Goal: Task Accomplishment & Management: Manage account settings

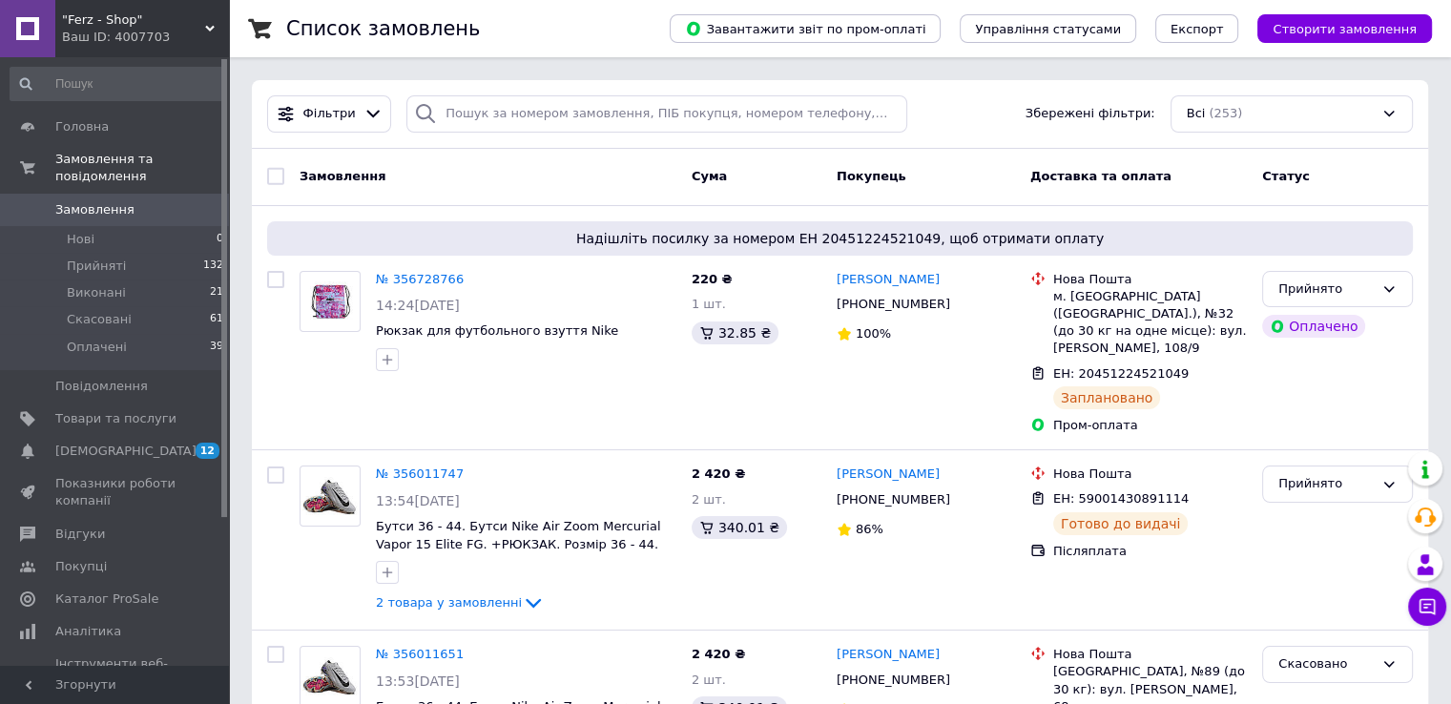
click at [186, 40] on div "Ваш ID: 4007703" at bounding box center [145, 37] width 167 height 17
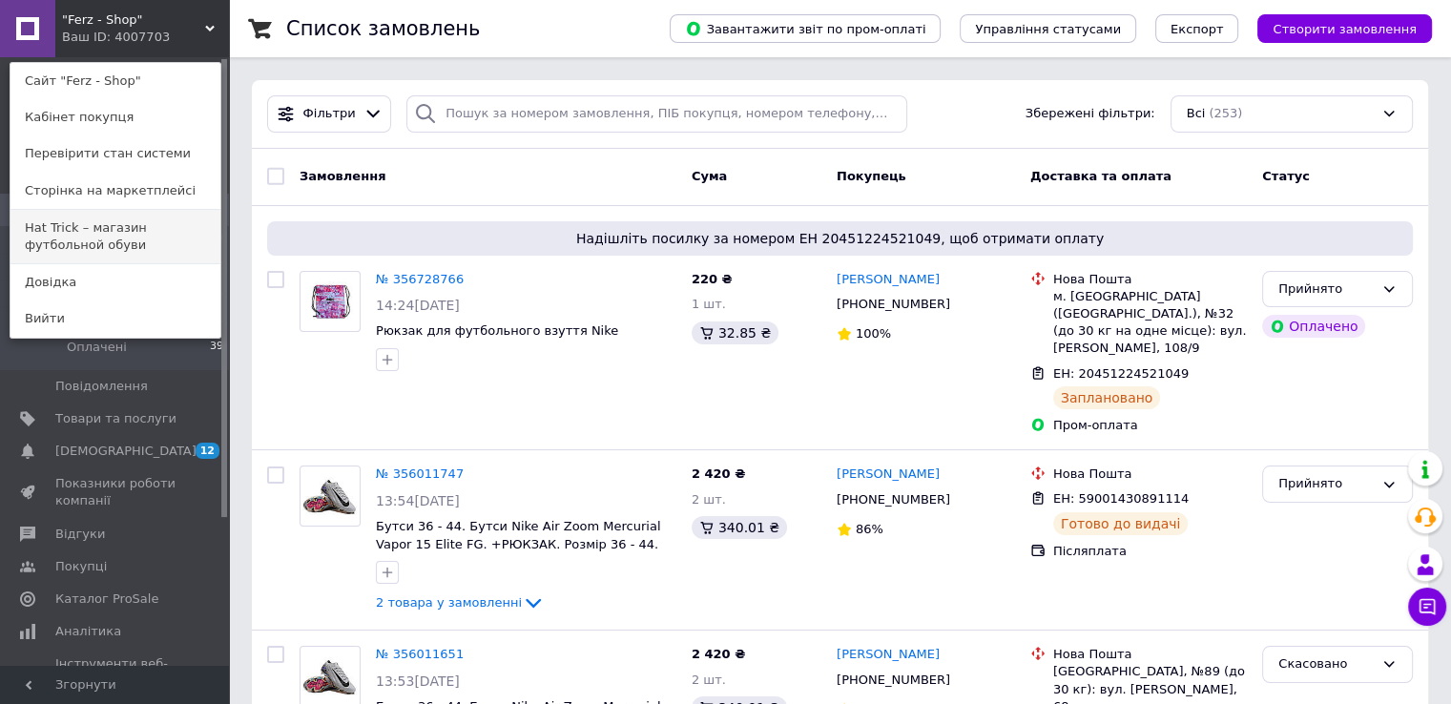
click at [145, 214] on link "Hat Trick – магазин футбольной обуви" at bounding box center [115, 236] width 210 height 53
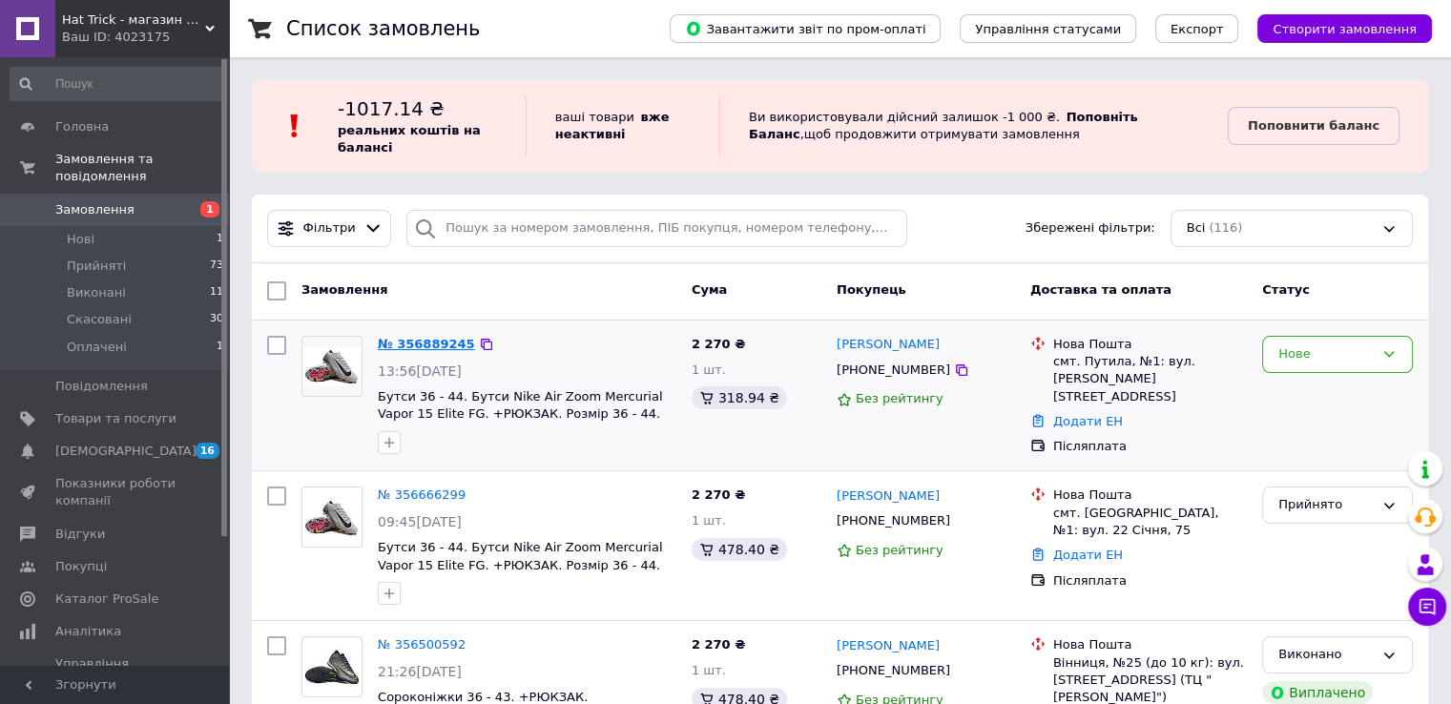
click at [431, 343] on link "№ 356889245" at bounding box center [426, 344] width 97 height 14
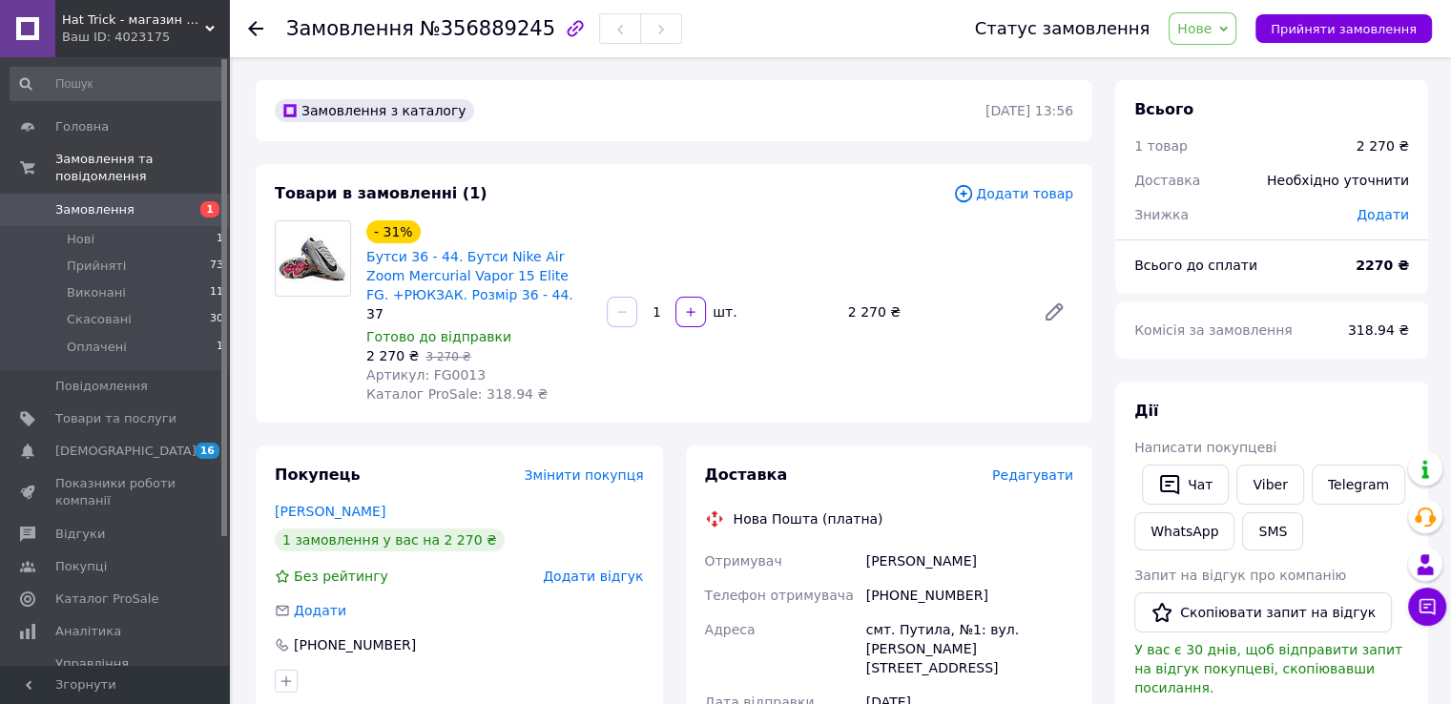
click at [253, 28] on use at bounding box center [255, 28] width 15 height 15
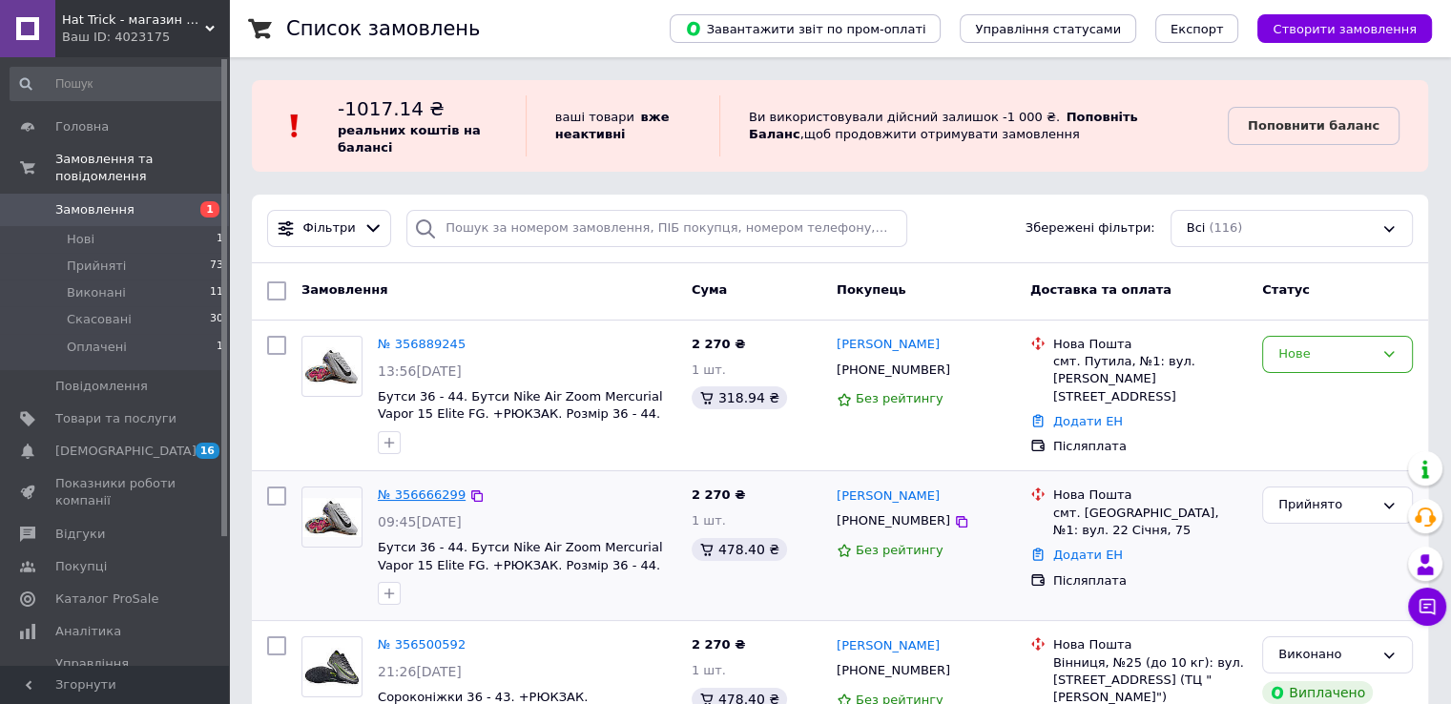
click at [421, 497] on link "№ 356666299" at bounding box center [422, 495] width 88 height 14
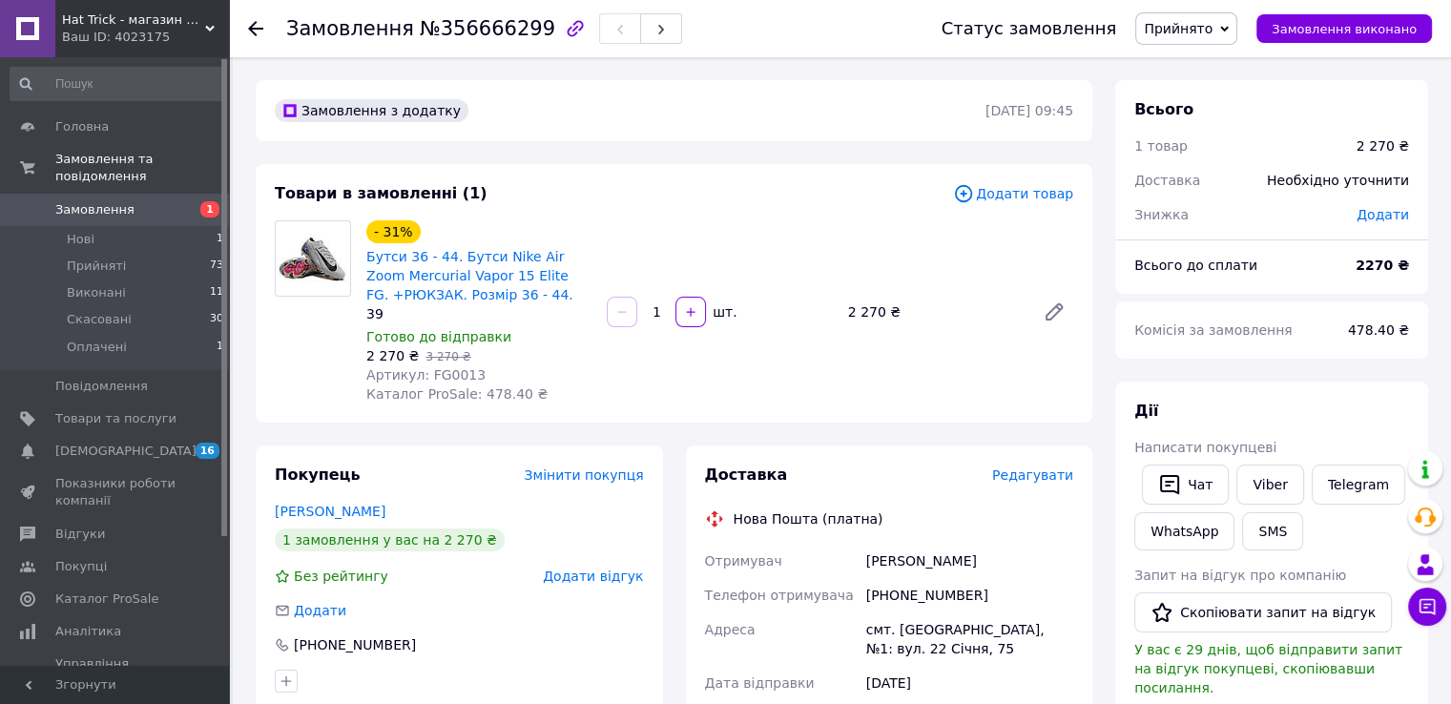
click at [256, 24] on icon at bounding box center [255, 28] width 15 height 15
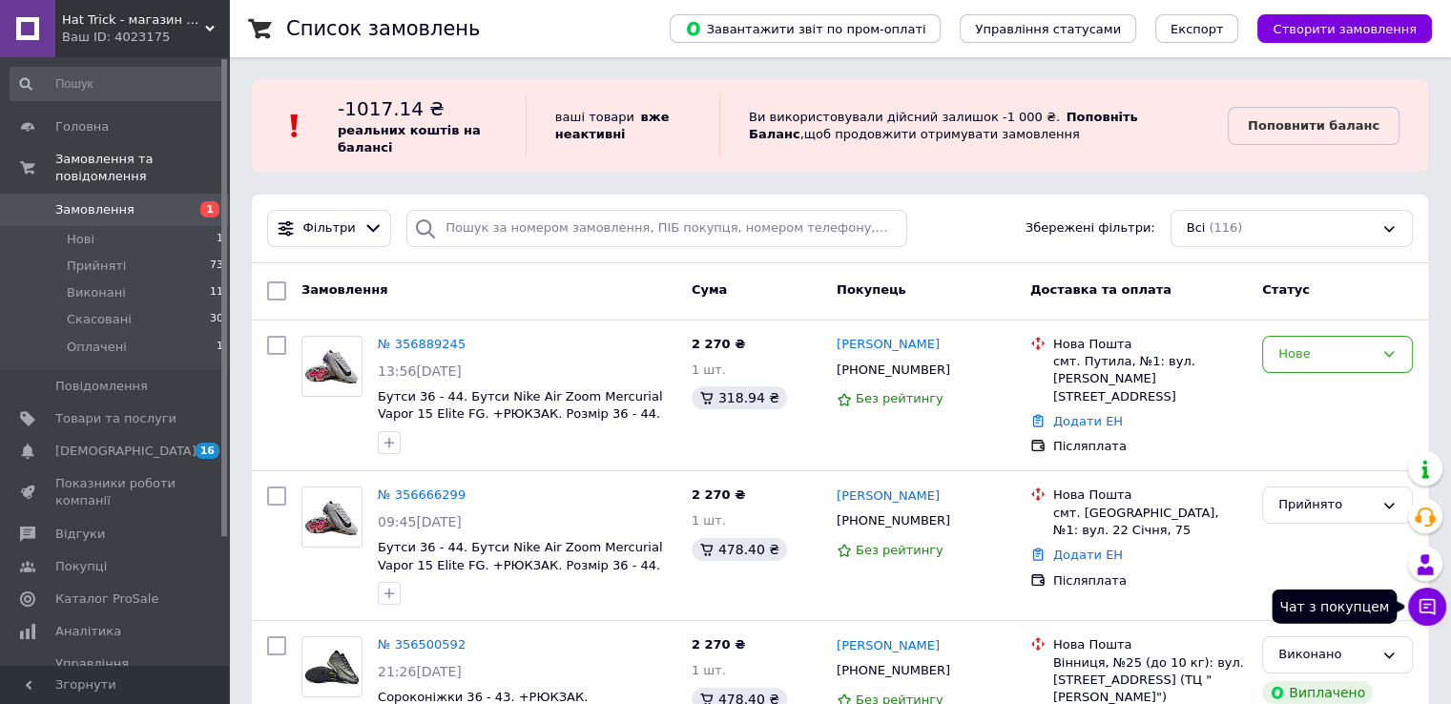
click at [1436, 618] on button "Чат з покупцем" at bounding box center [1427, 607] width 38 height 38
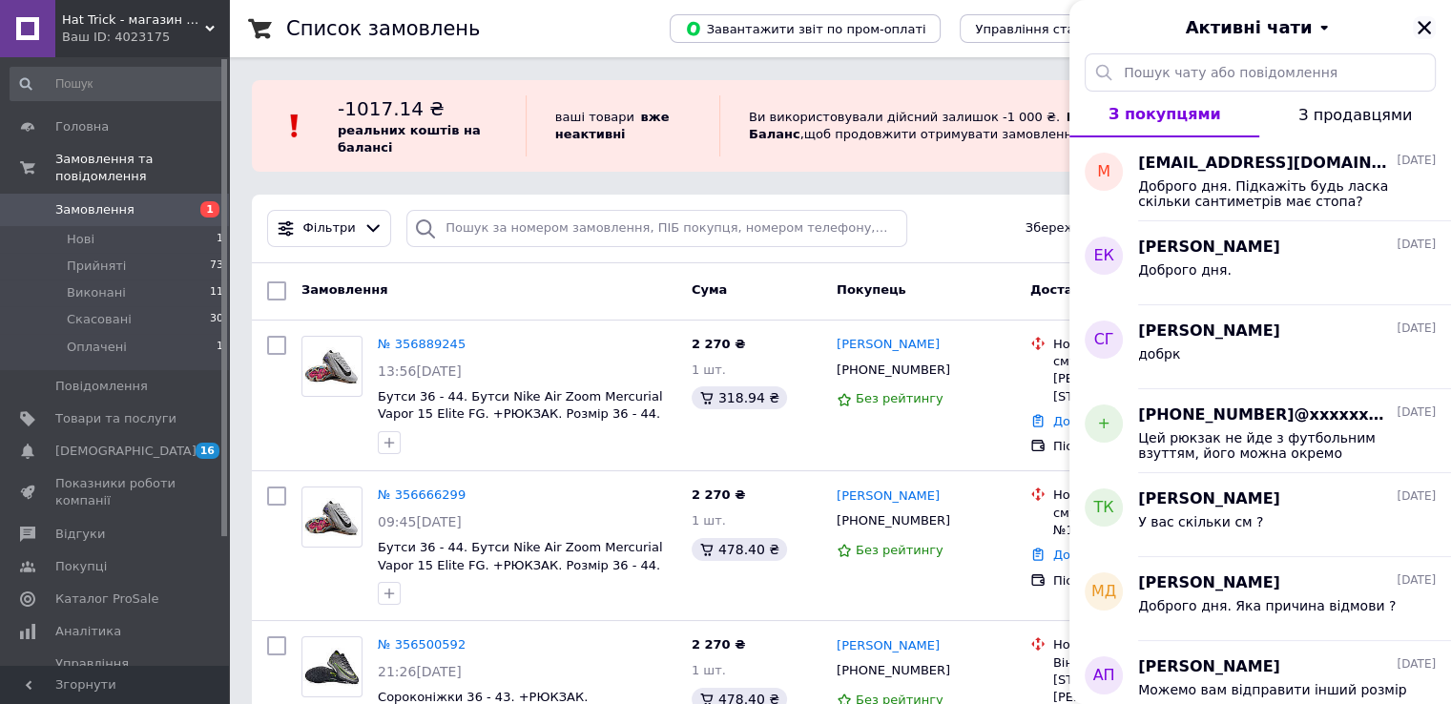
click at [1431, 36] on div at bounding box center [1424, 27] width 23 height 23
click at [1431, 32] on icon "Закрити" at bounding box center [1424, 27] width 17 height 17
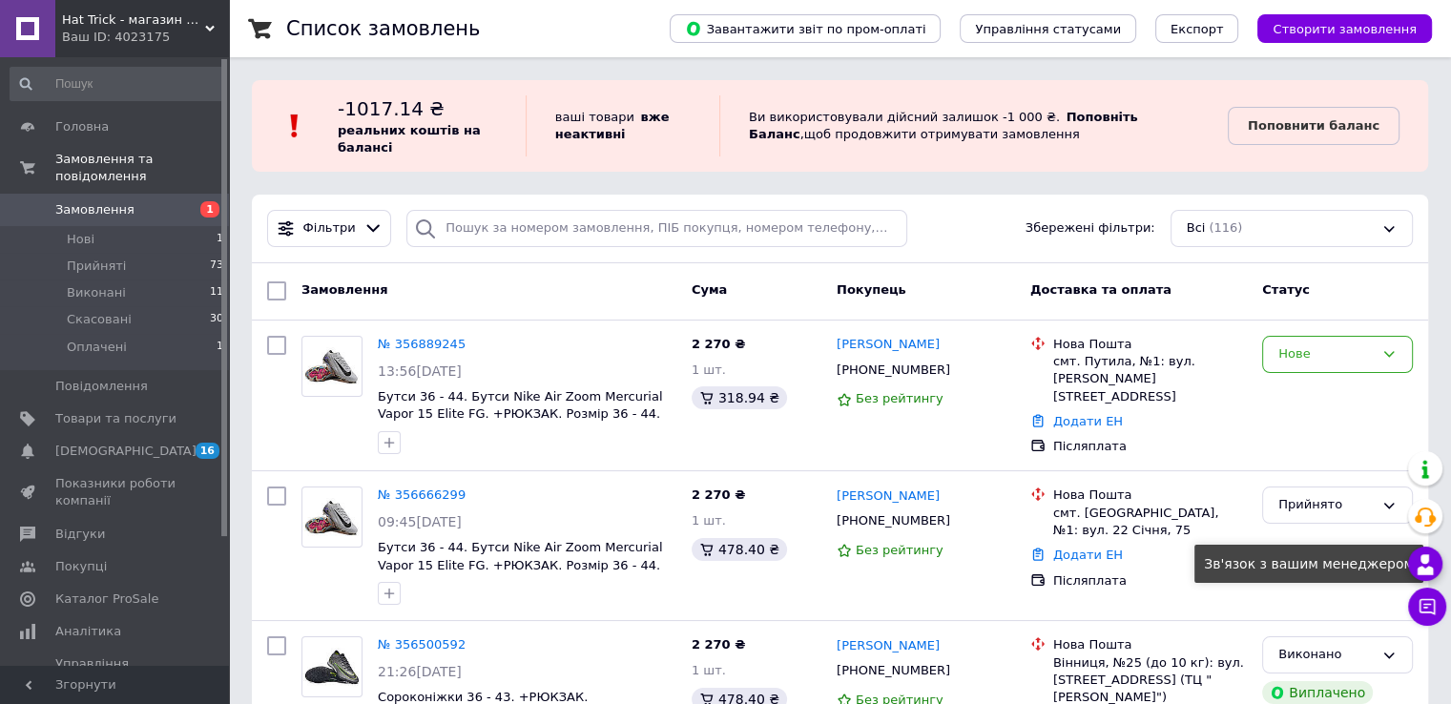
click at [1434, 567] on icon at bounding box center [1425, 564] width 23 height 23
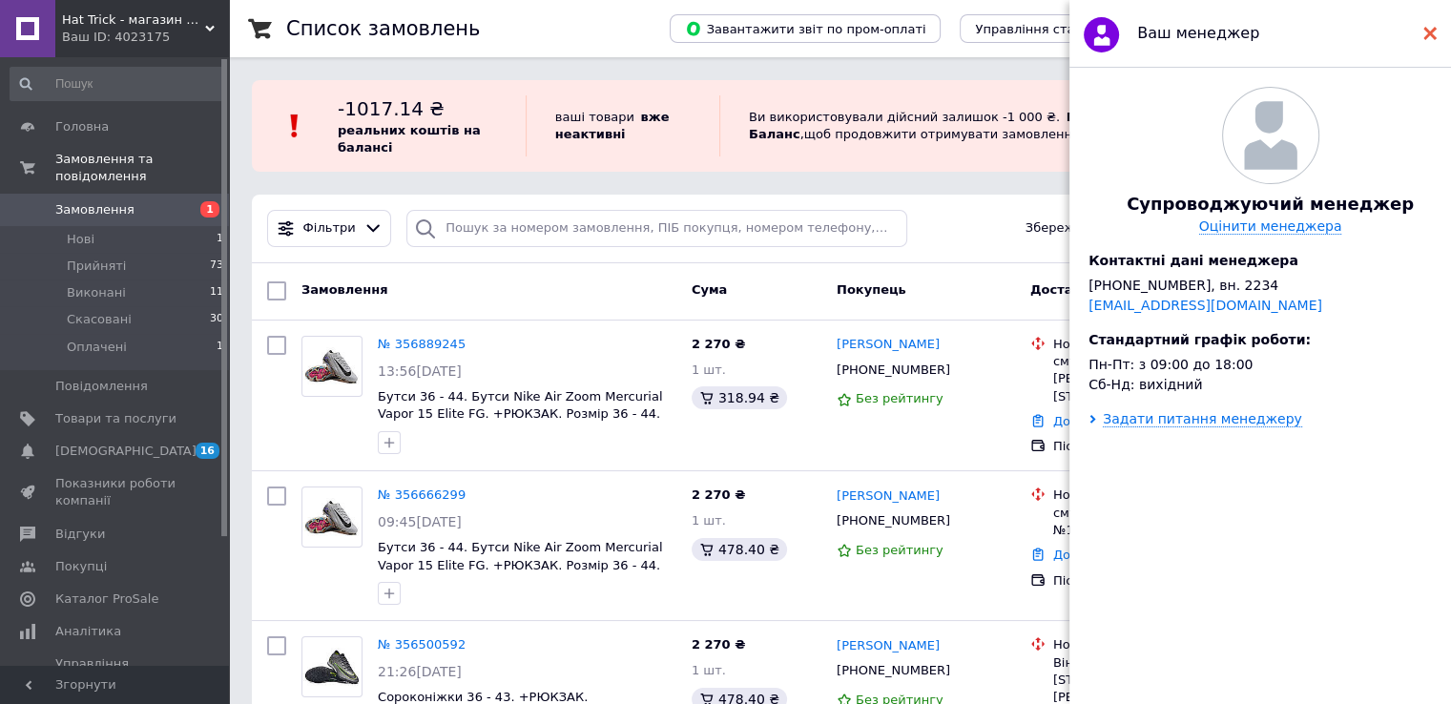
click at [1426, 28] on use at bounding box center [1430, 33] width 13 height 13
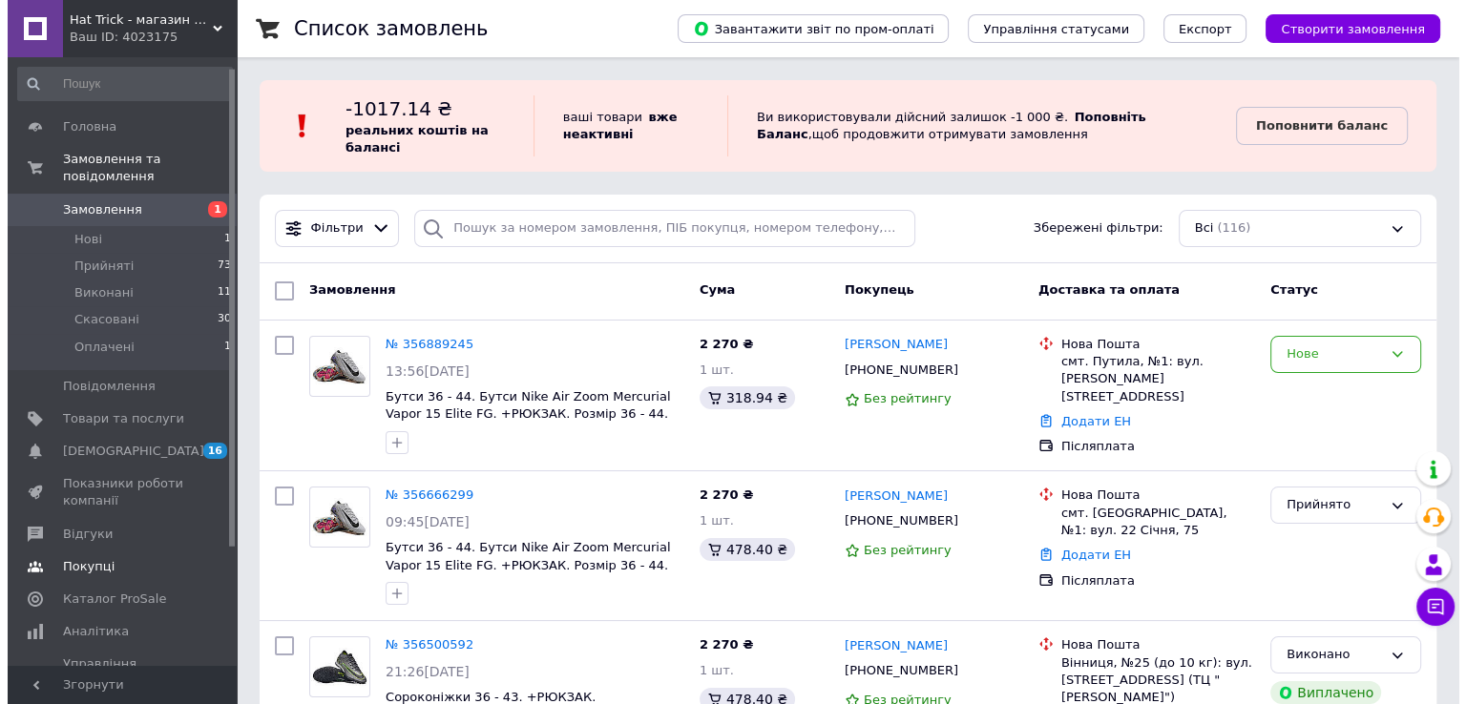
scroll to position [95, 0]
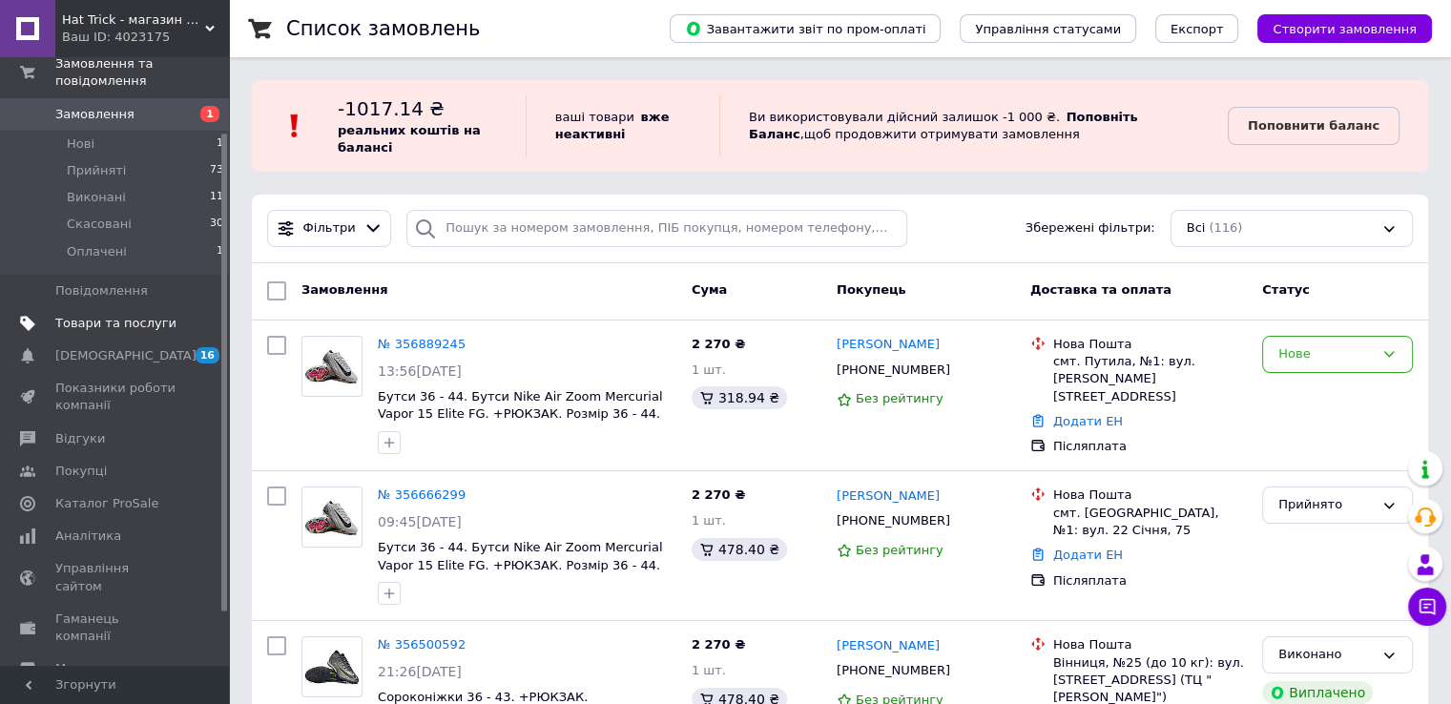
click at [131, 316] on link "Товари та послуги" at bounding box center [117, 323] width 235 height 32
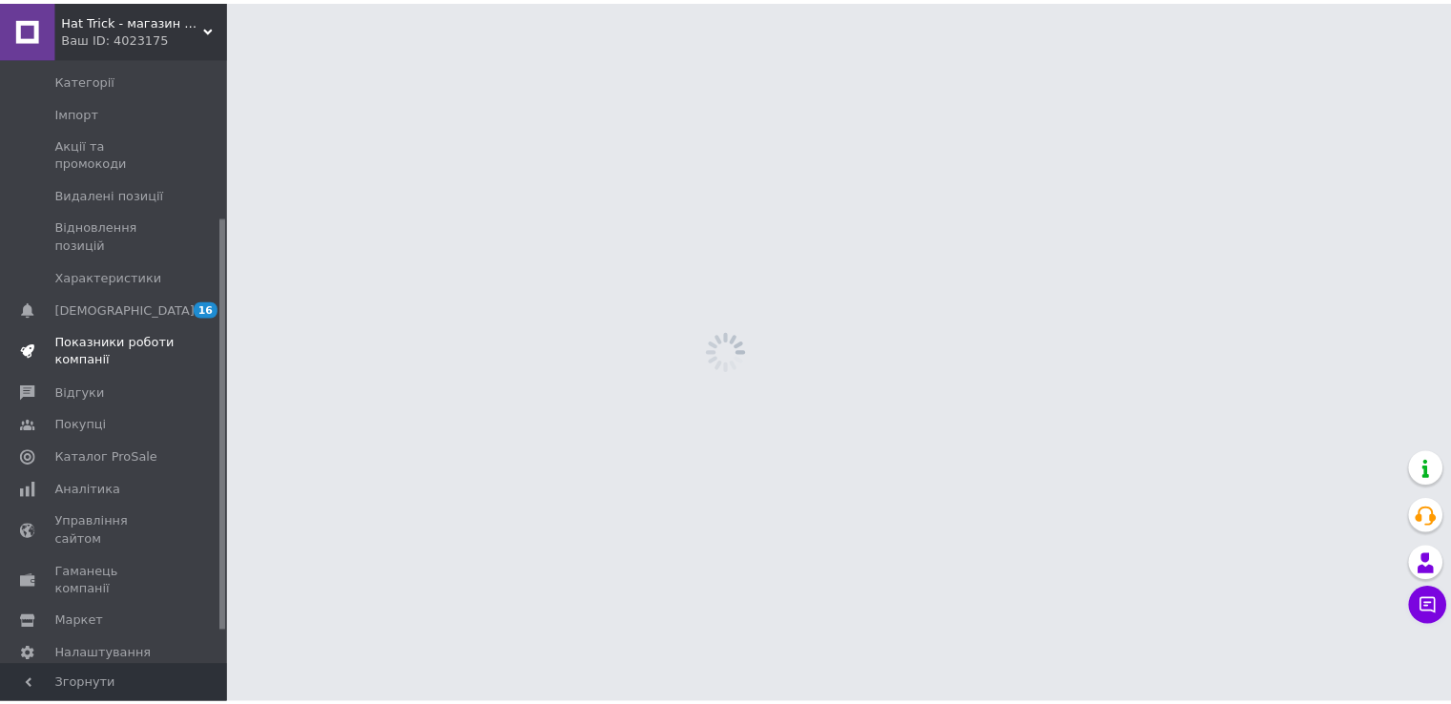
scroll to position [281, 0]
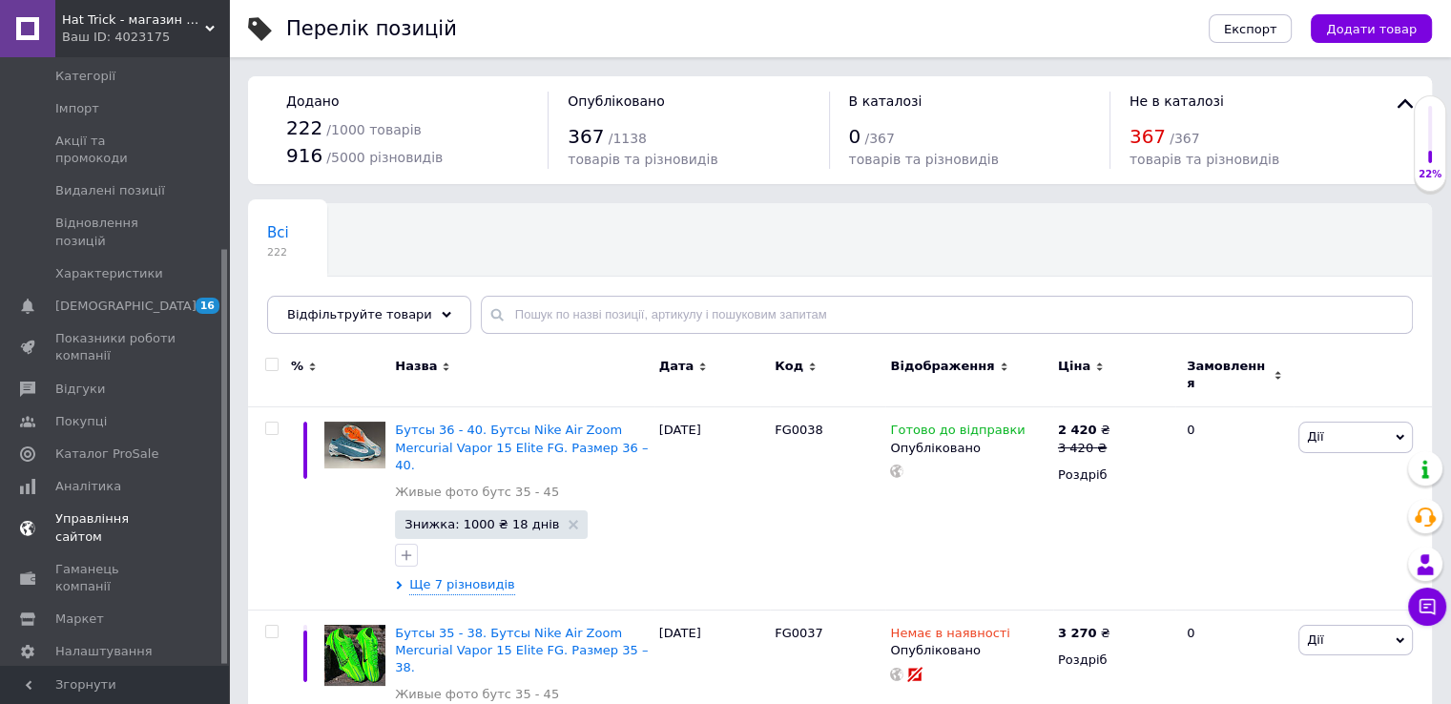
click at [145, 511] on span "Управління сайтом" at bounding box center [115, 528] width 121 height 34
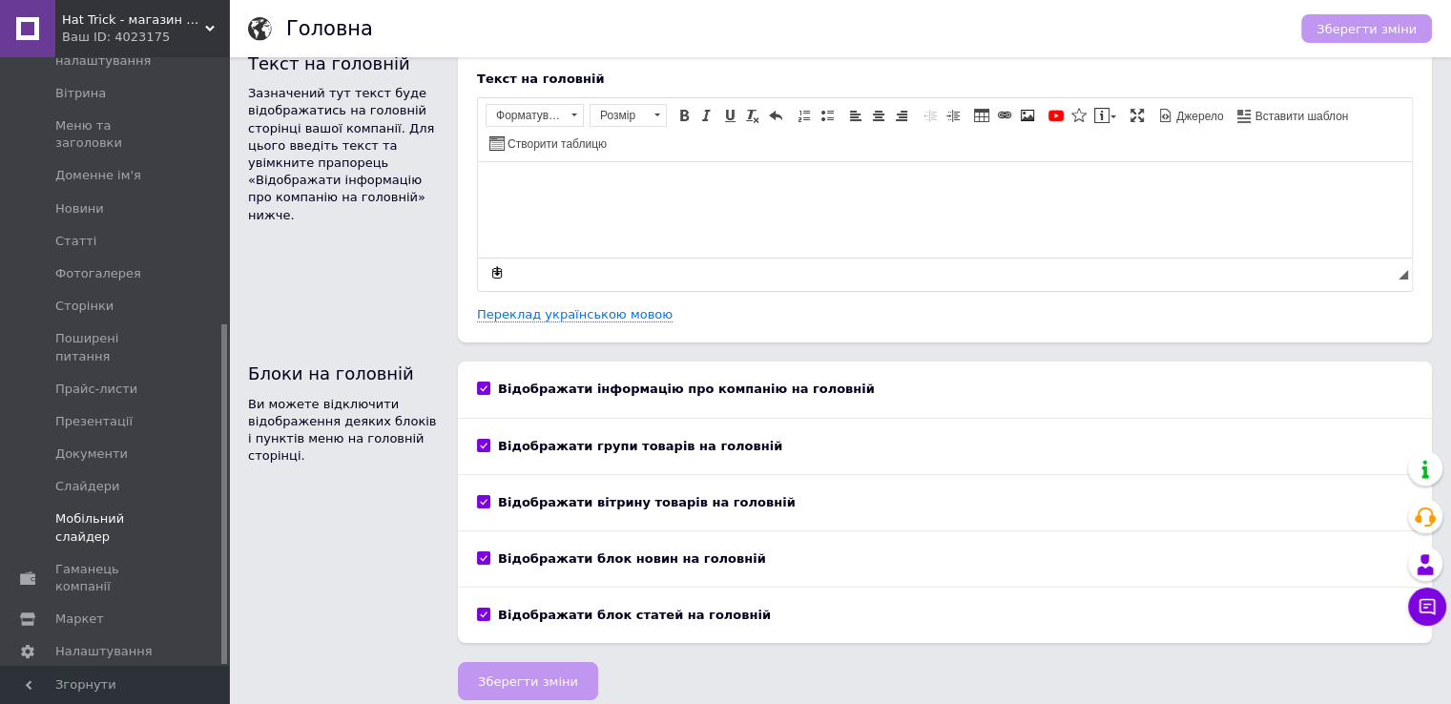
scroll to position [38, 0]
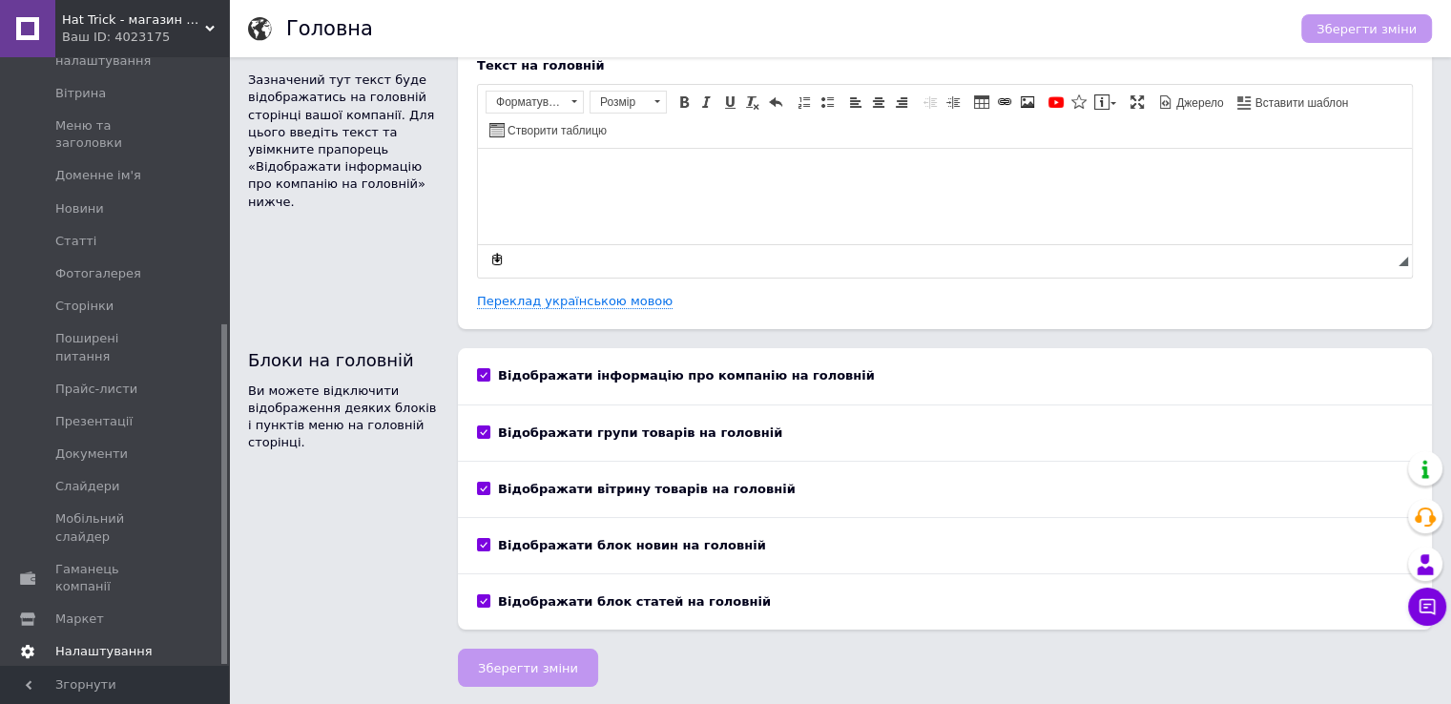
click at [126, 643] on span "Налаштування" at bounding box center [103, 651] width 97 height 17
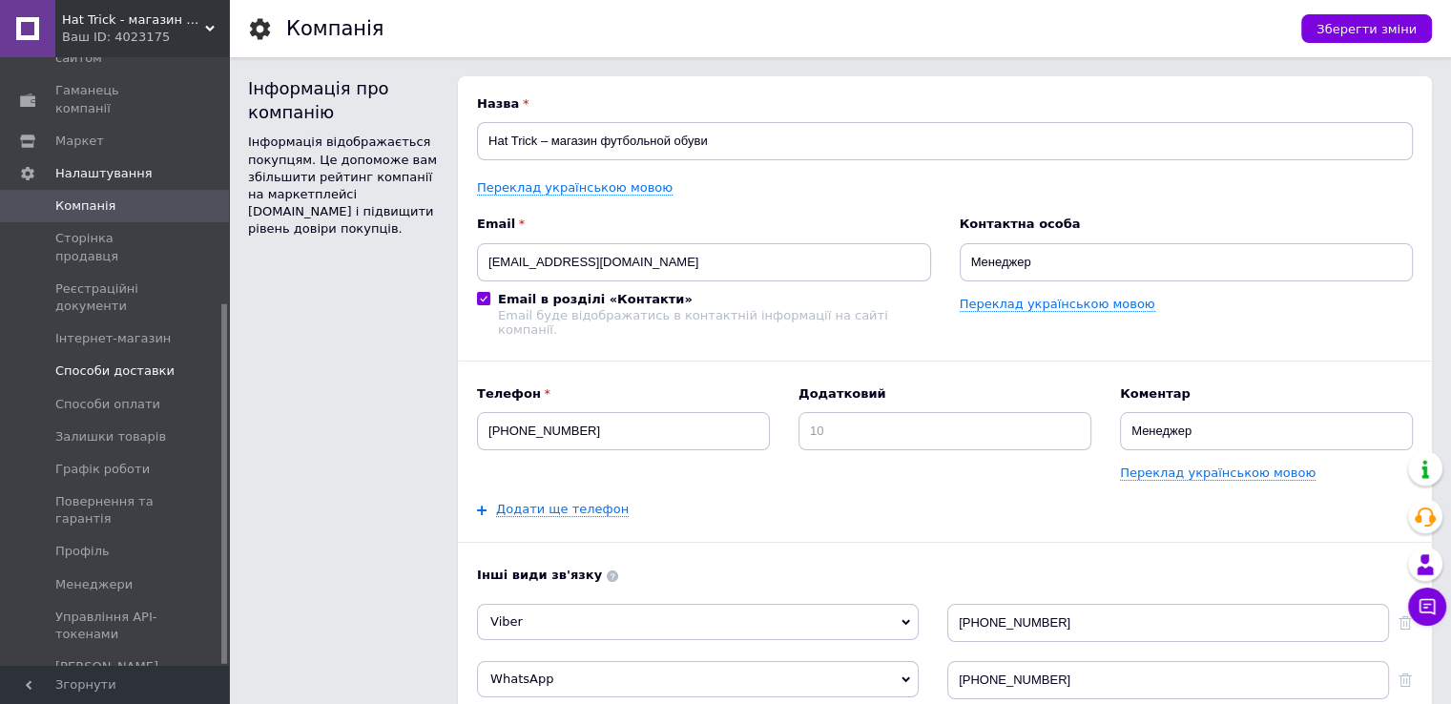
click at [156, 363] on span "Способи доставки" at bounding box center [114, 371] width 119 height 17
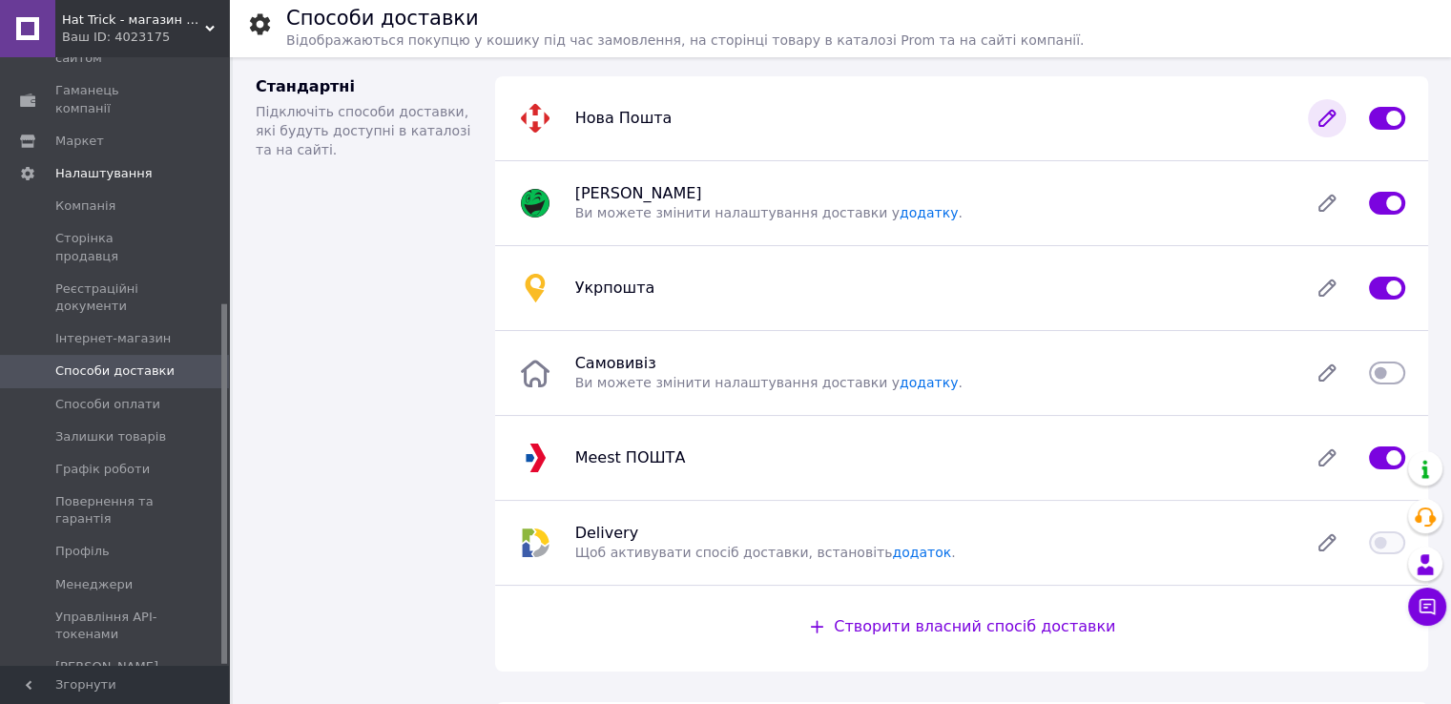
click at [1317, 121] on icon at bounding box center [1327, 118] width 38 height 38
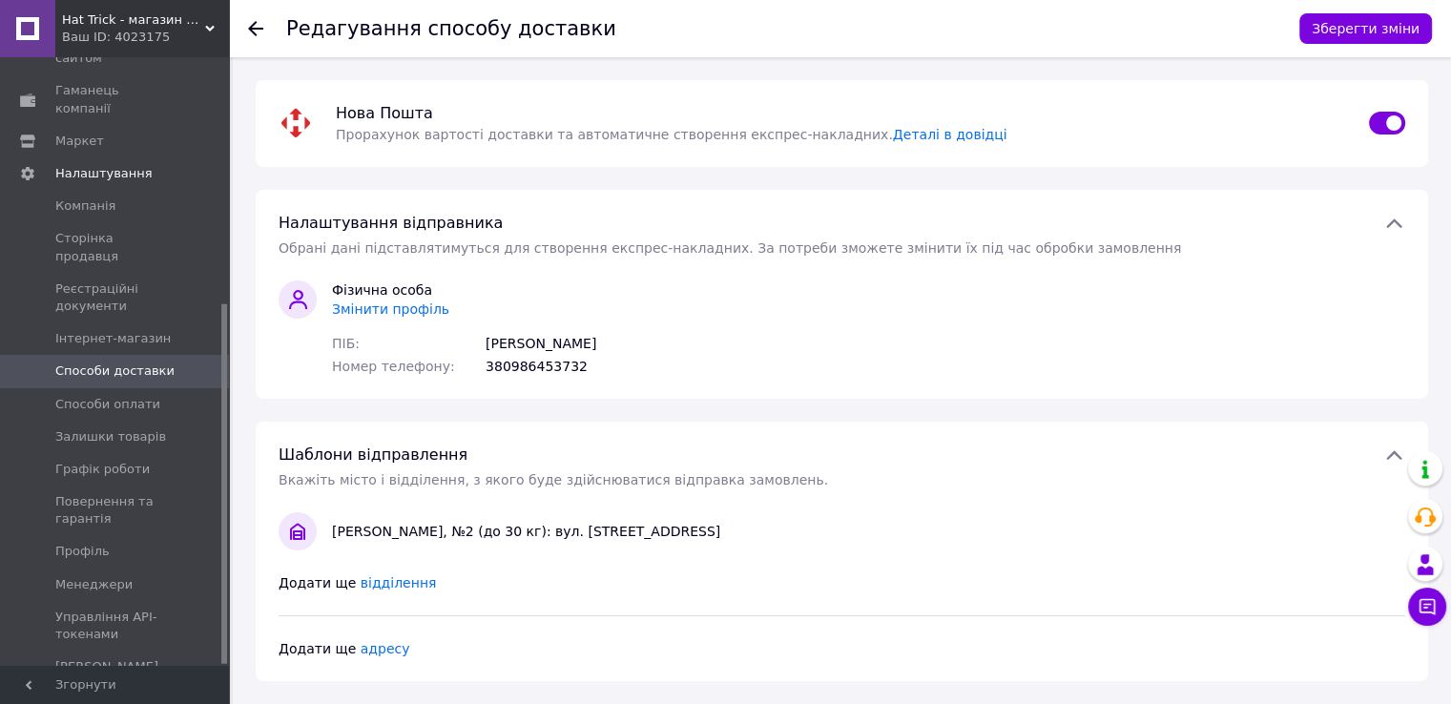
click at [407, 314] on span "Змінити профіль" at bounding box center [390, 309] width 117 height 15
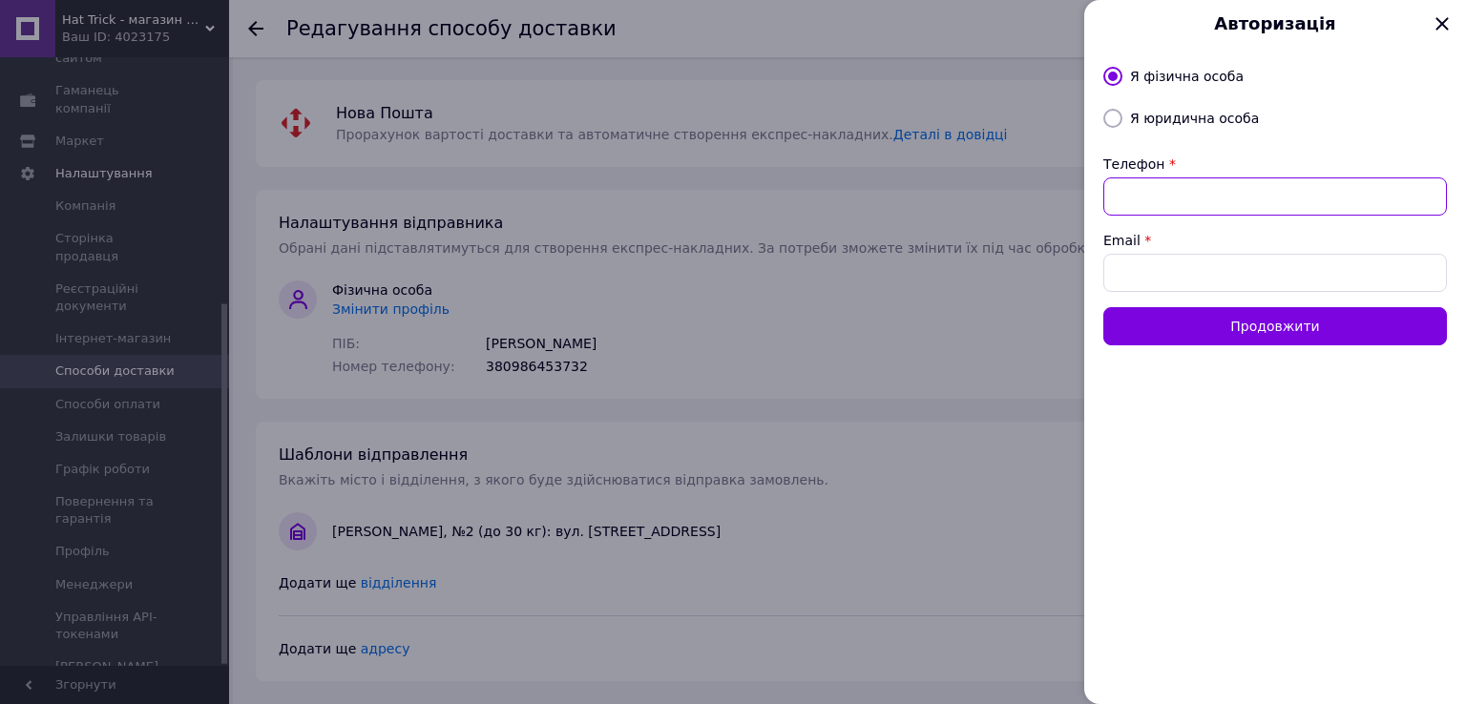
click at [1261, 205] on input "Телефон" at bounding box center [1275, 196] width 344 height 38
type input "+380634001006"
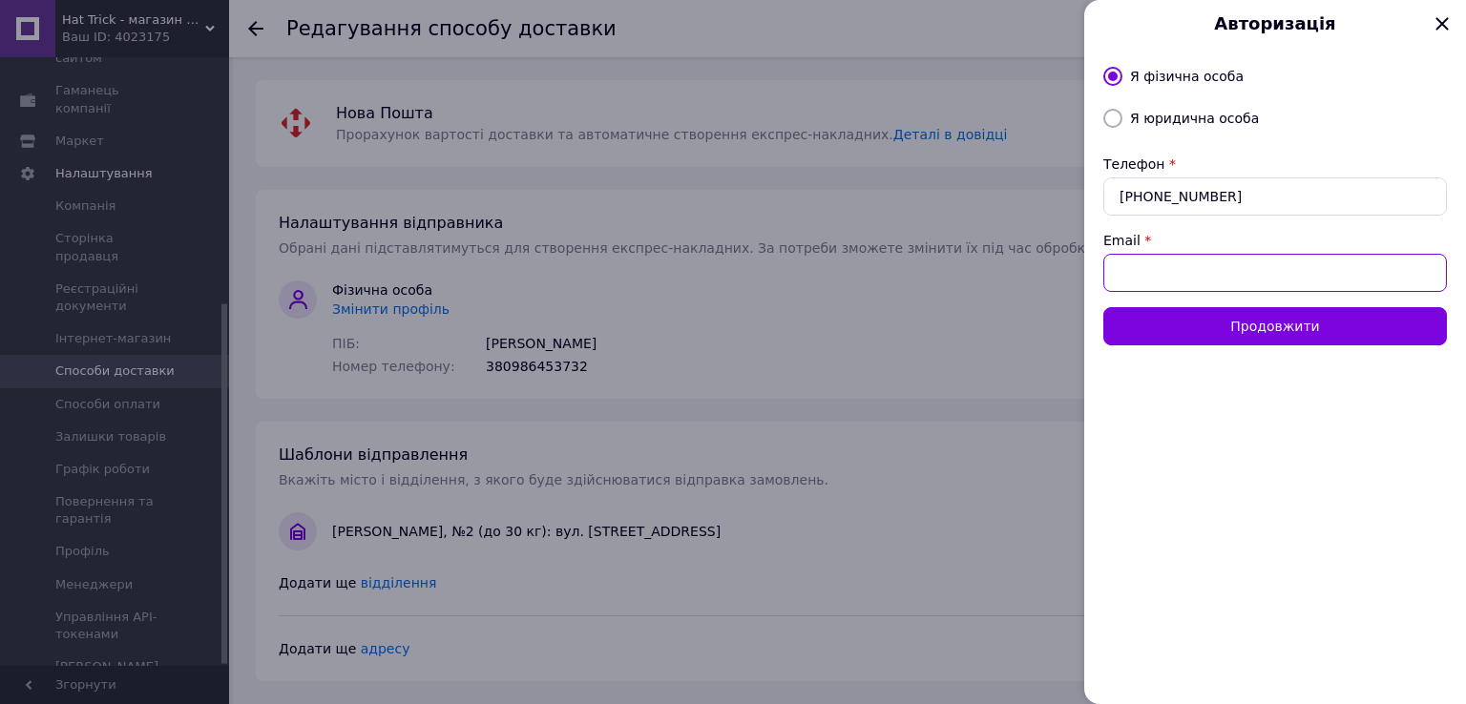
click at [1208, 280] on input "Email" at bounding box center [1275, 273] width 344 height 38
type input "в"
type input "d"
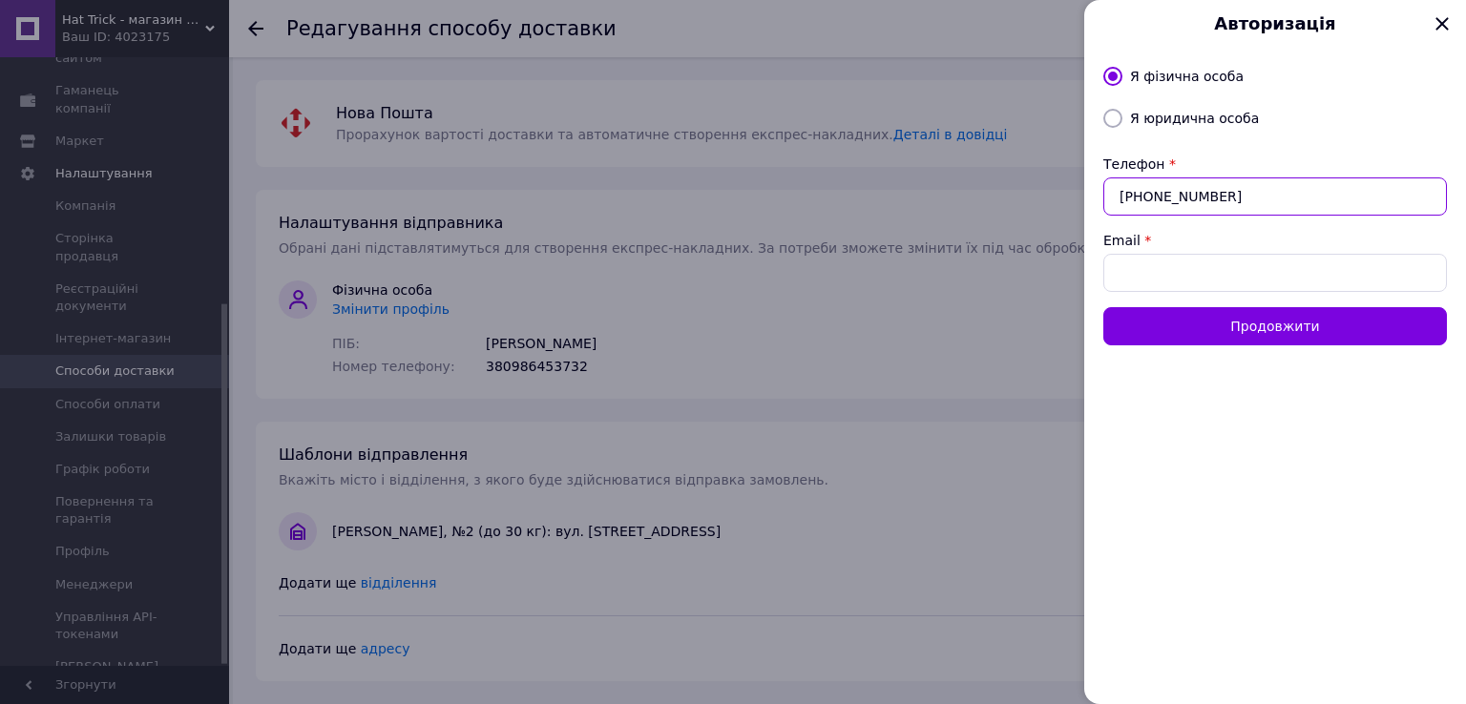
drag, startPoint x: 1227, startPoint y: 199, endPoint x: 1157, endPoint y: 215, distance: 72.2
click at [1157, 215] on input "+380634001006" at bounding box center [1275, 196] width 344 height 38
click at [1321, 197] on input "+380634001006" at bounding box center [1275, 196] width 344 height 38
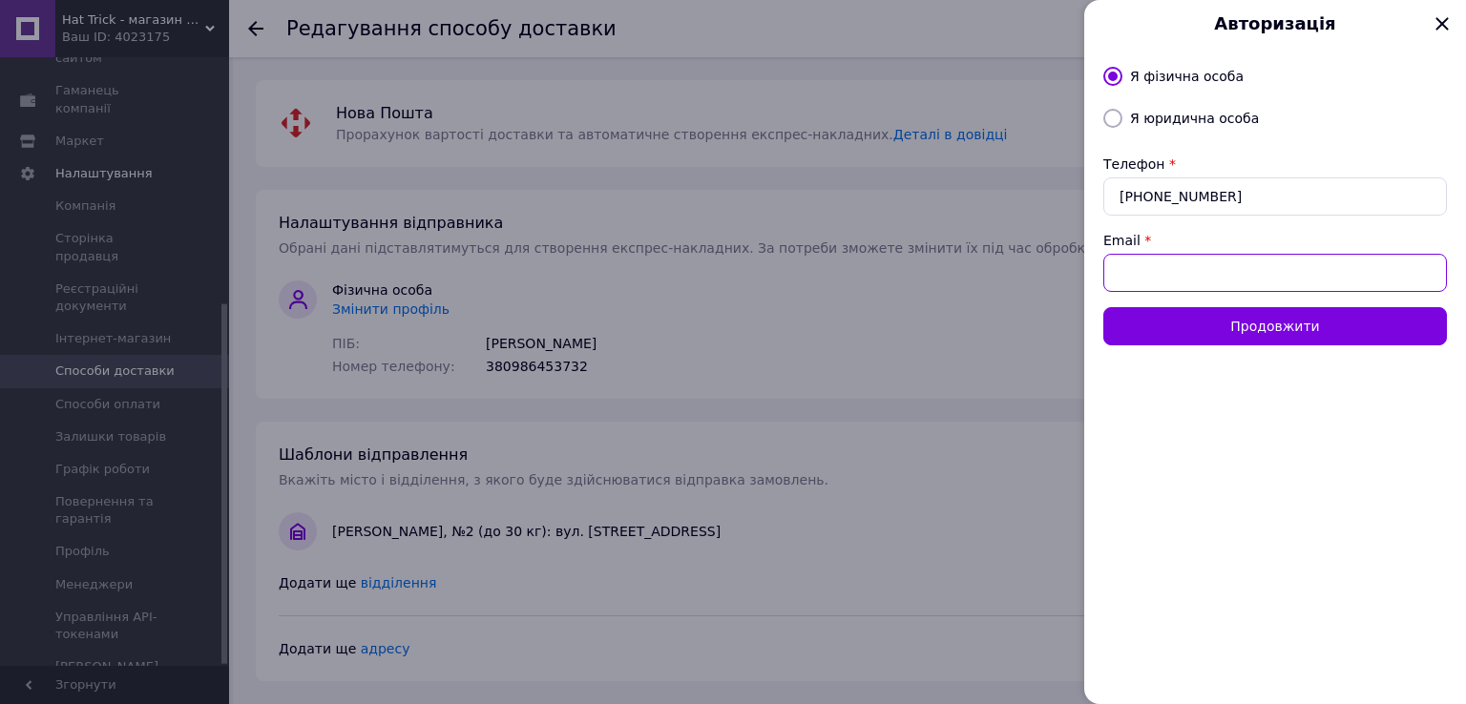
click at [1244, 279] on input "Email" at bounding box center [1275, 273] width 344 height 38
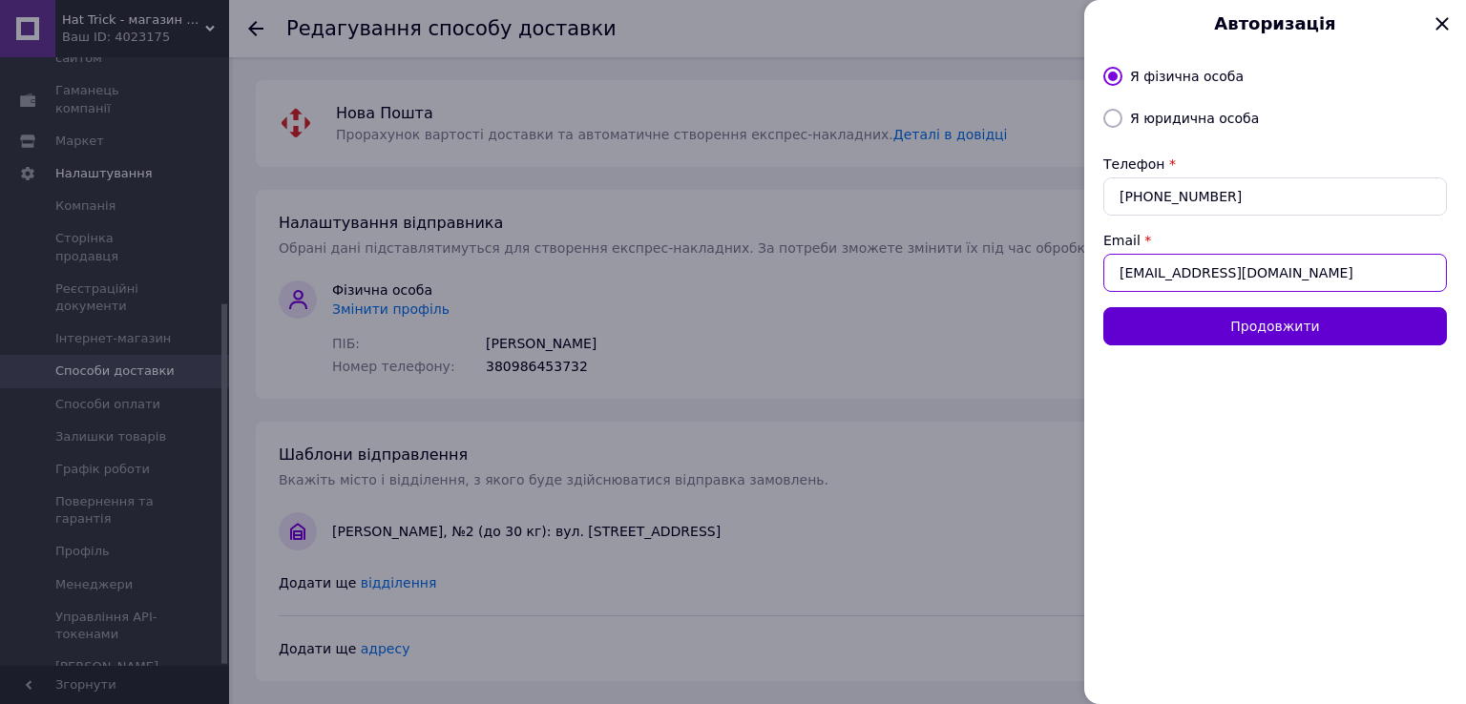
type input "dumyon1@gmail.com"
click at [1223, 315] on button "Продовжити" at bounding box center [1275, 326] width 344 height 38
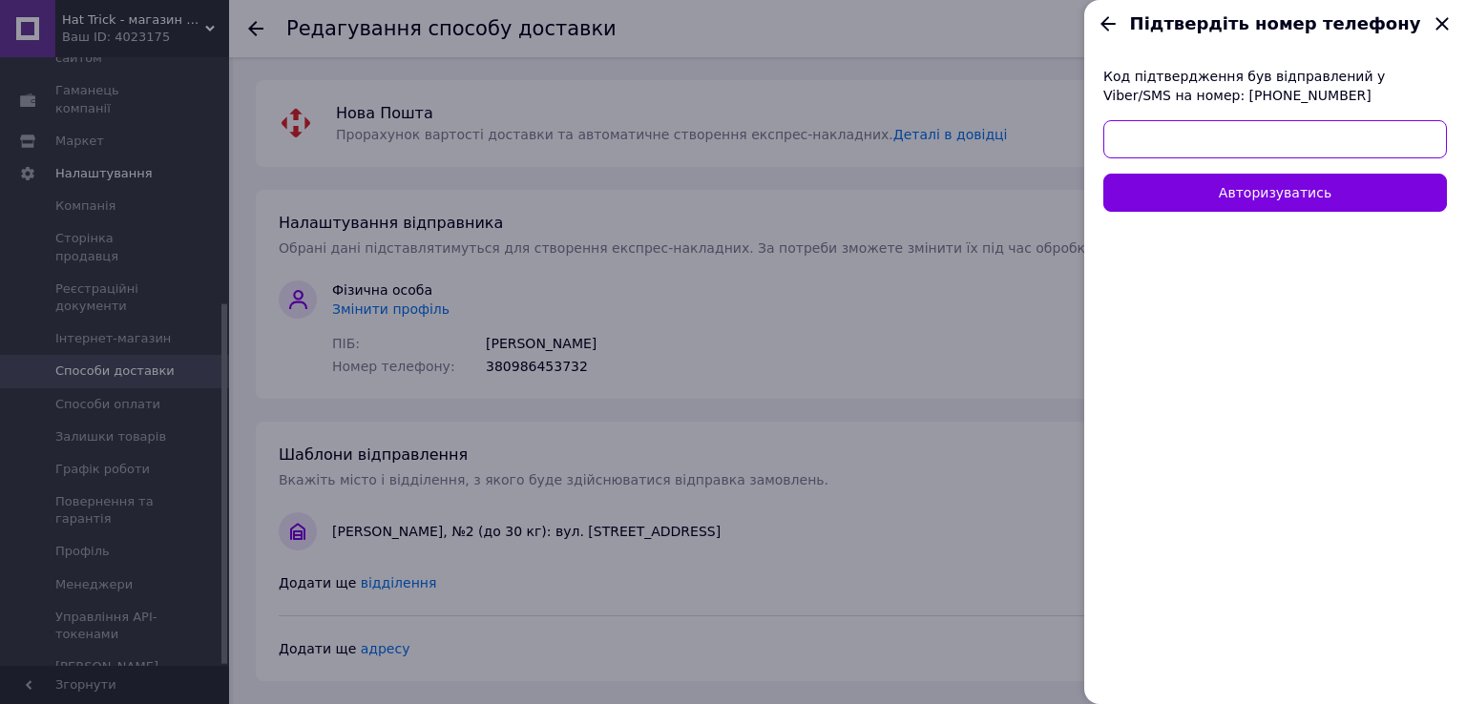
click at [1293, 149] on input "text" at bounding box center [1275, 139] width 344 height 38
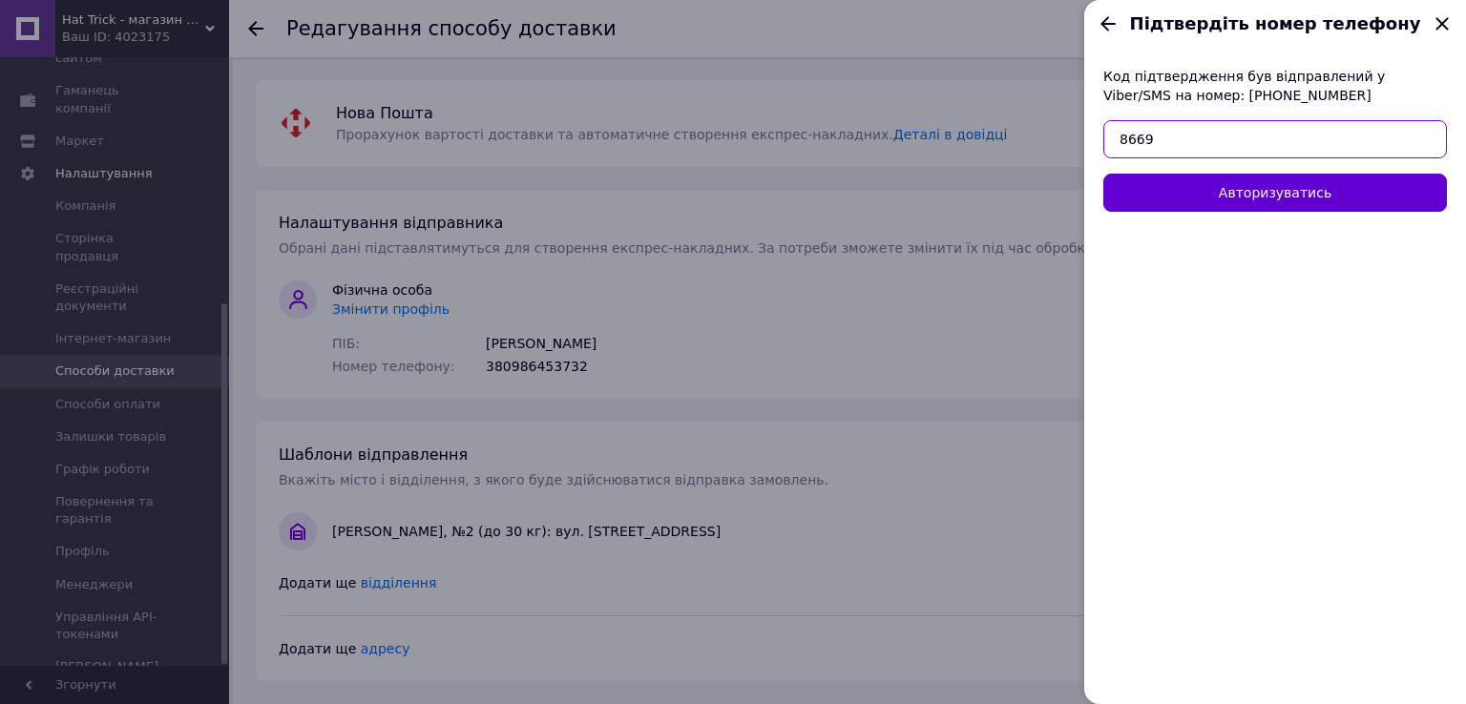
type input "8669"
click at [1265, 201] on button "Авторизуватись" at bounding box center [1275, 193] width 344 height 38
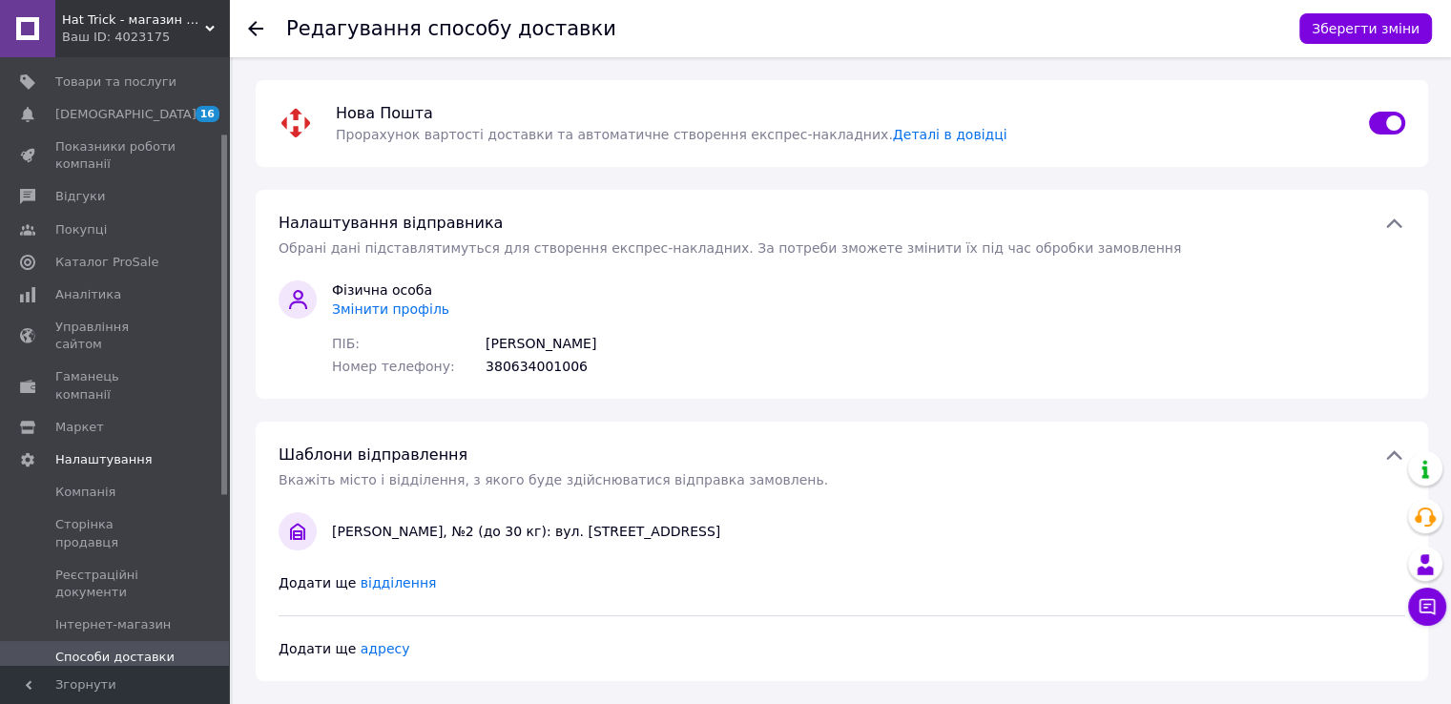
scroll to position [32, 0]
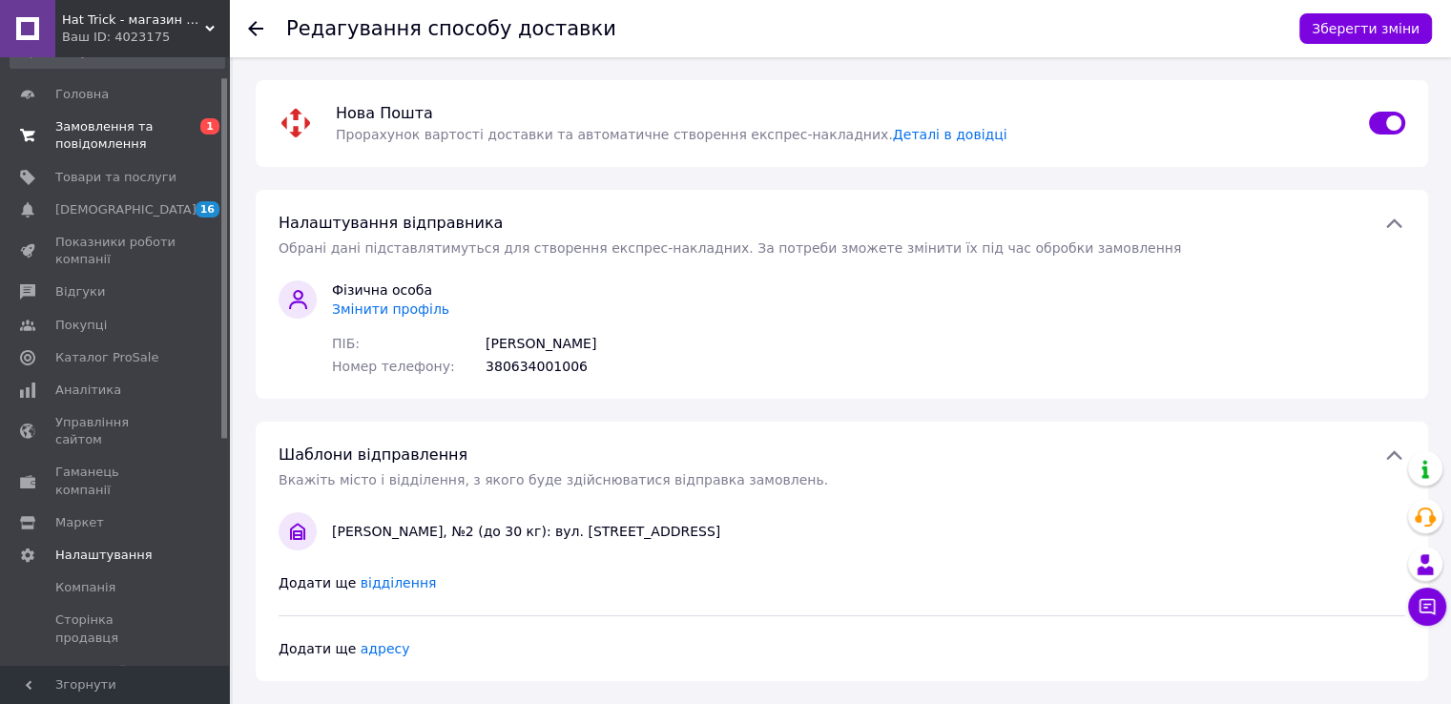
click at [130, 142] on span "Замовлення та повідомлення" at bounding box center [115, 135] width 121 height 34
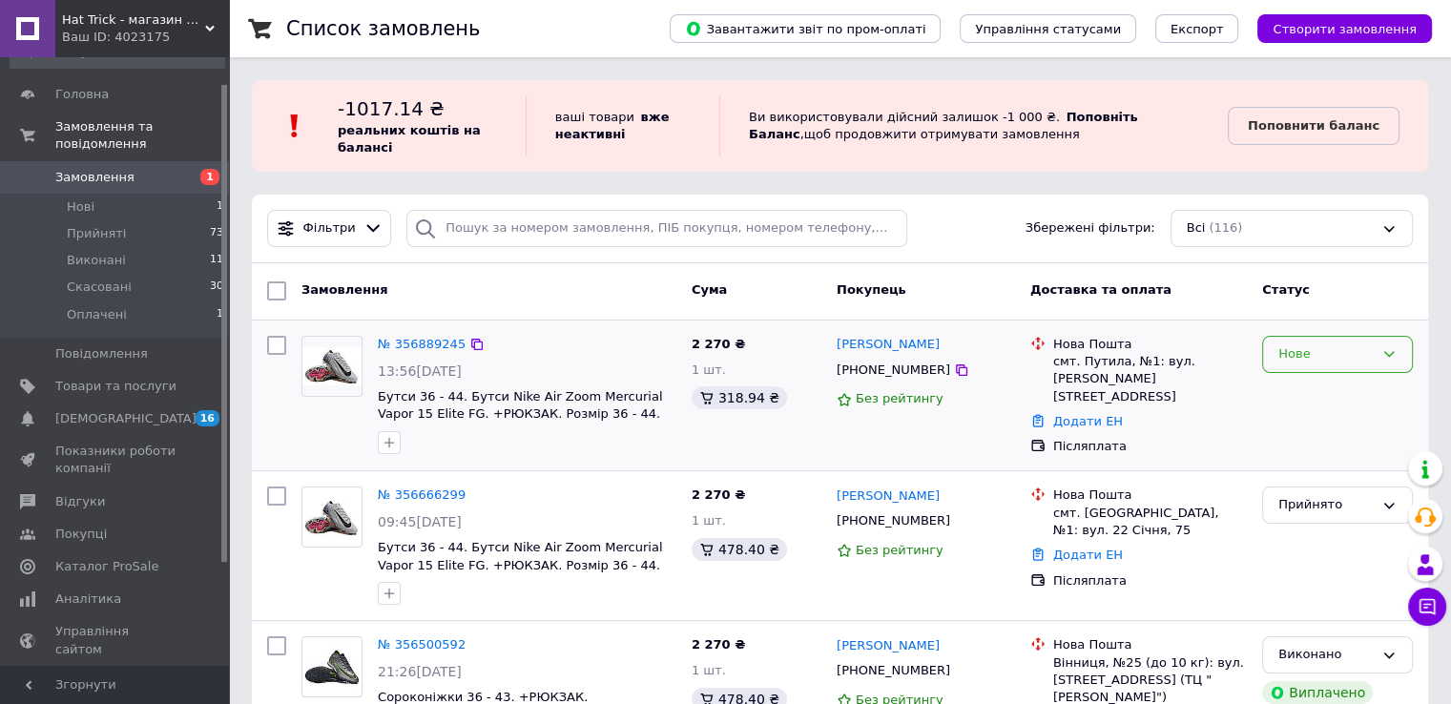
click at [1346, 349] on div "Нове" at bounding box center [1326, 354] width 95 height 20
click at [1356, 401] on li "Прийнято" at bounding box center [1337, 394] width 149 height 35
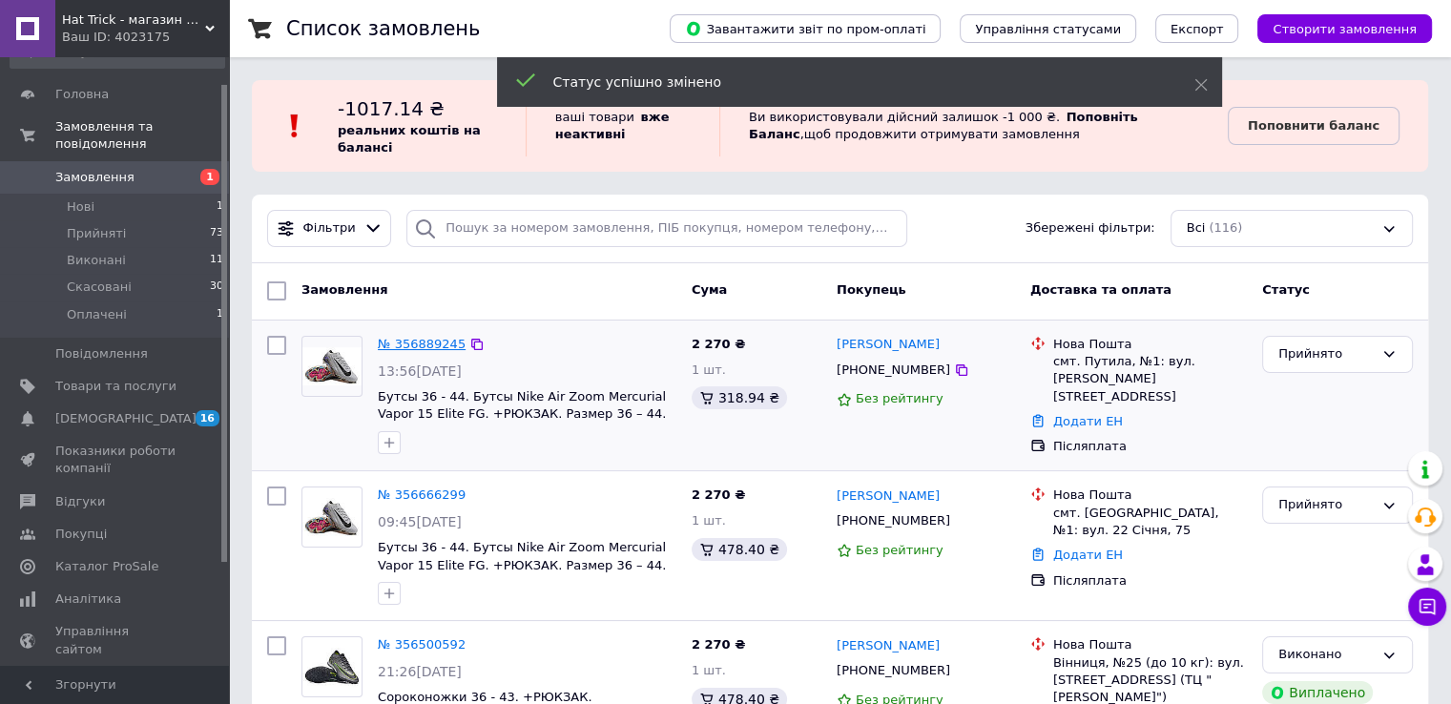
click at [433, 349] on link "№ 356889245" at bounding box center [422, 344] width 88 height 14
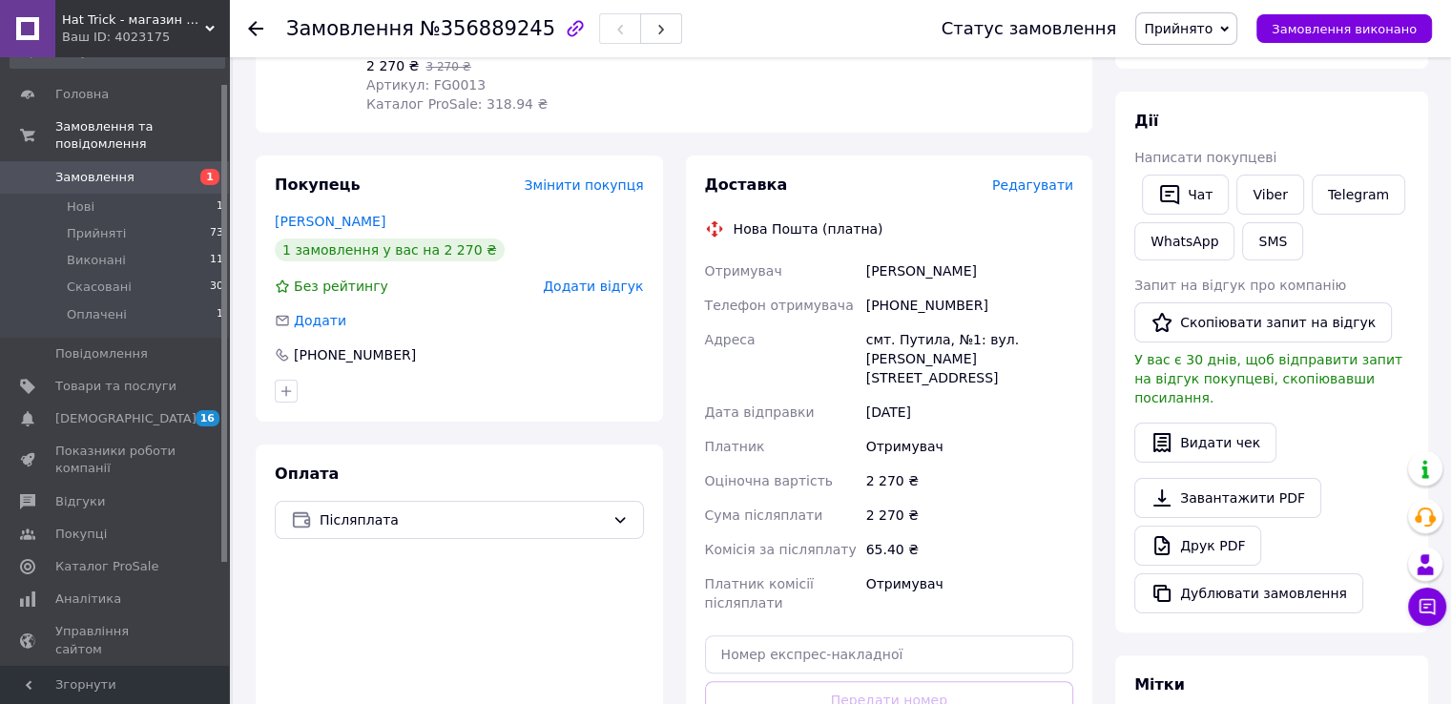
scroll to position [473, 0]
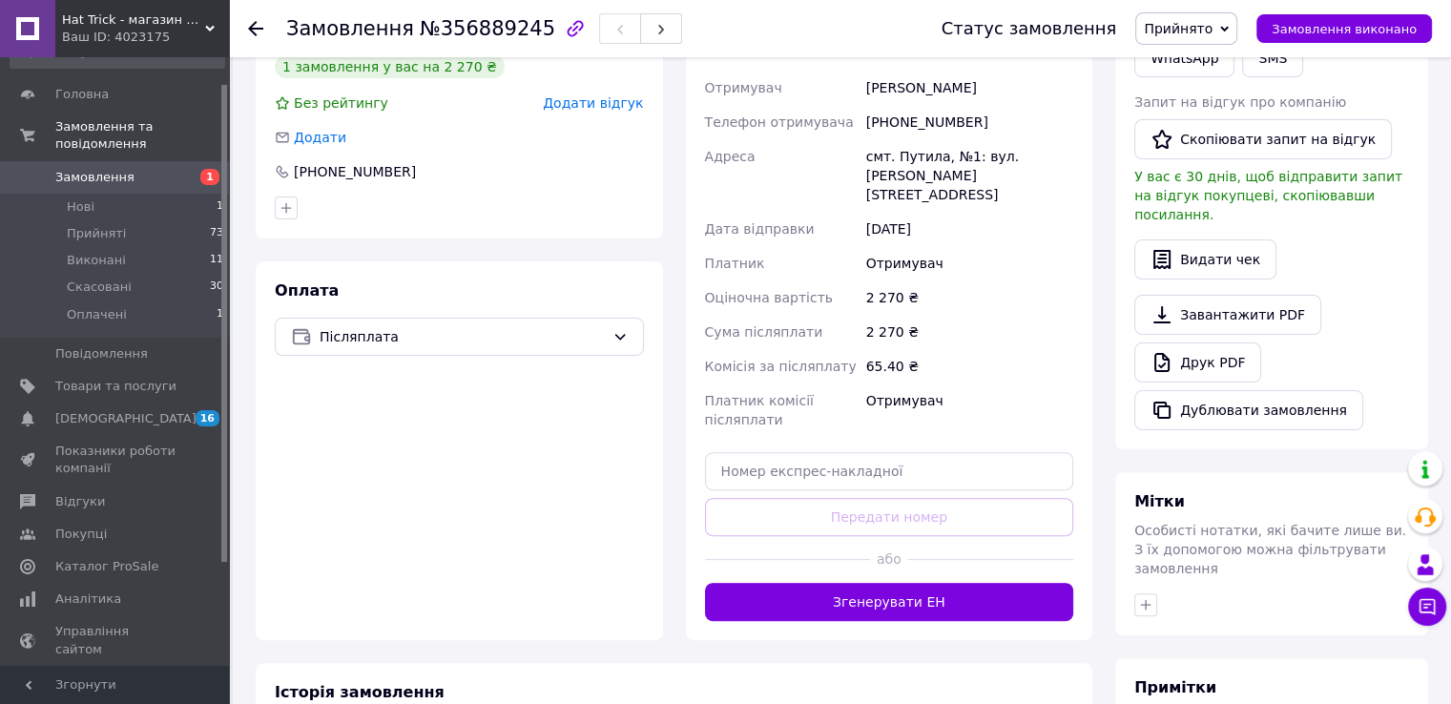
click at [909, 589] on button "Згенерувати ЕН" at bounding box center [889, 602] width 369 height 38
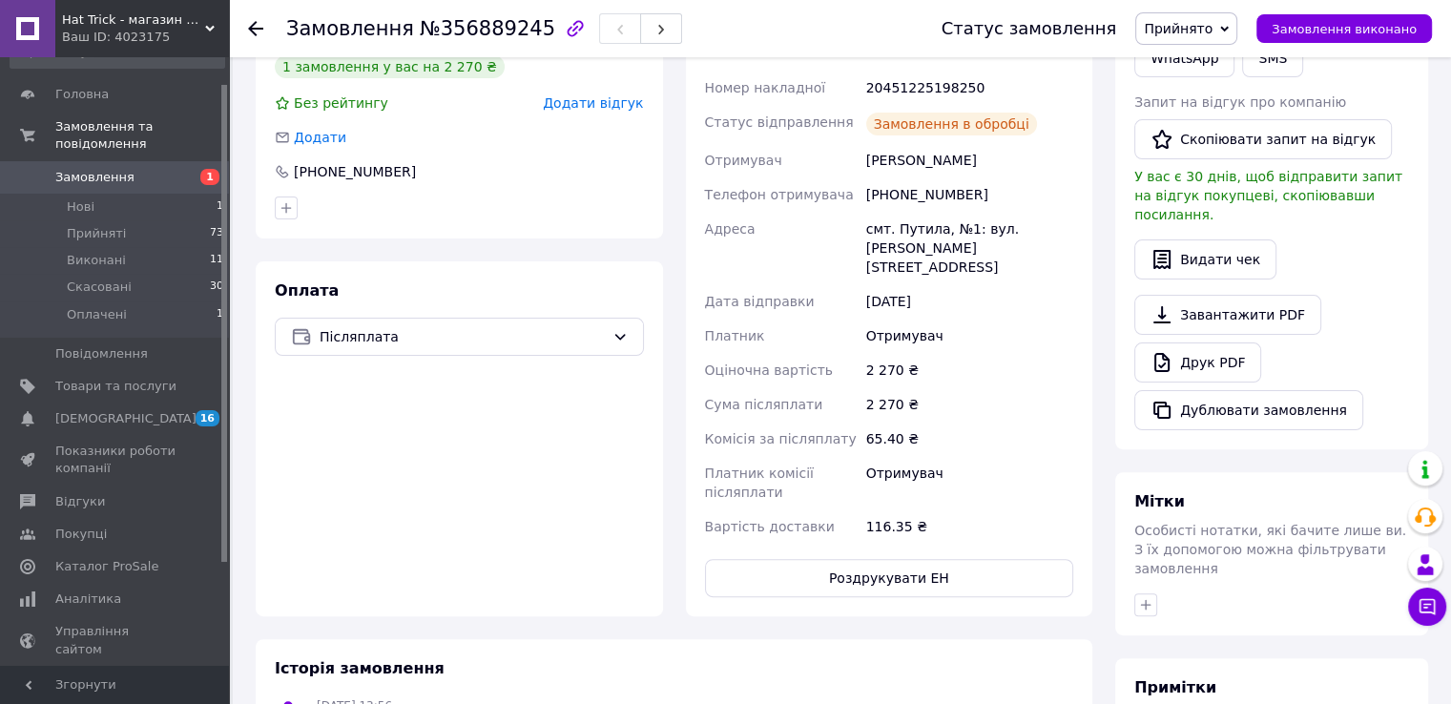
click at [248, 29] on icon at bounding box center [255, 28] width 15 height 15
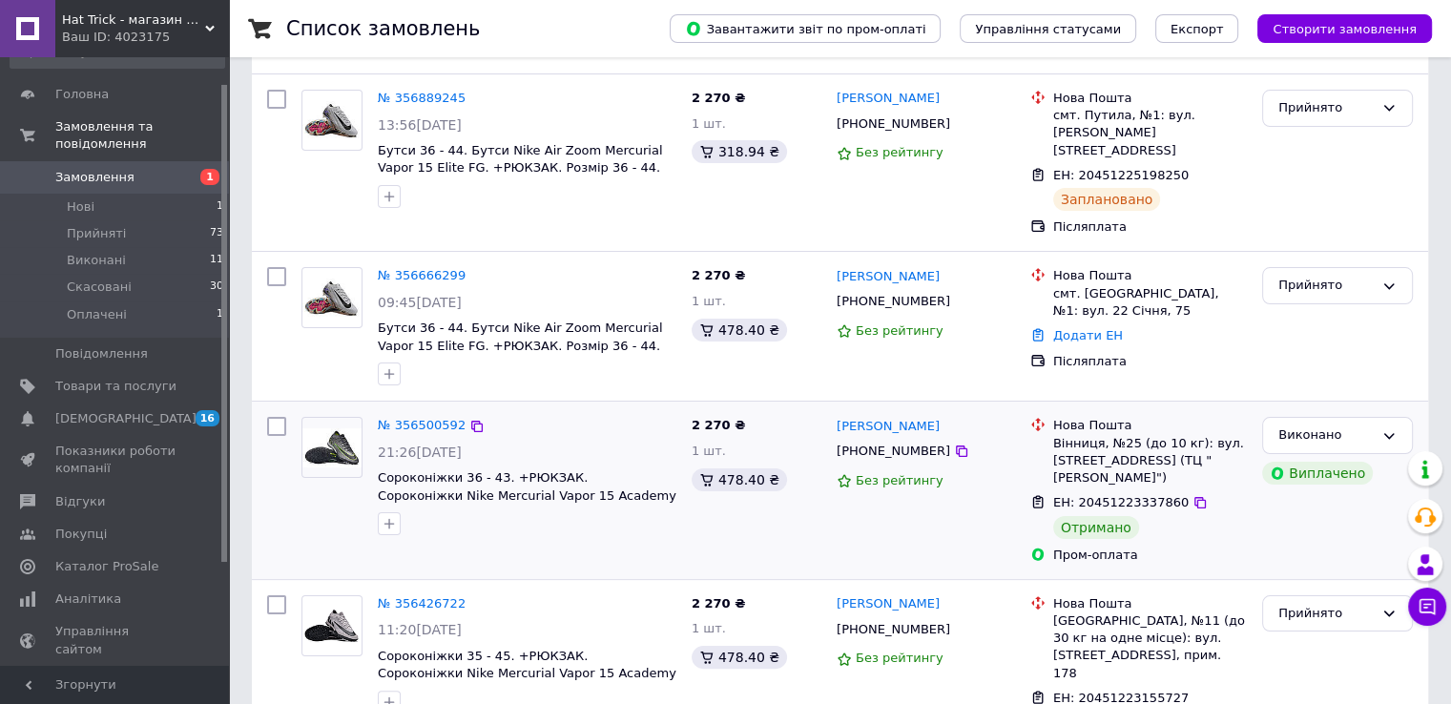
scroll to position [286, 0]
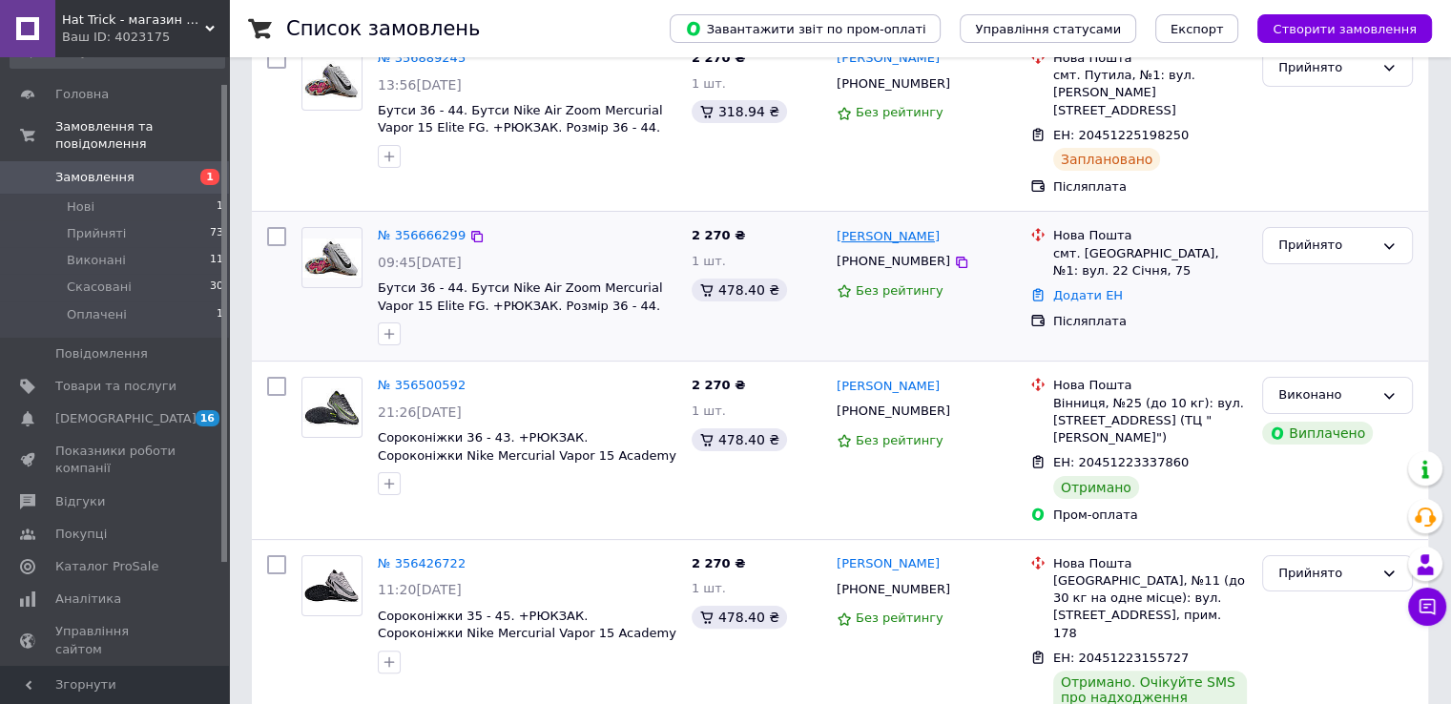
click at [846, 228] on link "[PERSON_NAME]" at bounding box center [888, 237] width 103 height 18
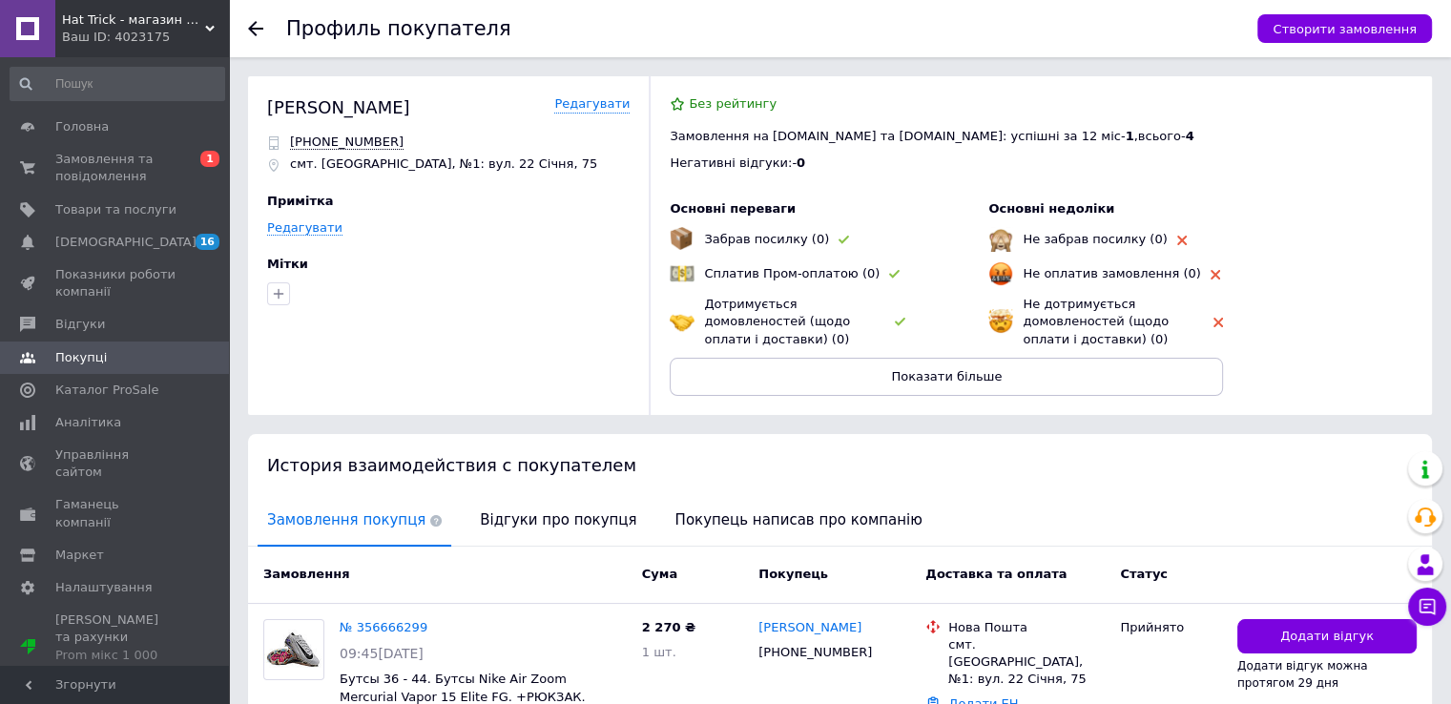
click at [259, 29] on use at bounding box center [255, 28] width 15 height 15
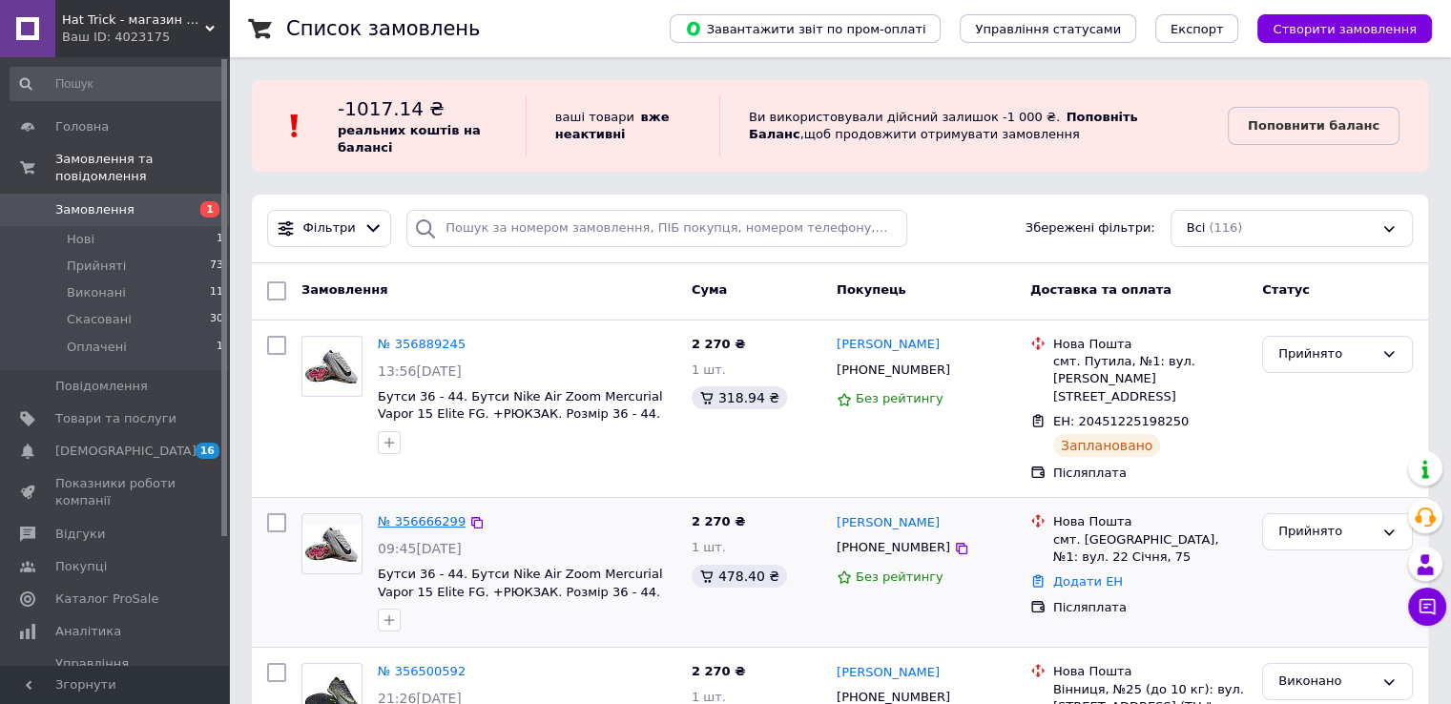
click at [443, 514] on link "№ 356666299" at bounding box center [422, 521] width 88 height 14
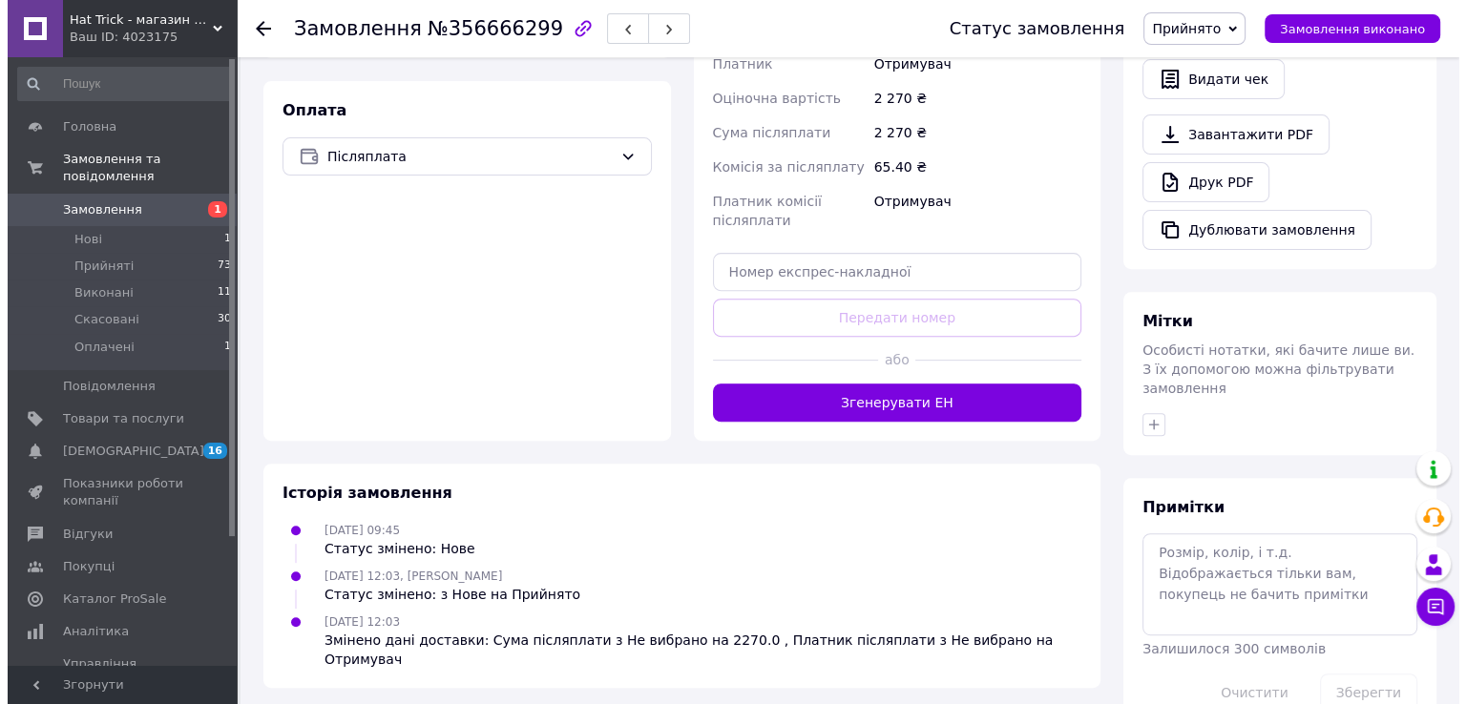
scroll to position [662, 0]
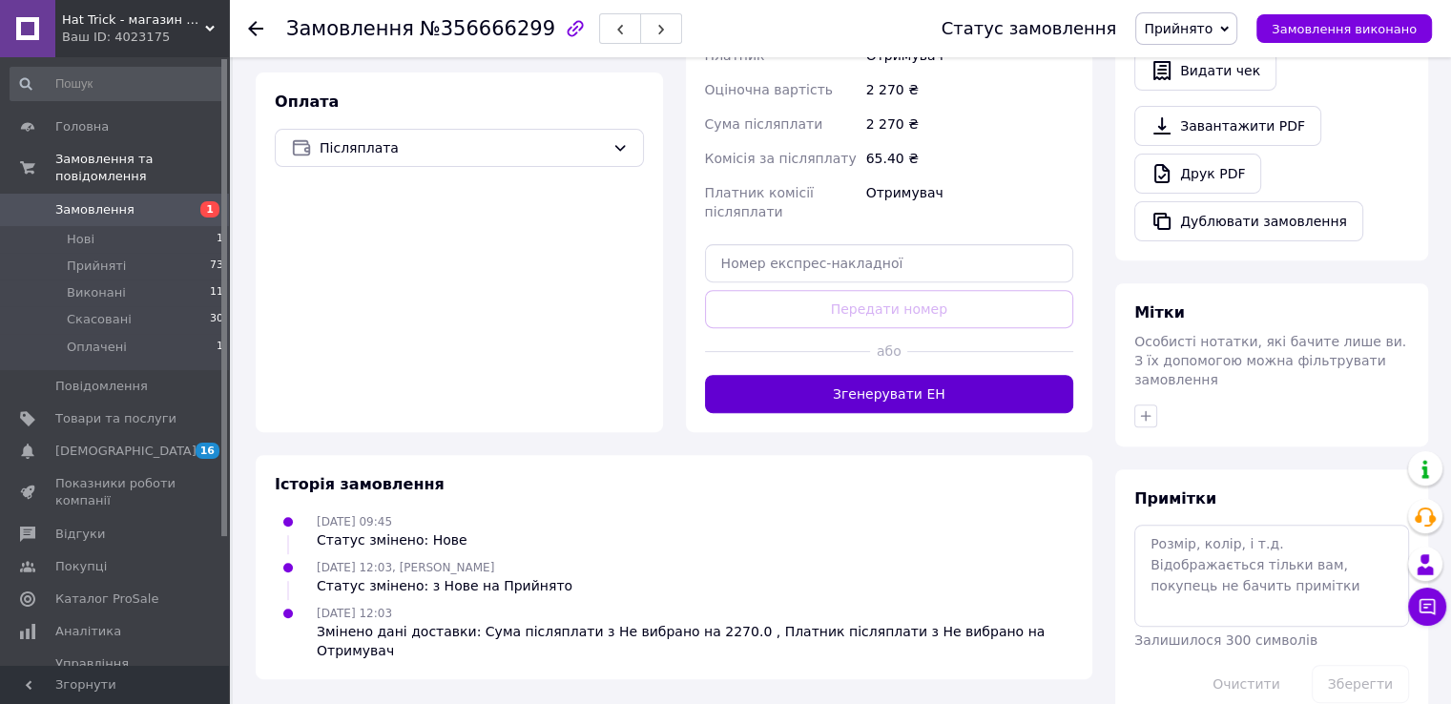
click at [922, 398] on button "Згенерувати ЕН" at bounding box center [889, 394] width 369 height 38
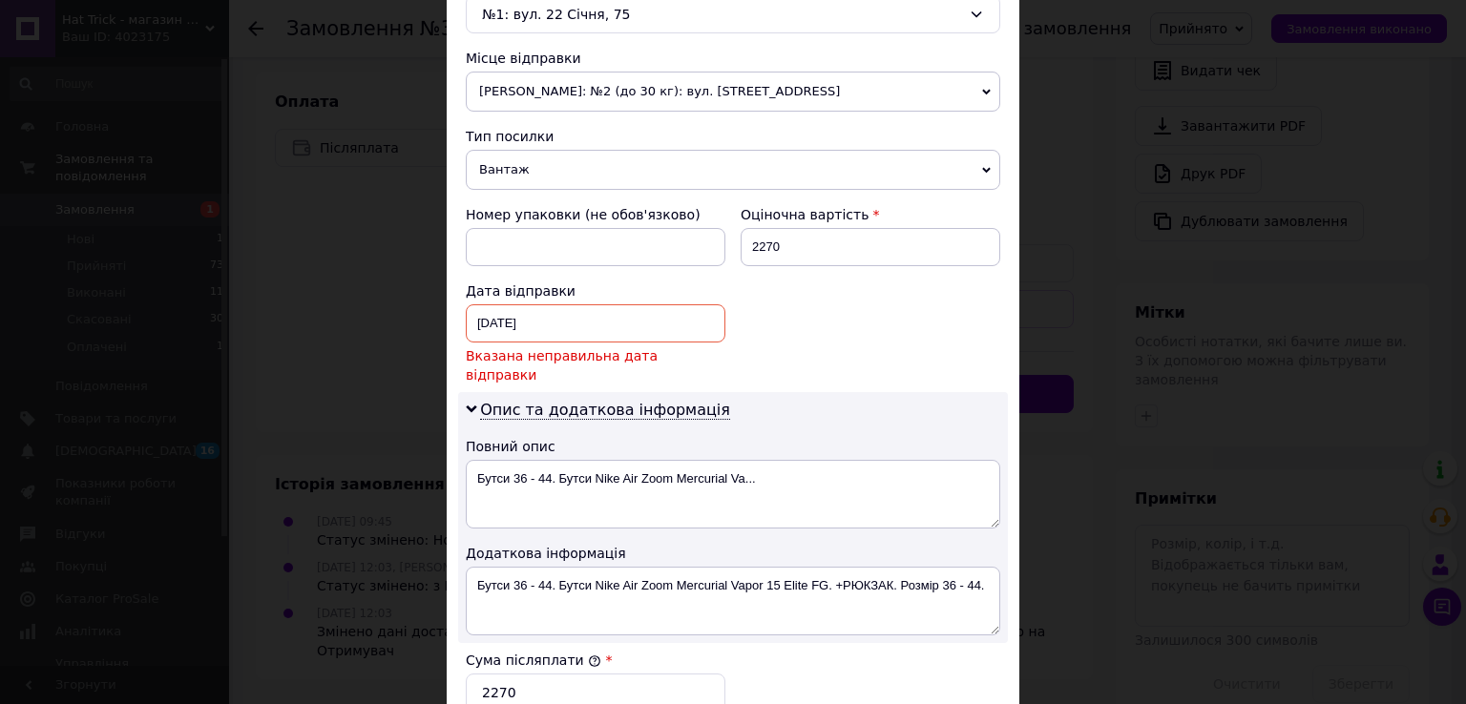
scroll to position [668, 0]
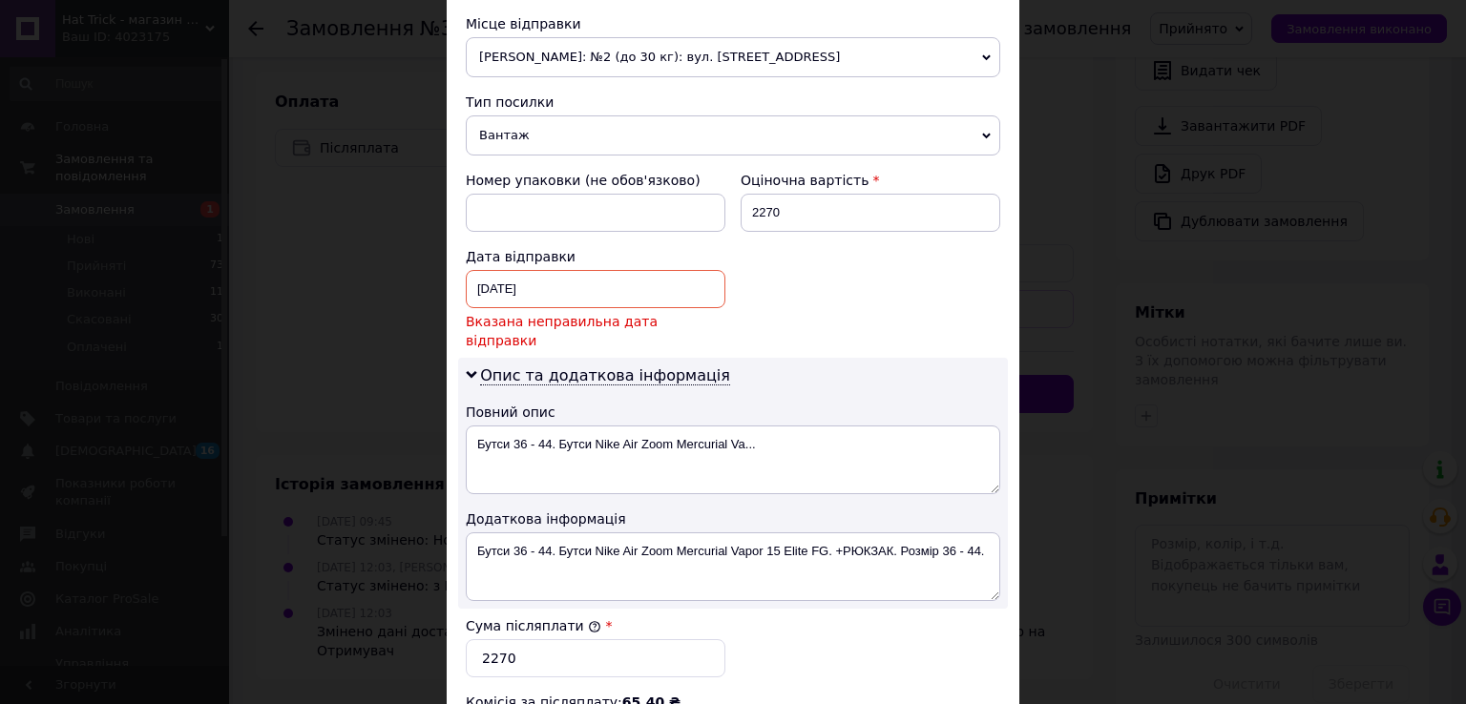
click at [533, 288] on div "11.08.2025 < 2025 > < Август > Пн Вт Ср Чт Пт Сб Вс 28 29 30 31 1 2 3 4 5 6 7 8…" at bounding box center [596, 289] width 260 height 38
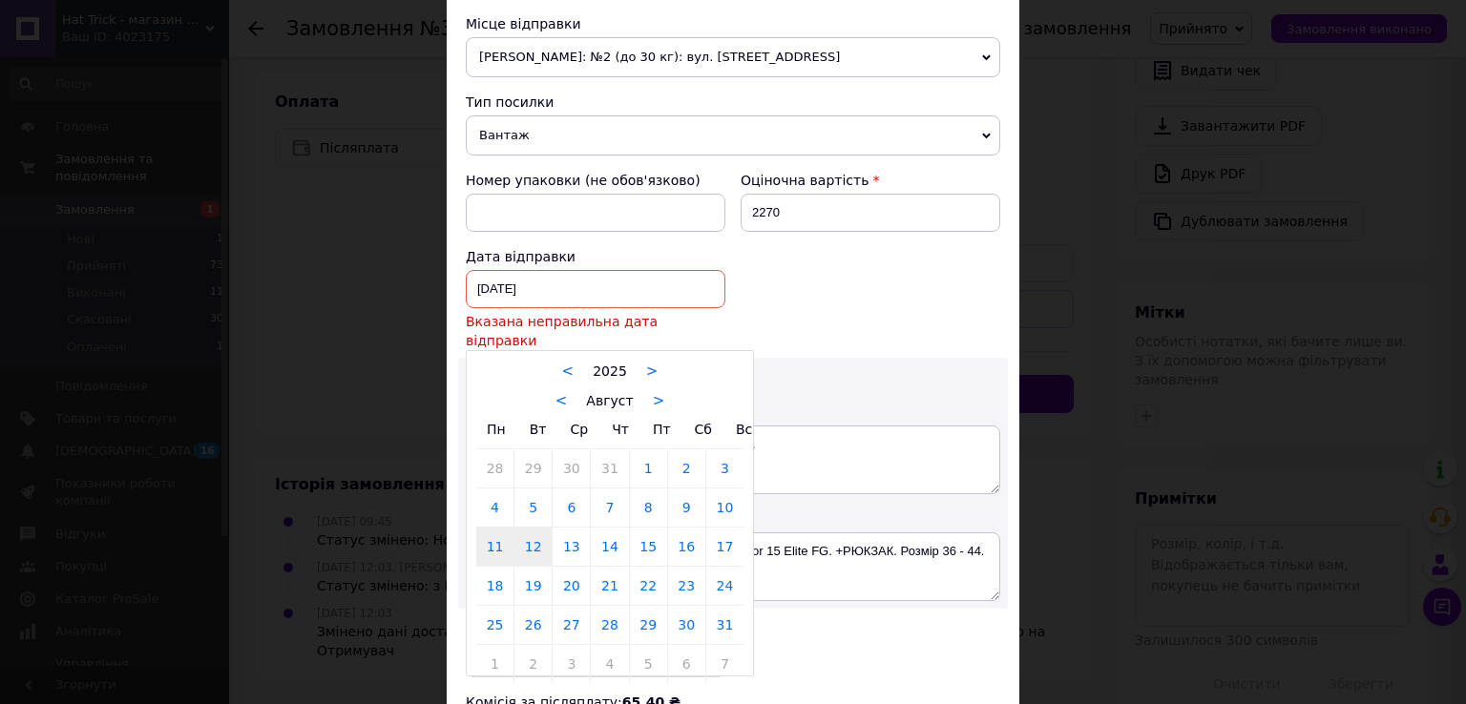
click at [534, 528] on link "12" at bounding box center [532, 547] width 37 height 38
type input "[DATE]"
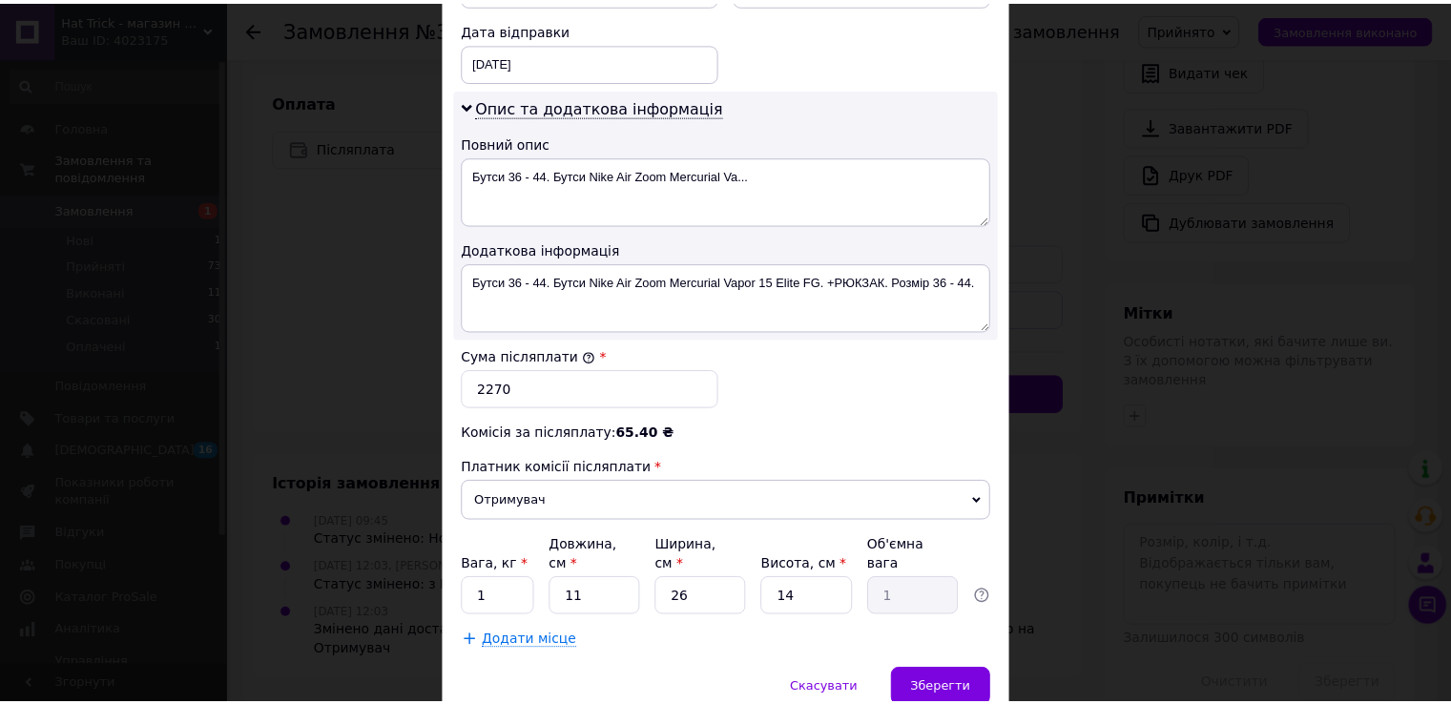
scroll to position [954, 0]
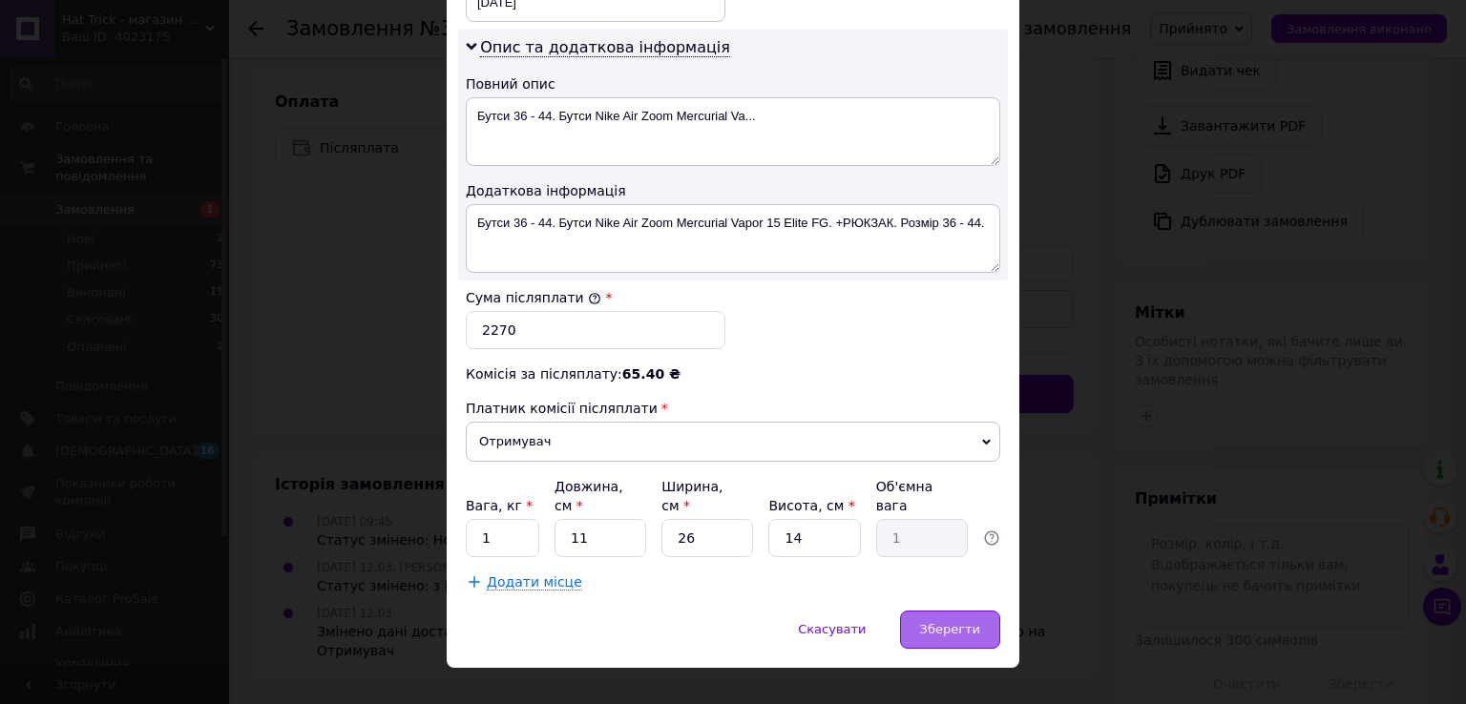
click at [915, 611] on div "Зберегти" at bounding box center [950, 630] width 100 height 38
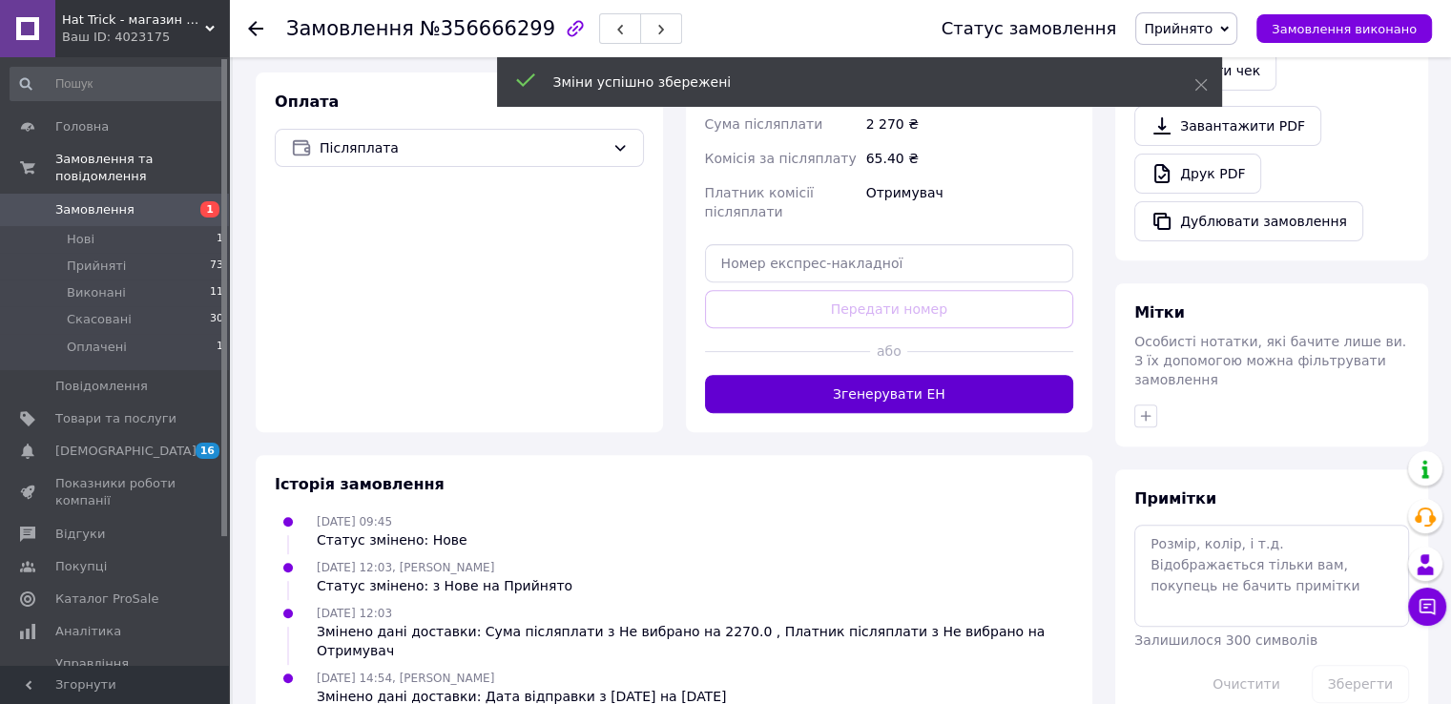
click at [877, 390] on button "Згенерувати ЕН" at bounding box center [889, 394] width 369 height 38
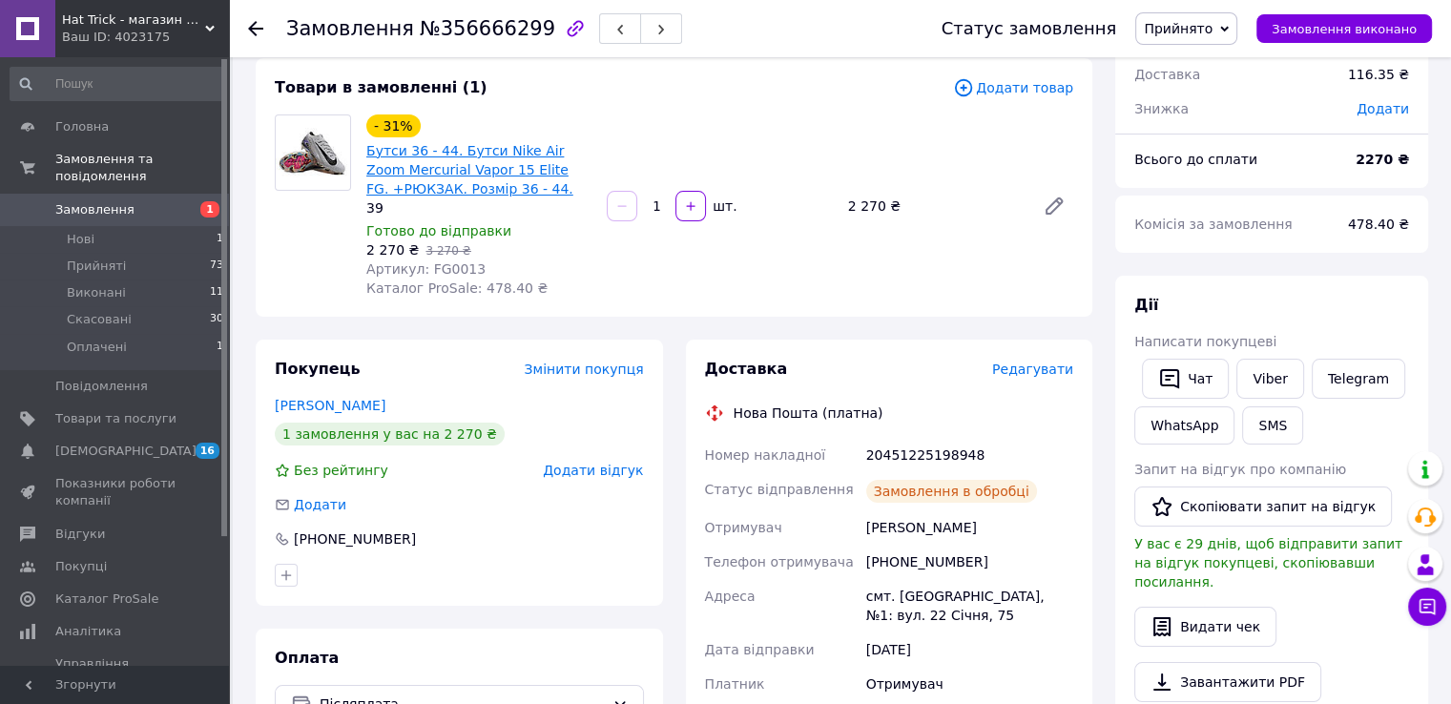
scroll to position [0, 0]
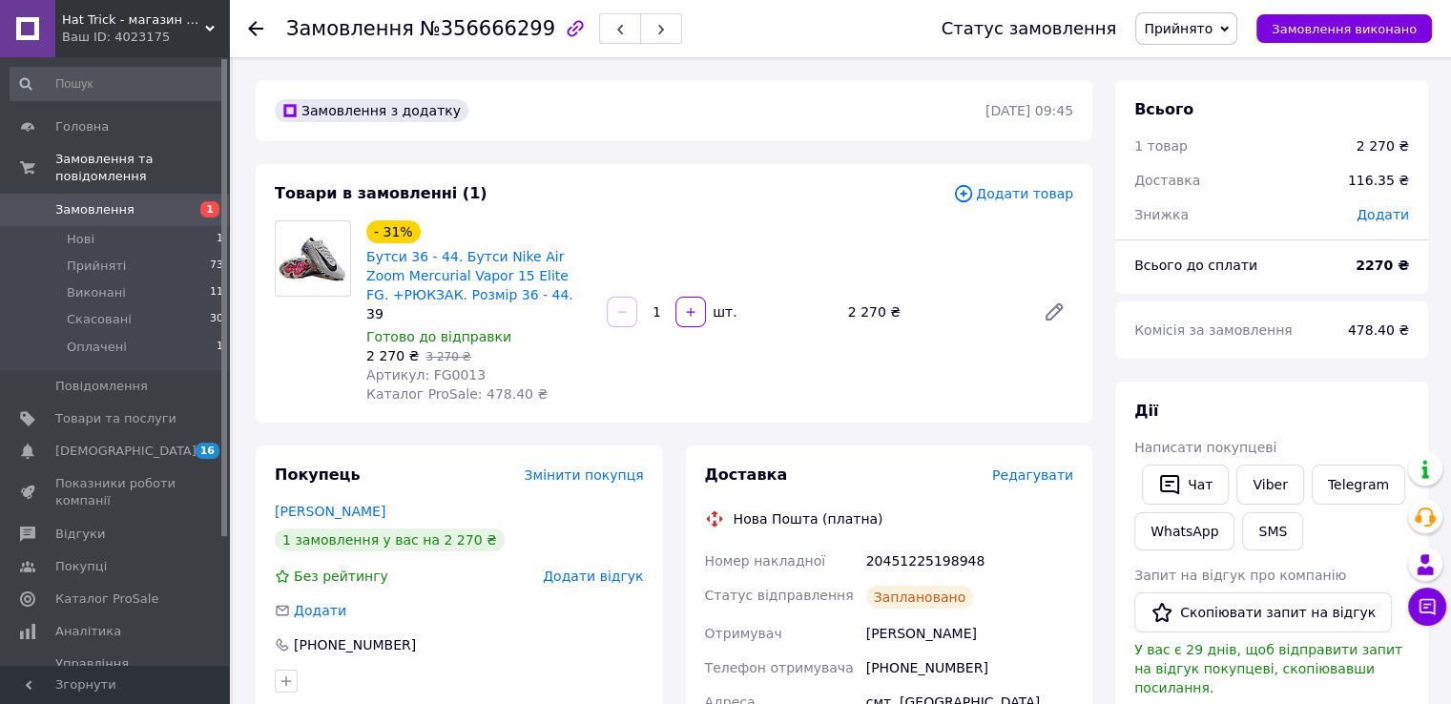
click at [166, 201] on span "Замовлення" at bounding box center [115, 209] width 121 height 17
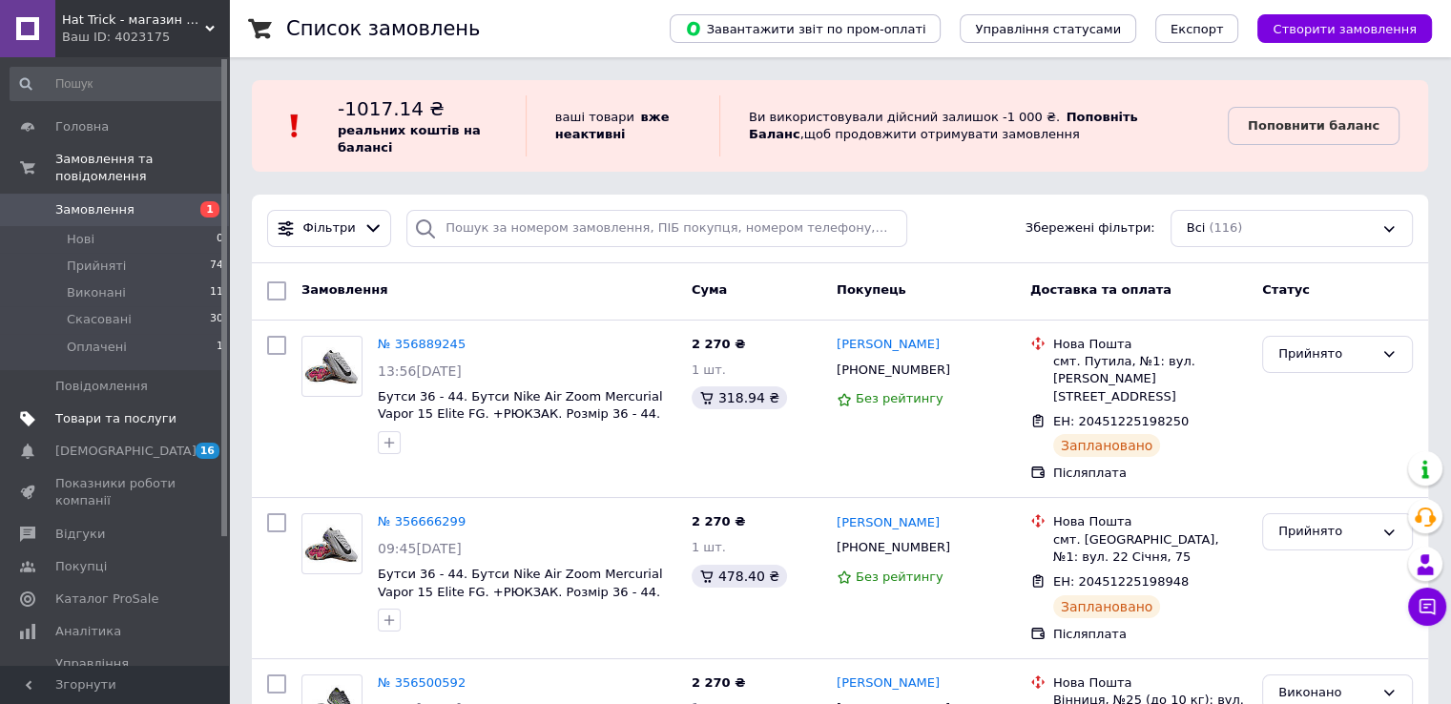
click at [143, 410] on span "Товари та послуги" at bounding box center [115, 418] width 121 height 17
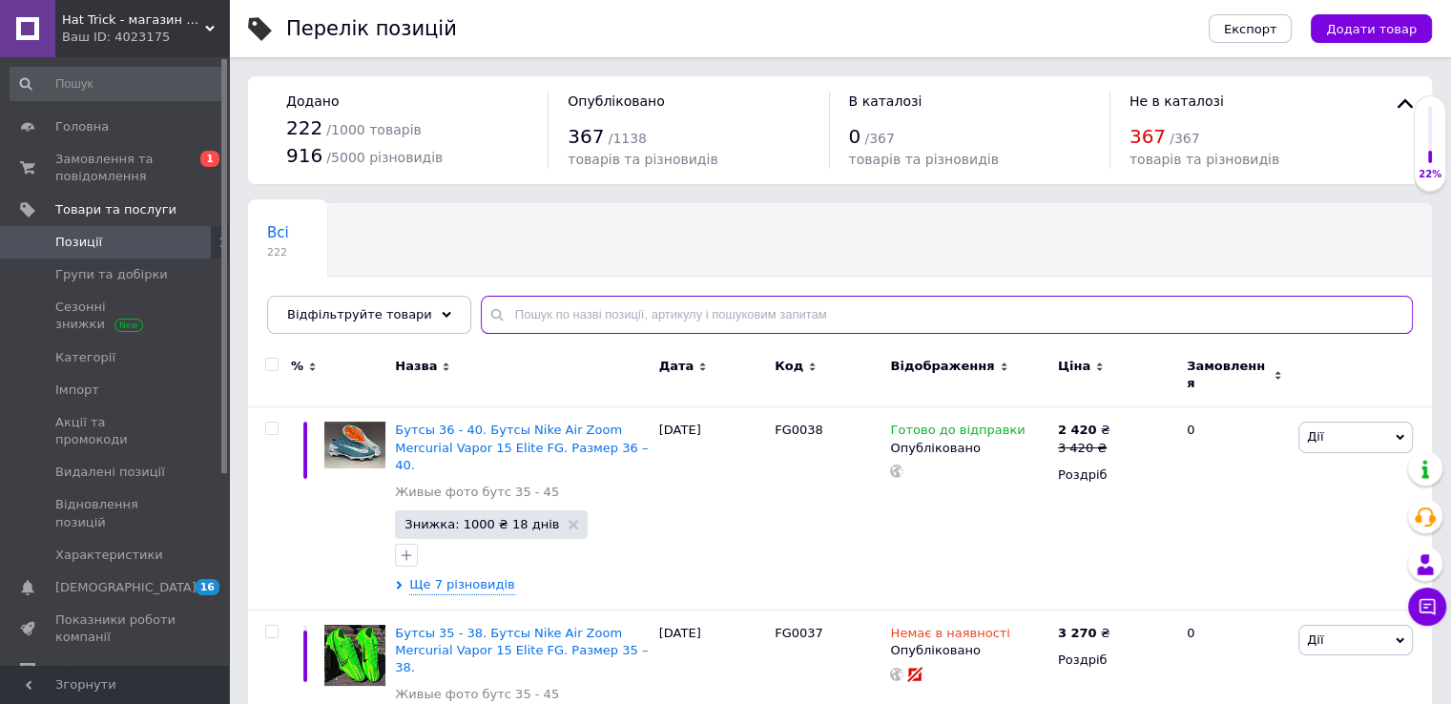
click at [548, 306] on input "text" at bounding box center [947, 315] width 932 height 38
paste input "FG0013"
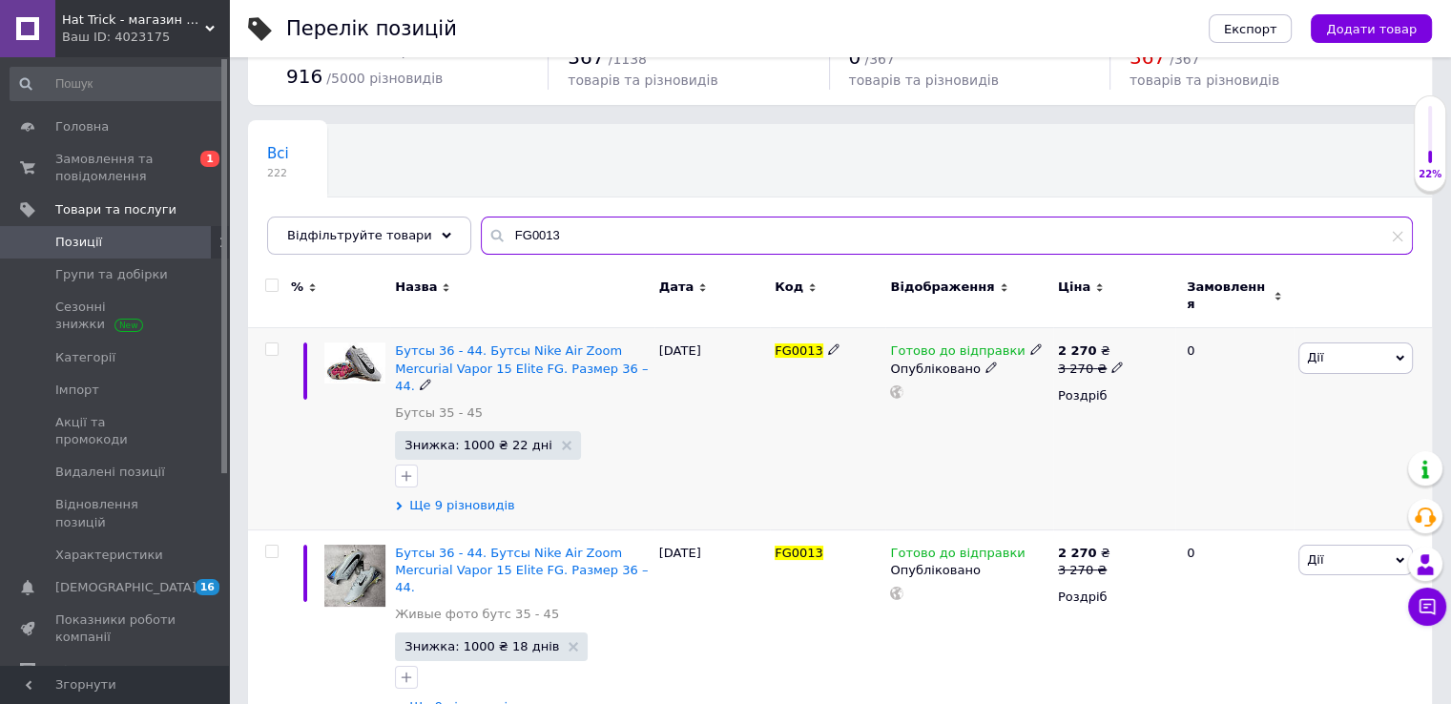
scroll to position [78, 0]
type input "FG0013"
click at [467, 498] on span "Ще 9 різновидів" at bounding box center [461, 506] width 105 height 17
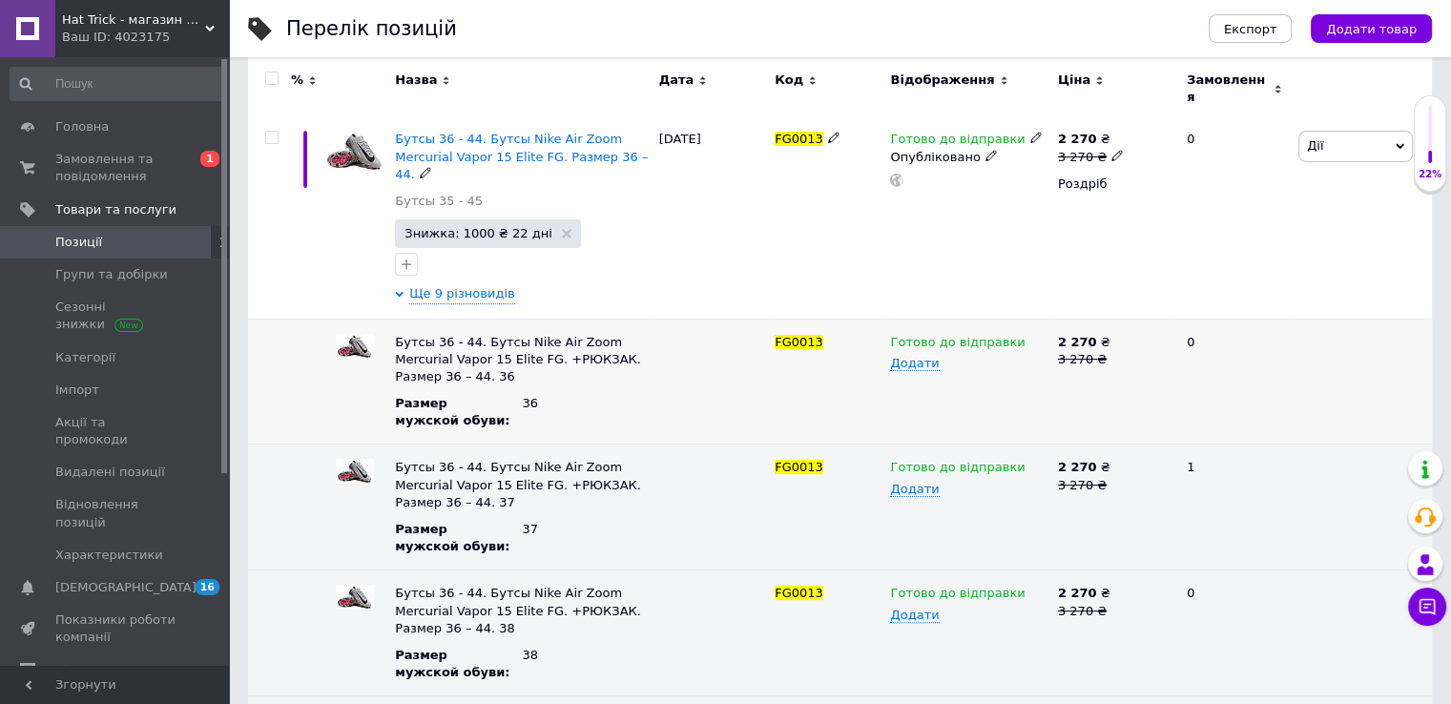
scroll to position [365, 0]
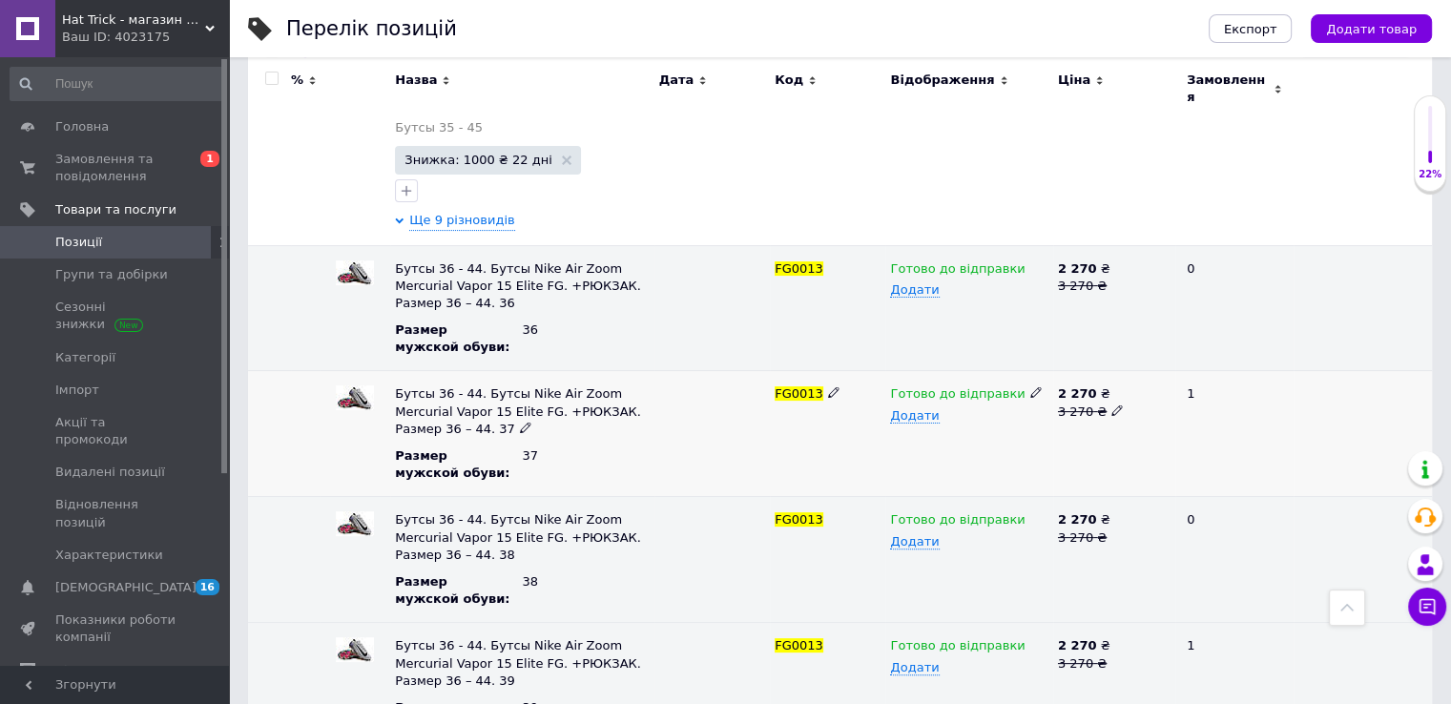
click at [1031, 386] on icon at bounding box center [1036, 391] width 11 height 11
click at [977, 462] on li "Немає в наявності" at bounding box center [965, 475] width 164 height 27
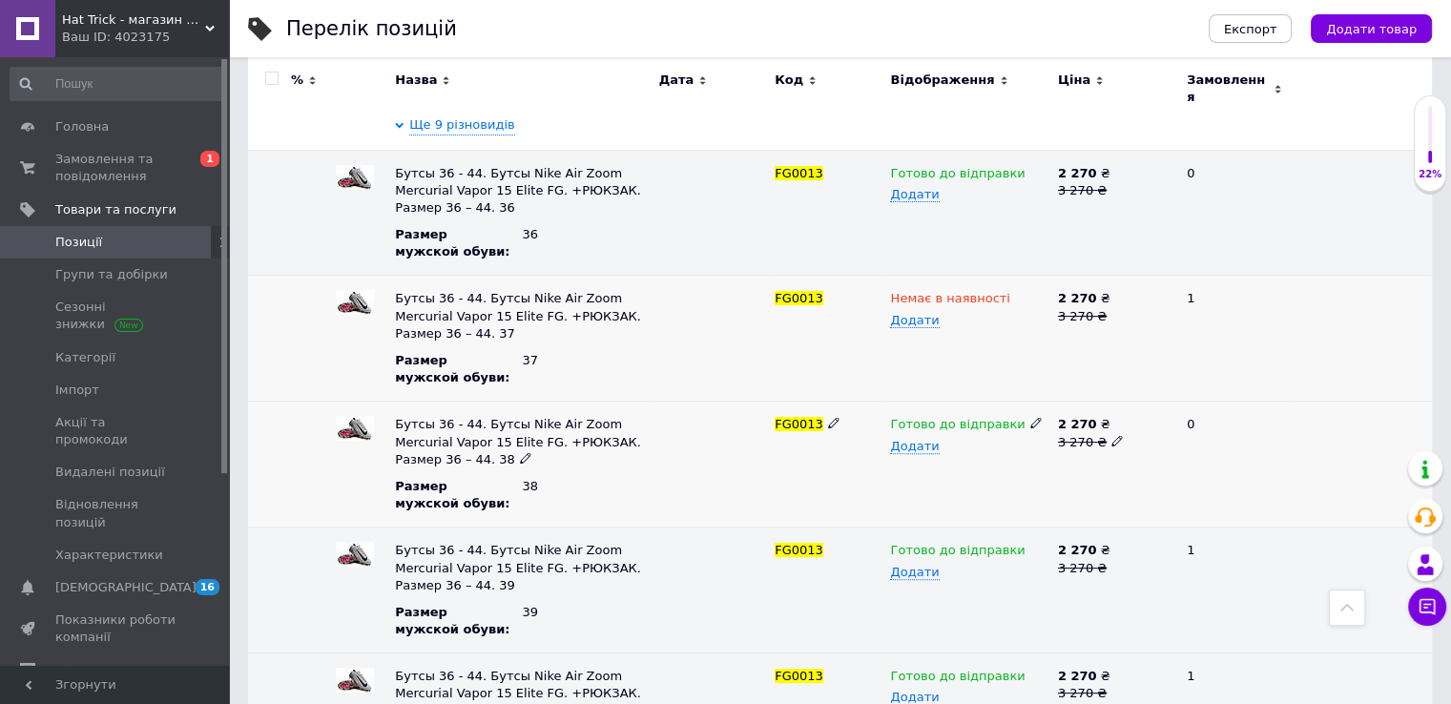
scroll to position [555, 0]
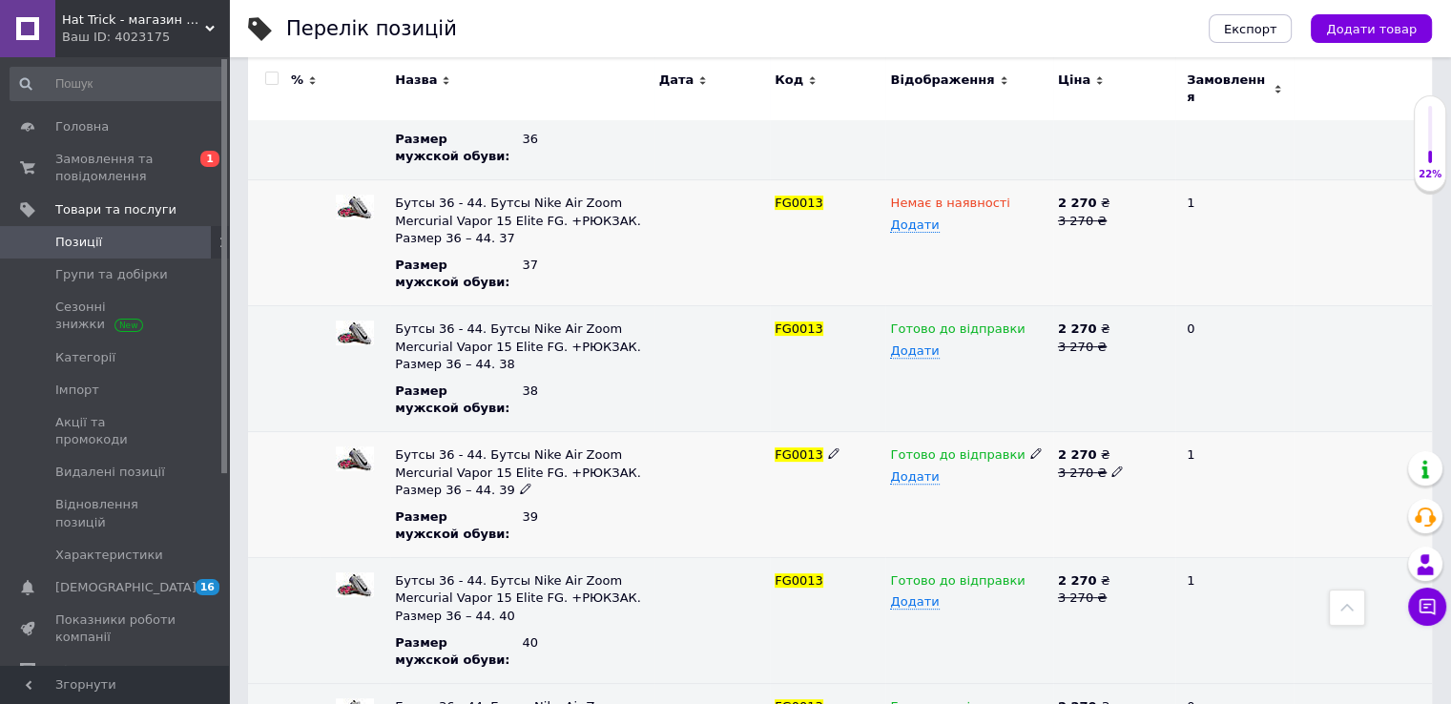
click at [1031, 448] on icon at bounding box center [1036, 453] width 11 height 11
click at [992, 523] on li "Немає в наявності" at bounding box center [965, 536] width 164 height 27
click at [168, 40] on div "Ваш ID: 4023175" at bounding box center [145, 37] width 167 height 17
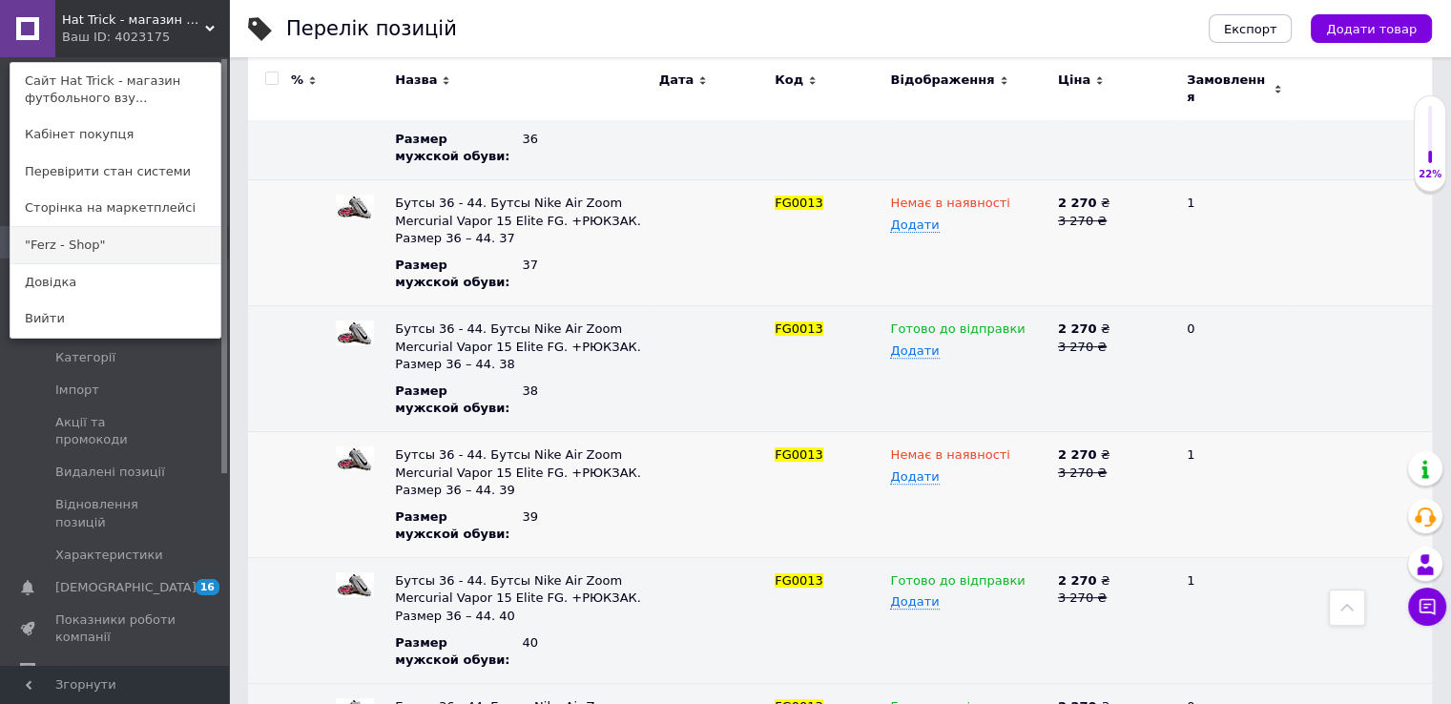
click at [126, 245] on link ""Ferz - Shop"" at bounding box center [115, 245] width 210 height 36
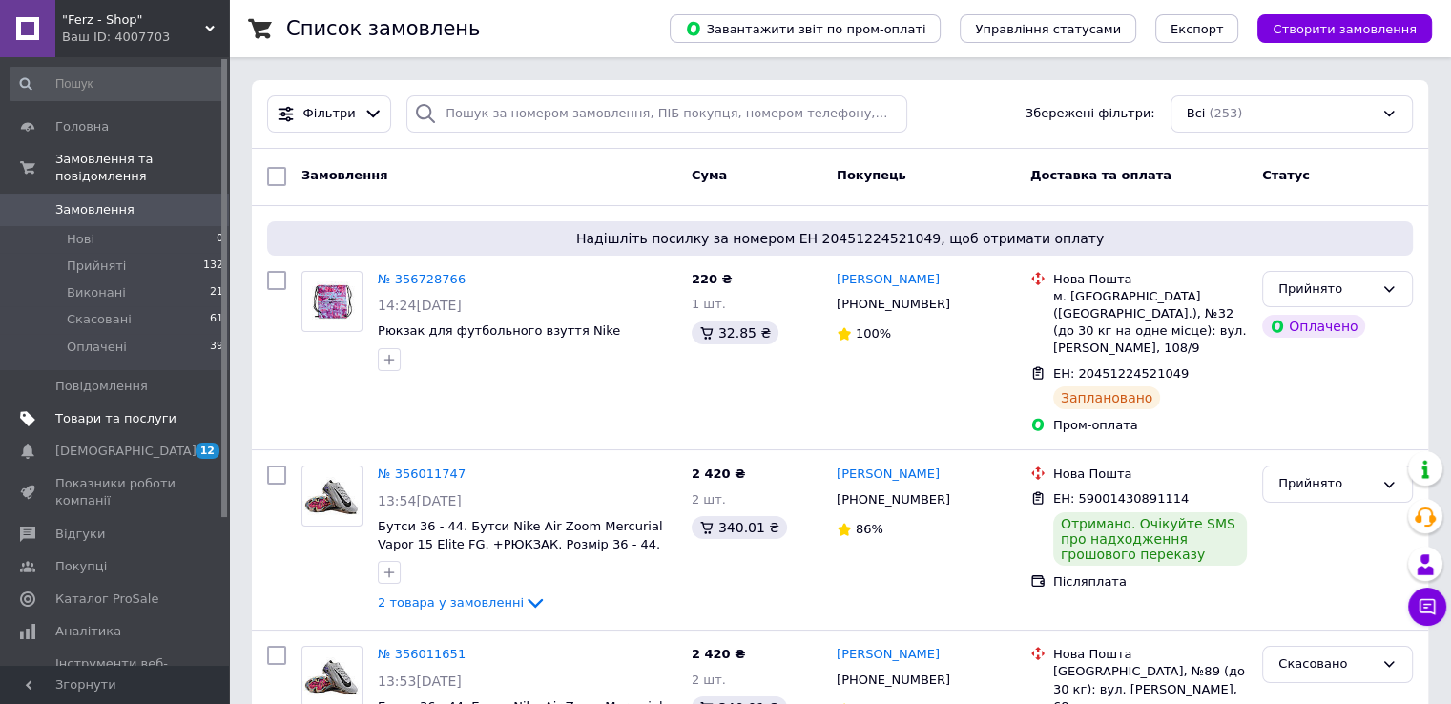
click at [165, 410] on span "Товари та послуги" at bounding box center [115, 418] width 121 height 17
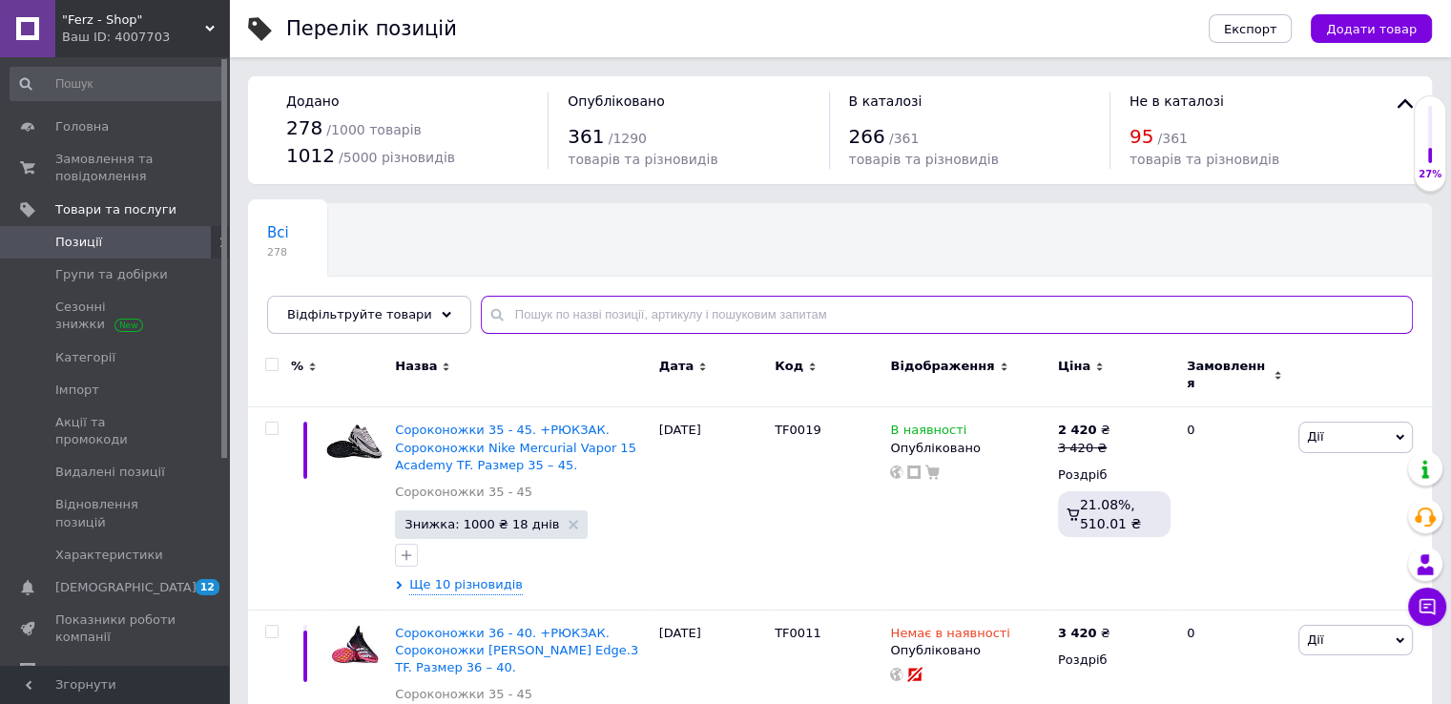
click at [607, 306] on input "text" at bounding box center [947, 315] width 932 height 38
paste input "FG0013"
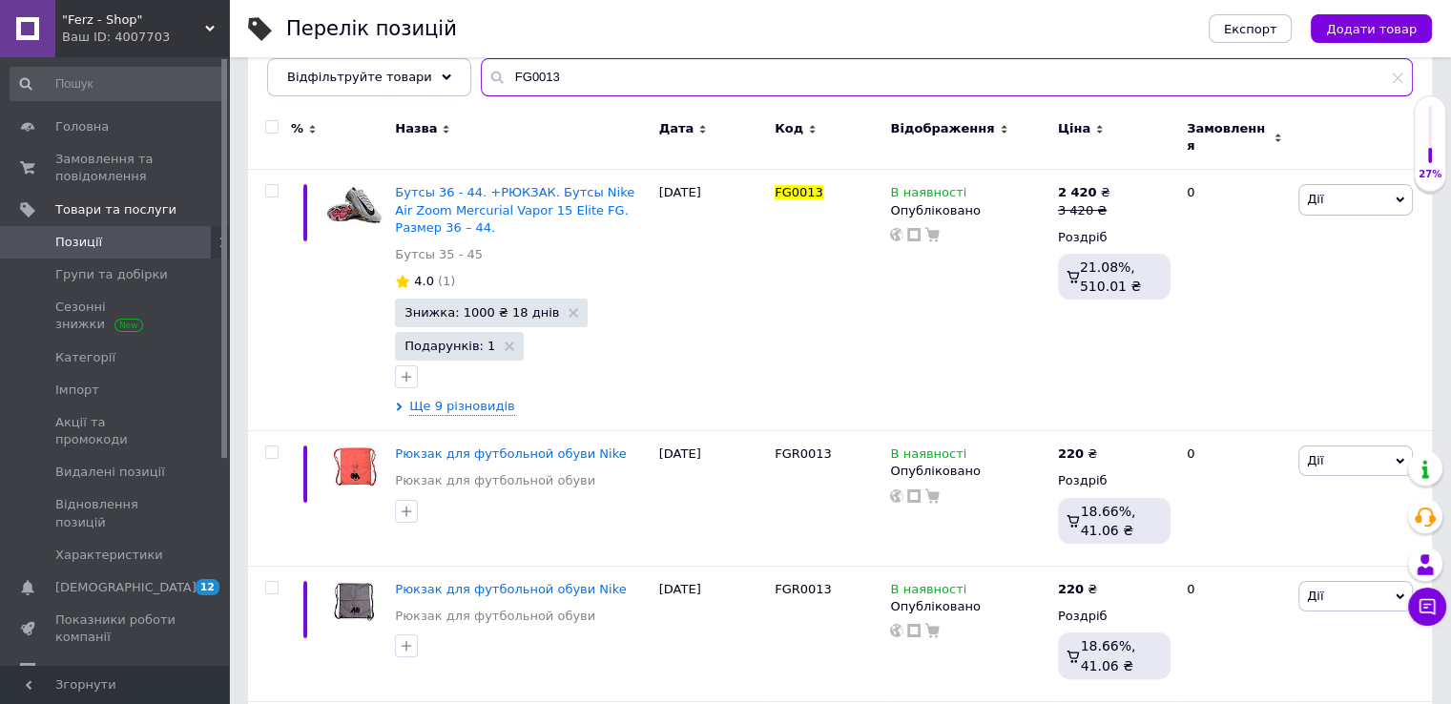
scroll to position [286, 0]
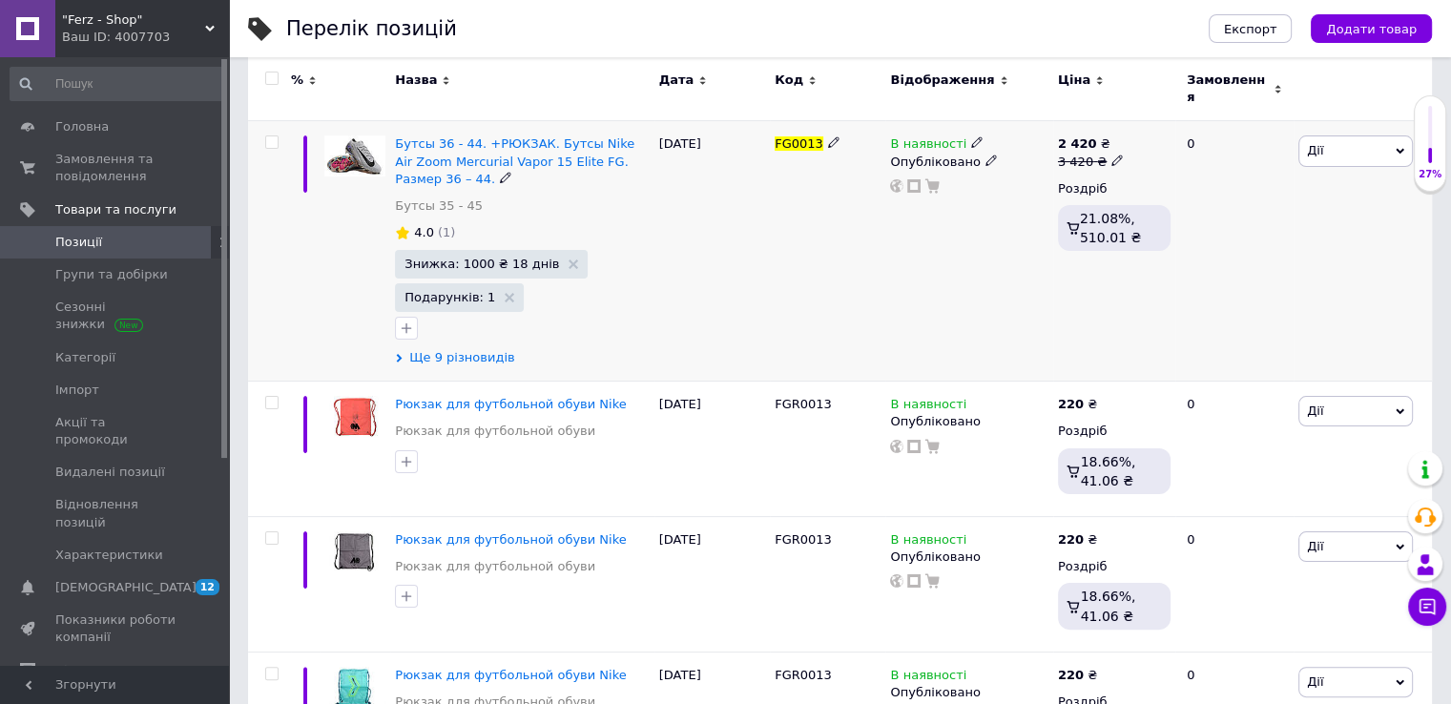
click at [485, 349] on span "Ще 9 різновидів" at bounding box center [461, 357] width 105 height 17
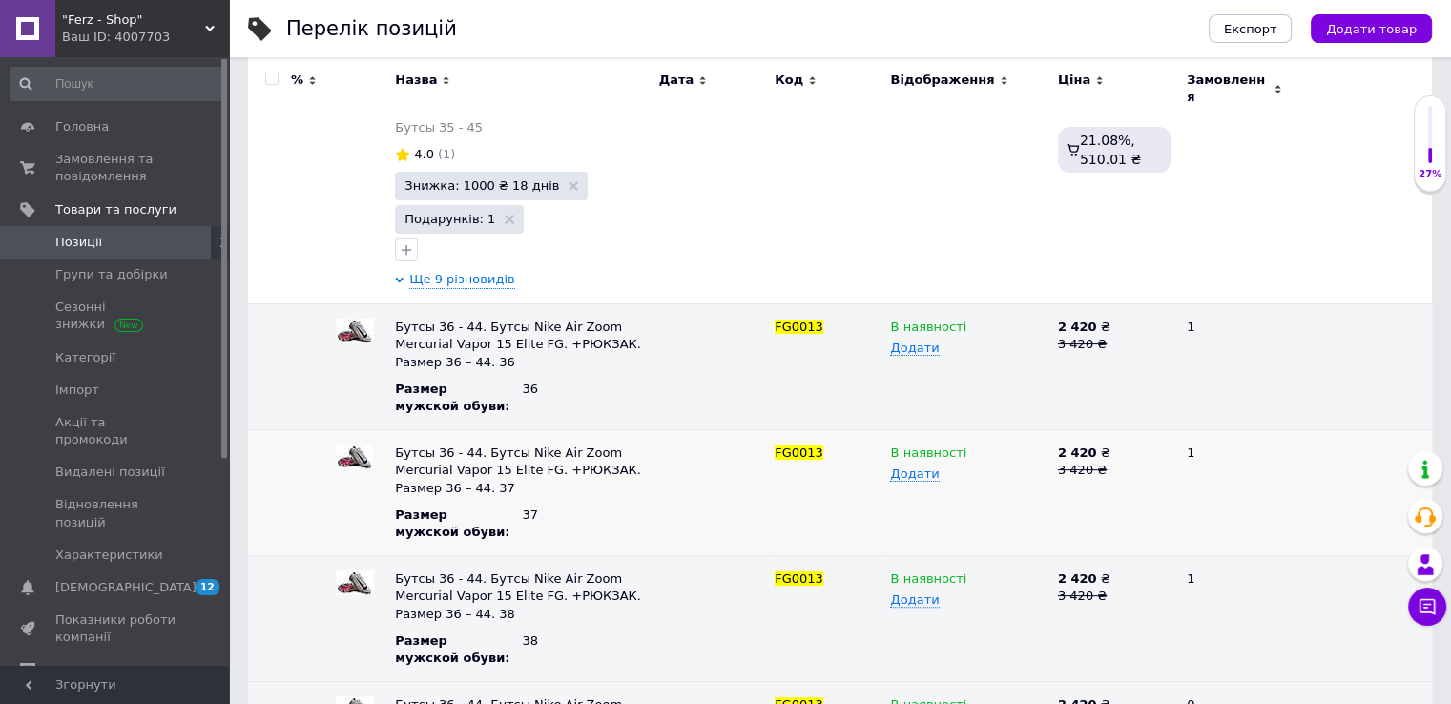
scroll to position [477, 0]
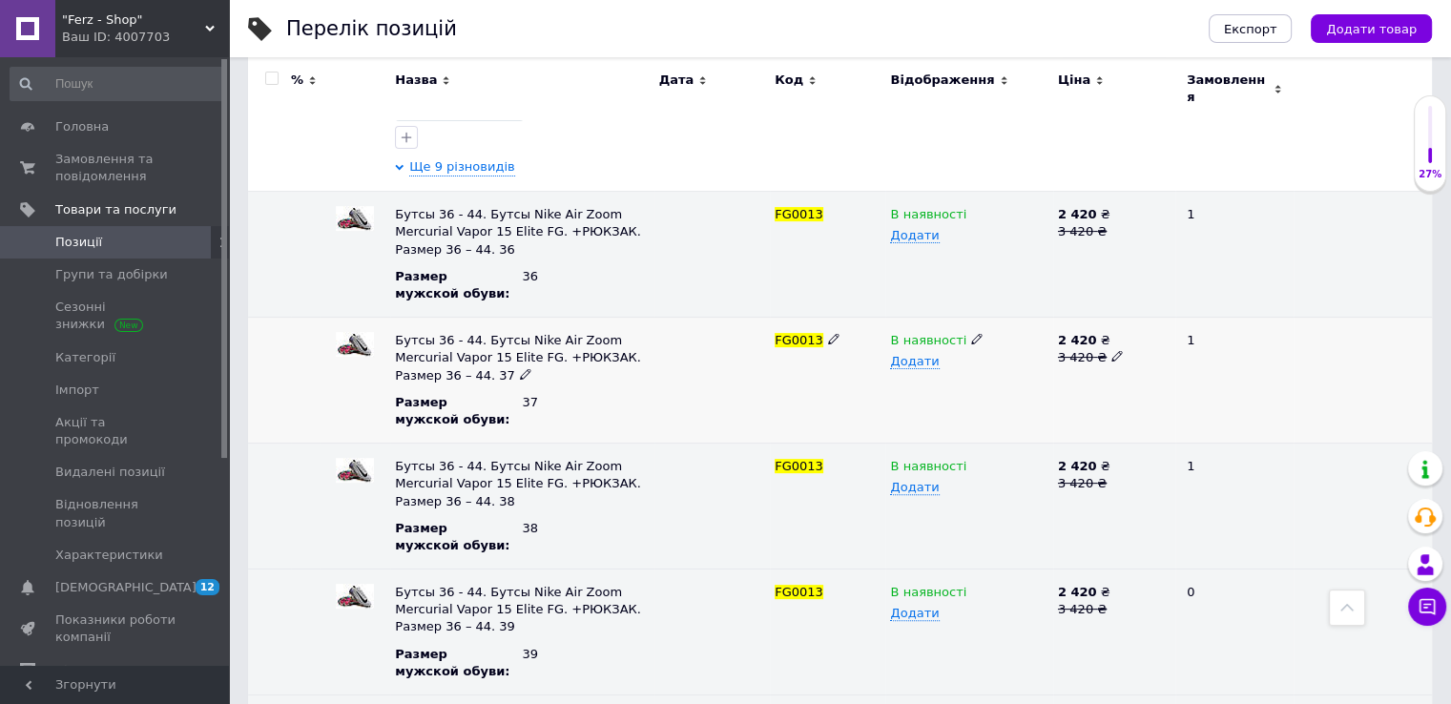
click at [971, 333] on icon at bounding box center [976, 338] width 11 height 11
click at [974, 367] on li "Немає в наявності" at bounding box center [965, 377] width 164 height 27
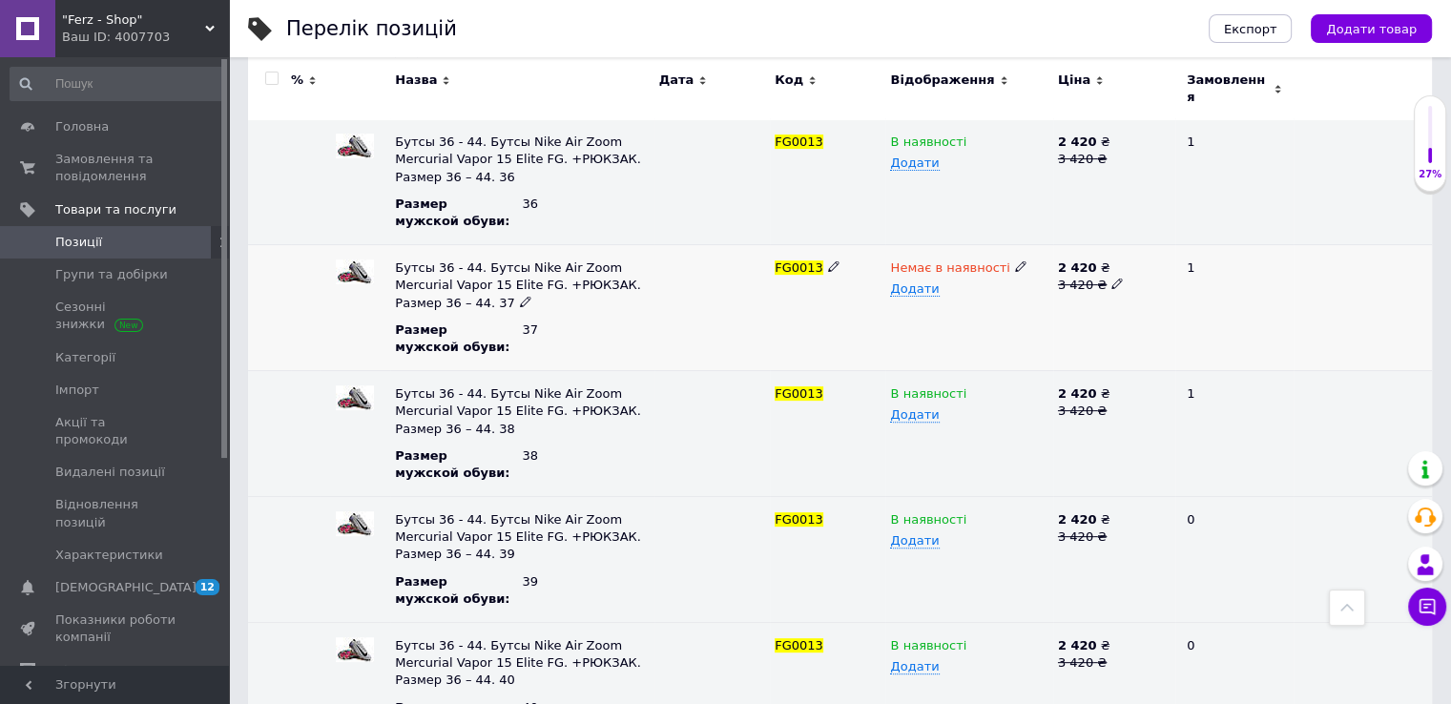
scroll to position [668, 0]
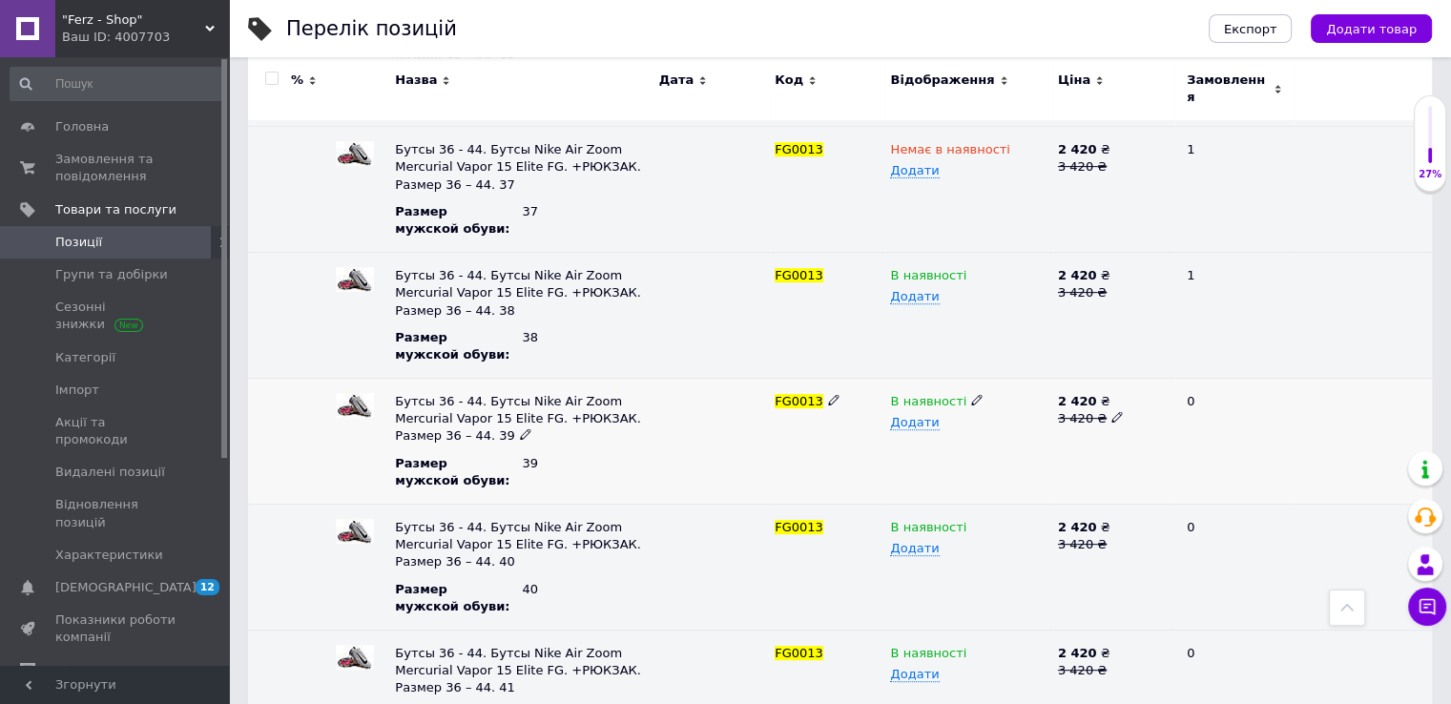
click at [971, 394] on icon at bounding box center [976, 399] width 11 height 11
click at [974, 428] on li "Немає в наявності" at bounding box center [965, 438] width 164 height 27
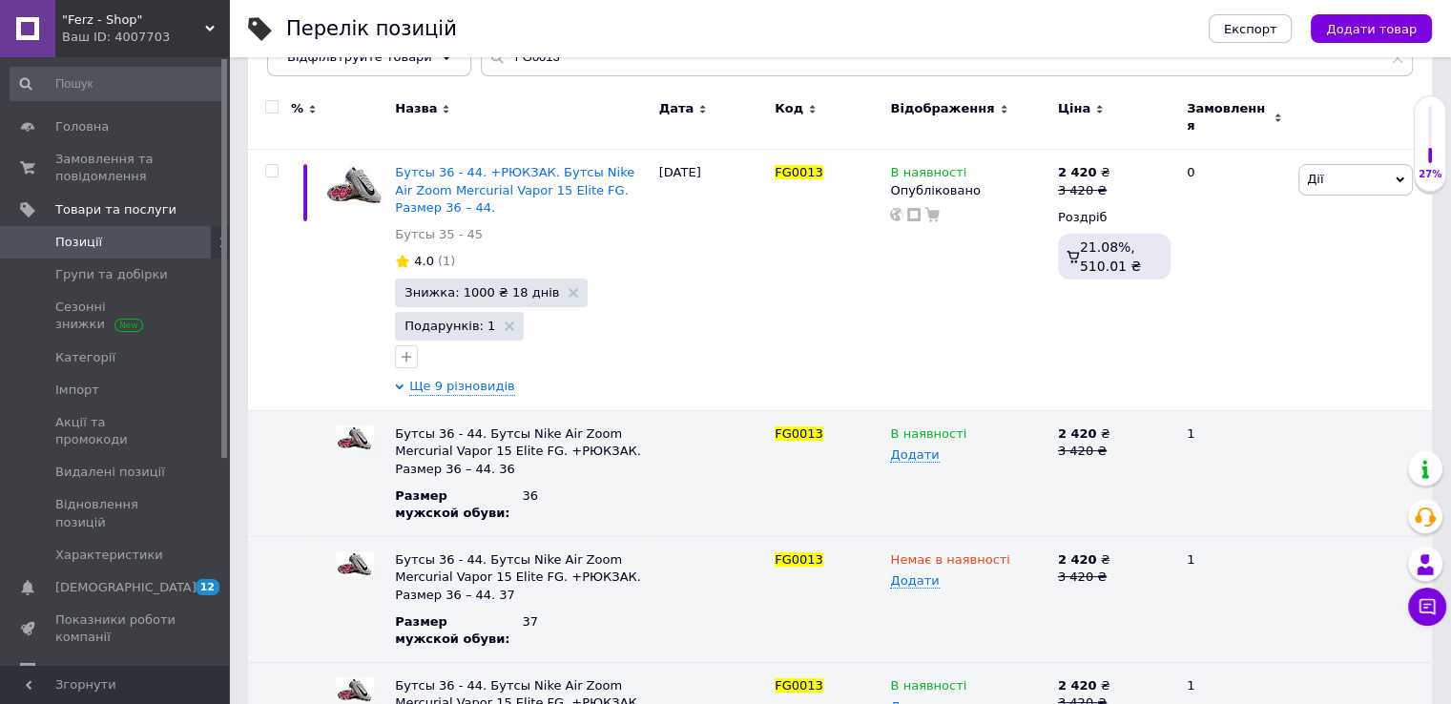
scroll to position [95, 0]
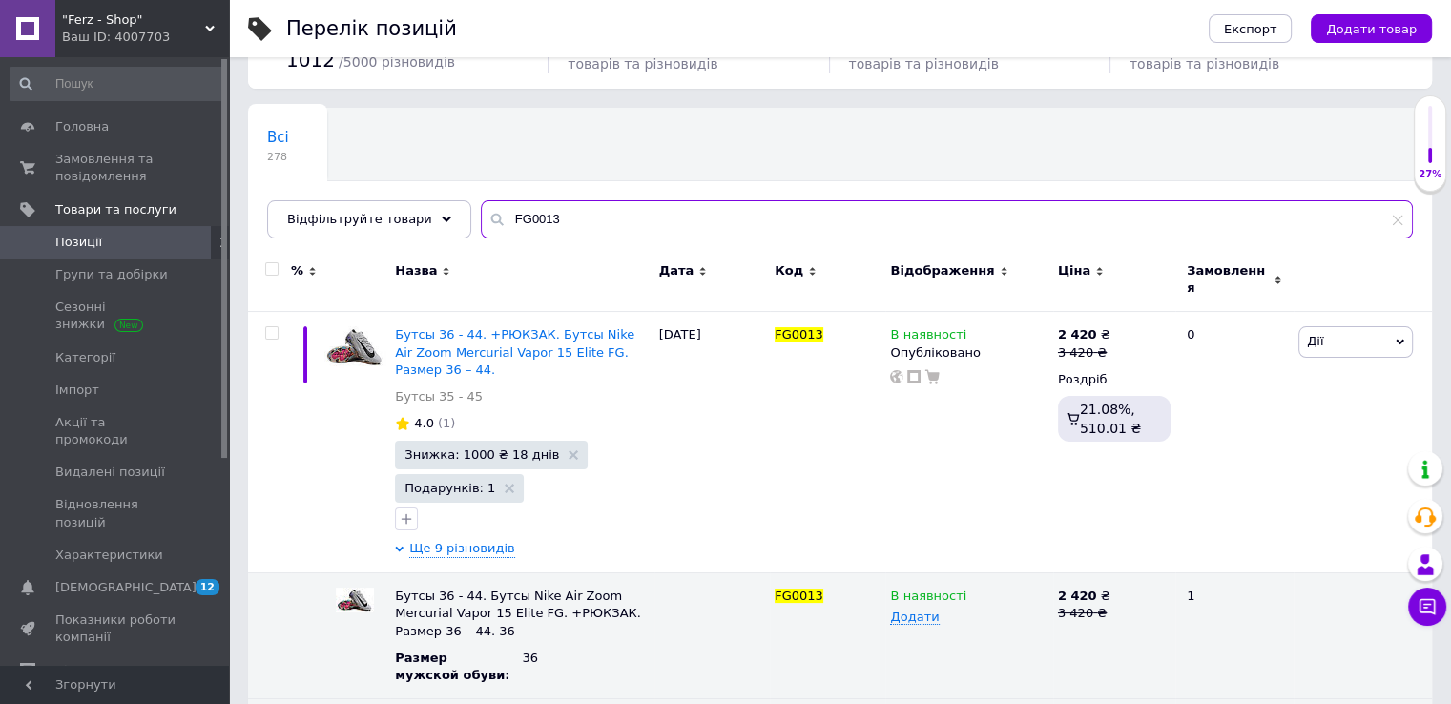
click at [580, 220] on input "FG0013" at bounding box center [947, 219] width 932 height 38
click at [577, 219] on input "FG0013" at bounding box center [947, 219] width 932 height 38
paste input "25"
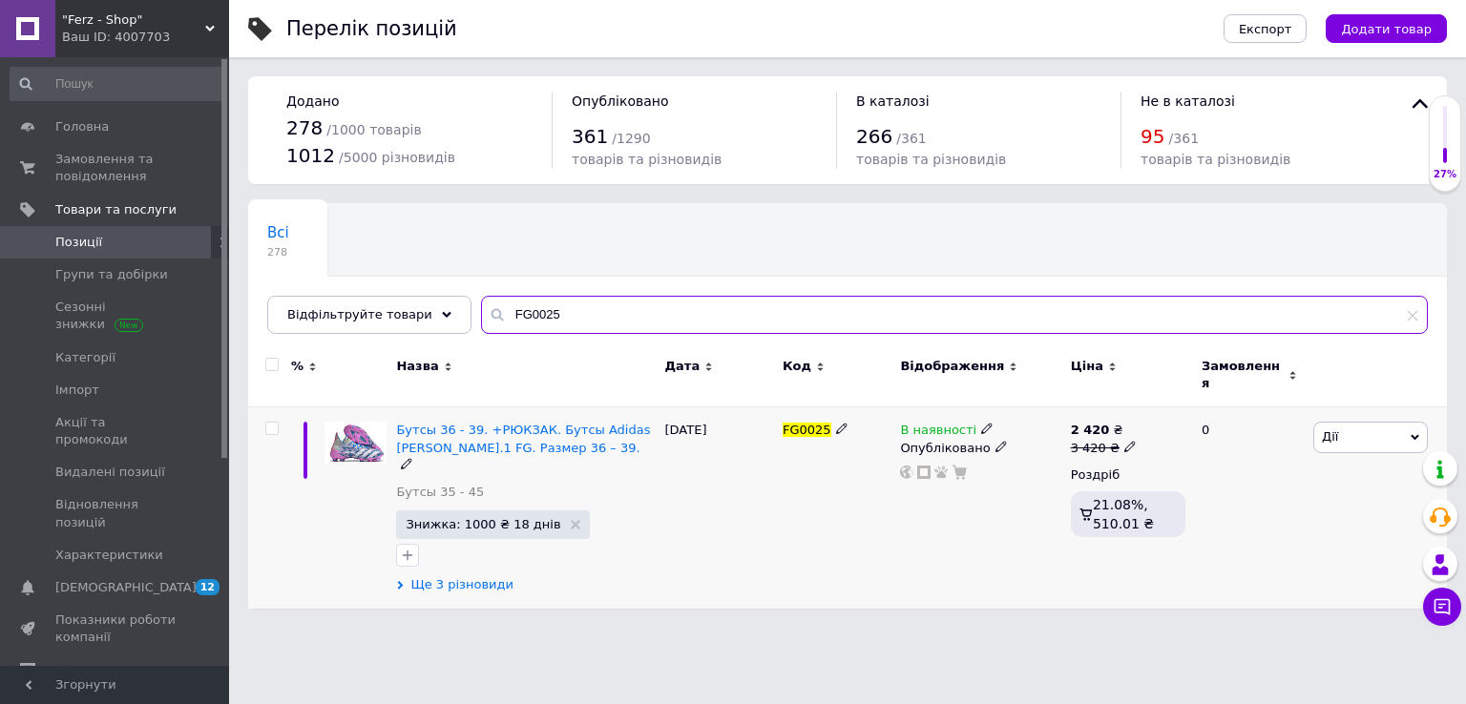
type input "FG0025"
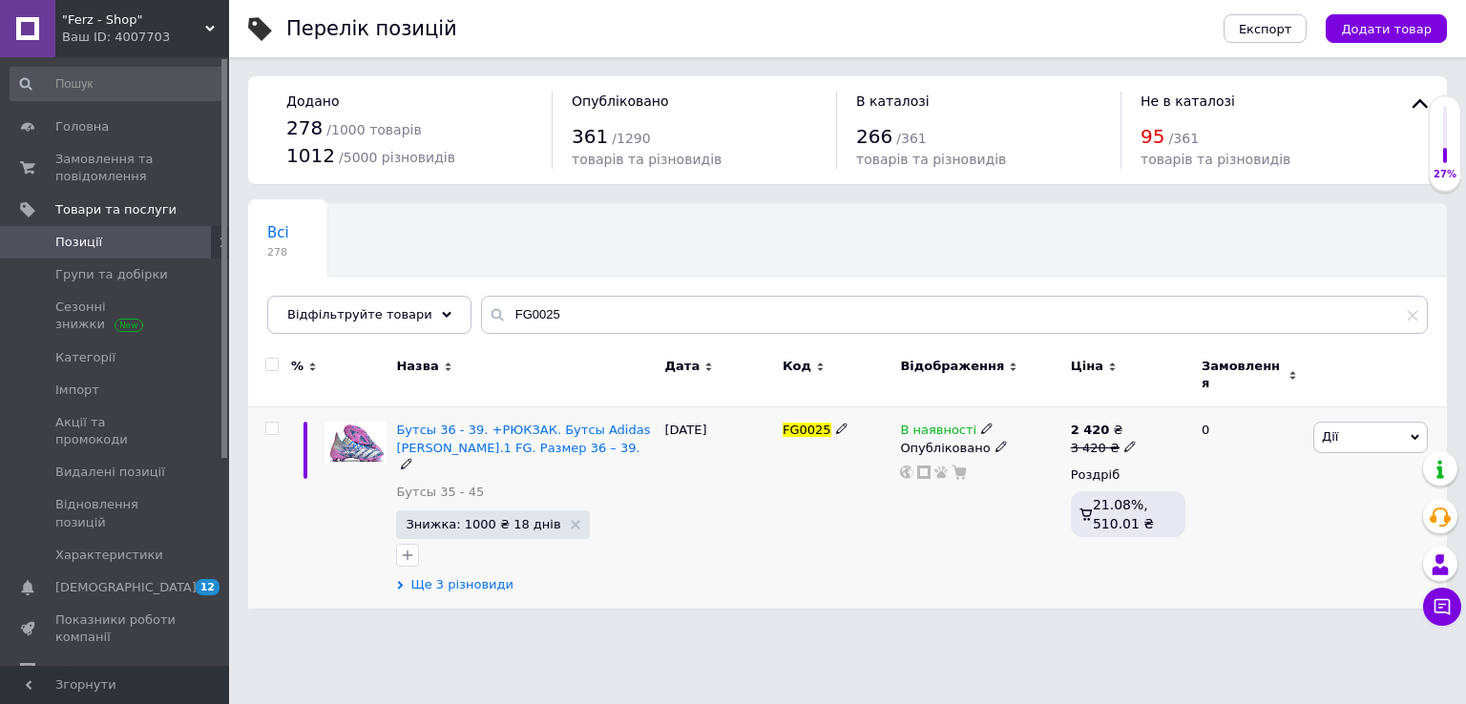
click at [458, 576] on span "Ще 3 різновиди" at bounding box center [461, 584] width 103 height 17
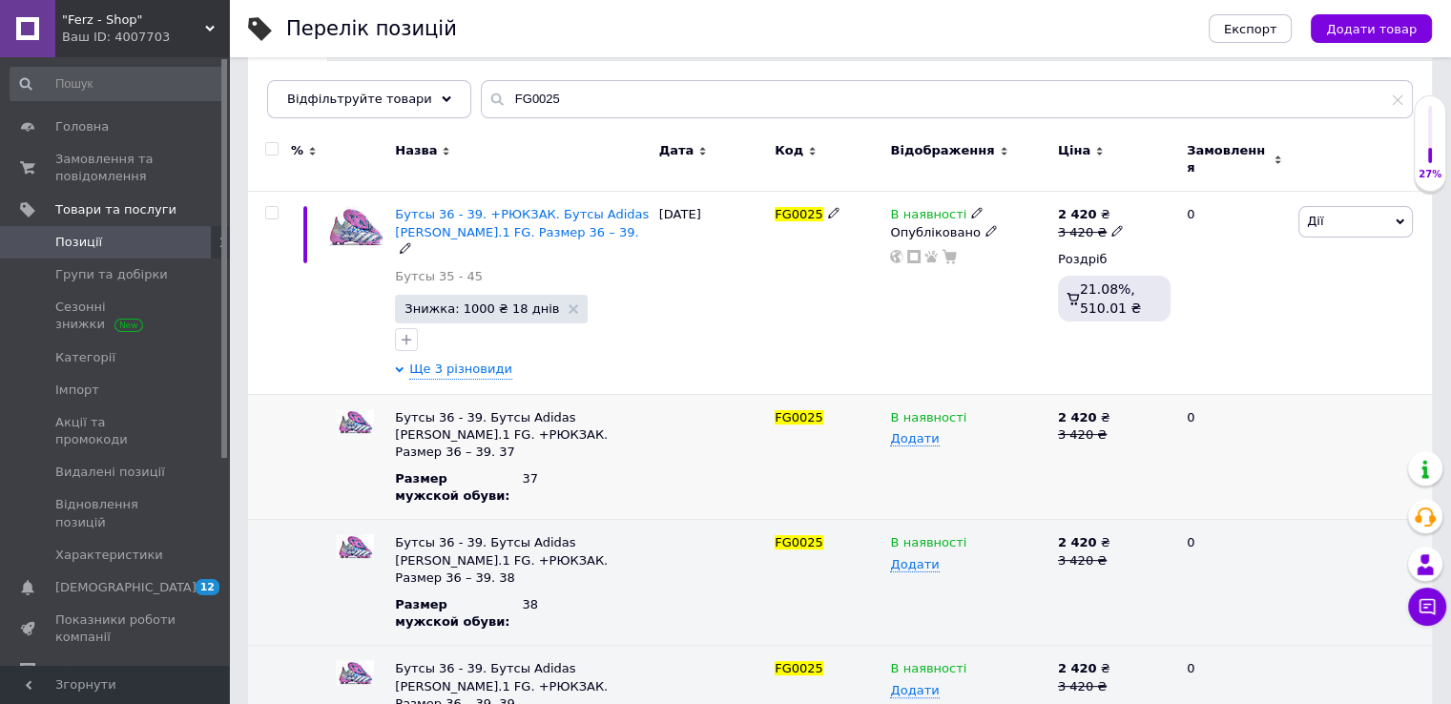
scroll to position [219, 0]
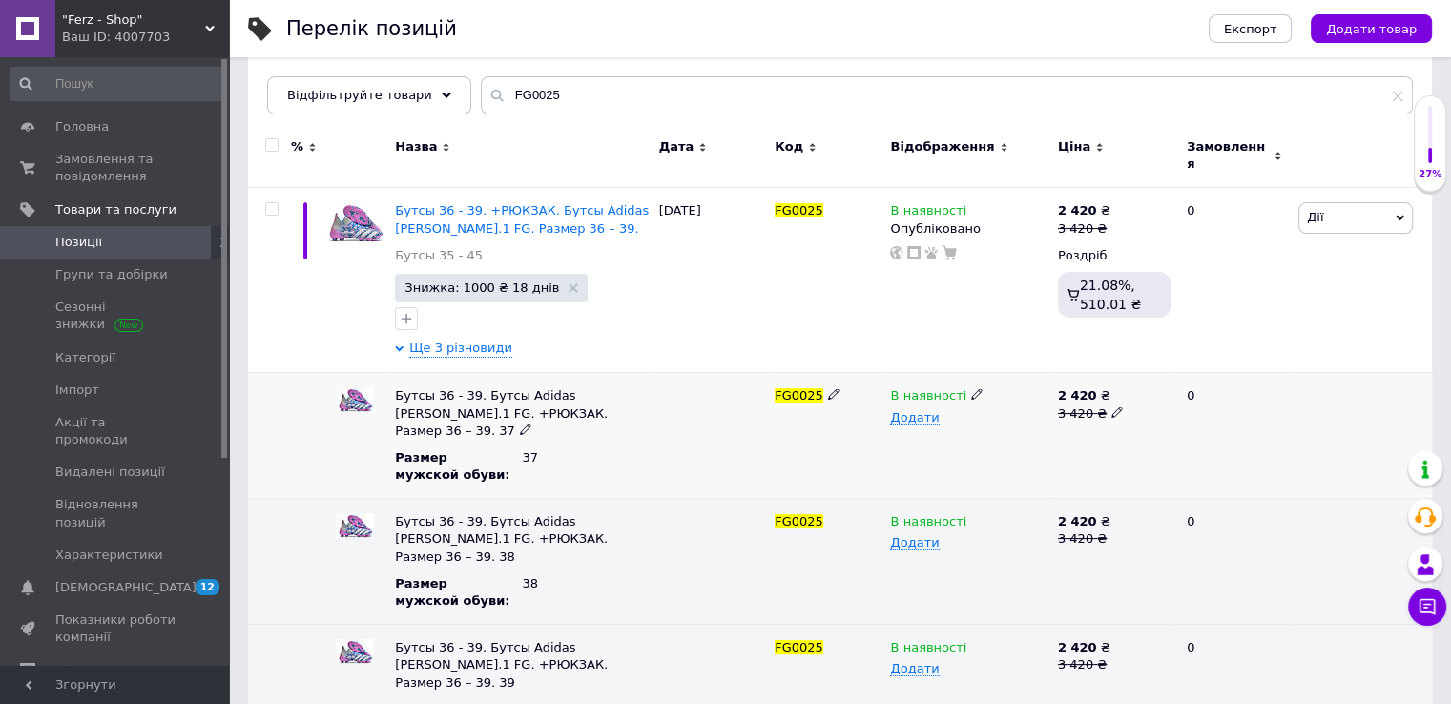
click at [971, 388] on icon at bounding box center [976, 393] width 11 height 11
click at [978, 425] on li "Немає в наявності" at bounding box center [965, 433] width 164 height 27
click at [160, 35] on div "Ваш ID: 4007703" at bounding box center [145, 37] width 167 height 17
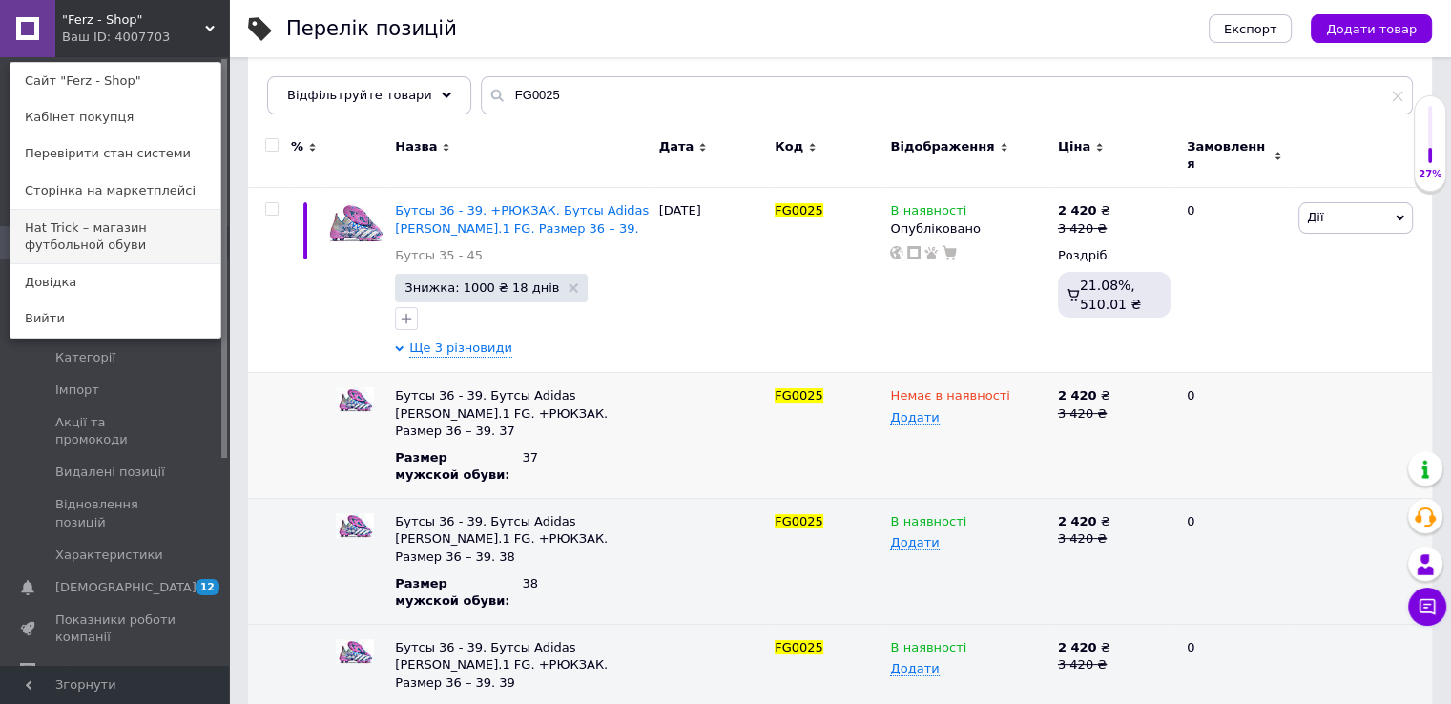
click at [149, 230] on link "Hat Trick – магазин футбольной обуви" at bounding box center [115, 236] width 210 height 53
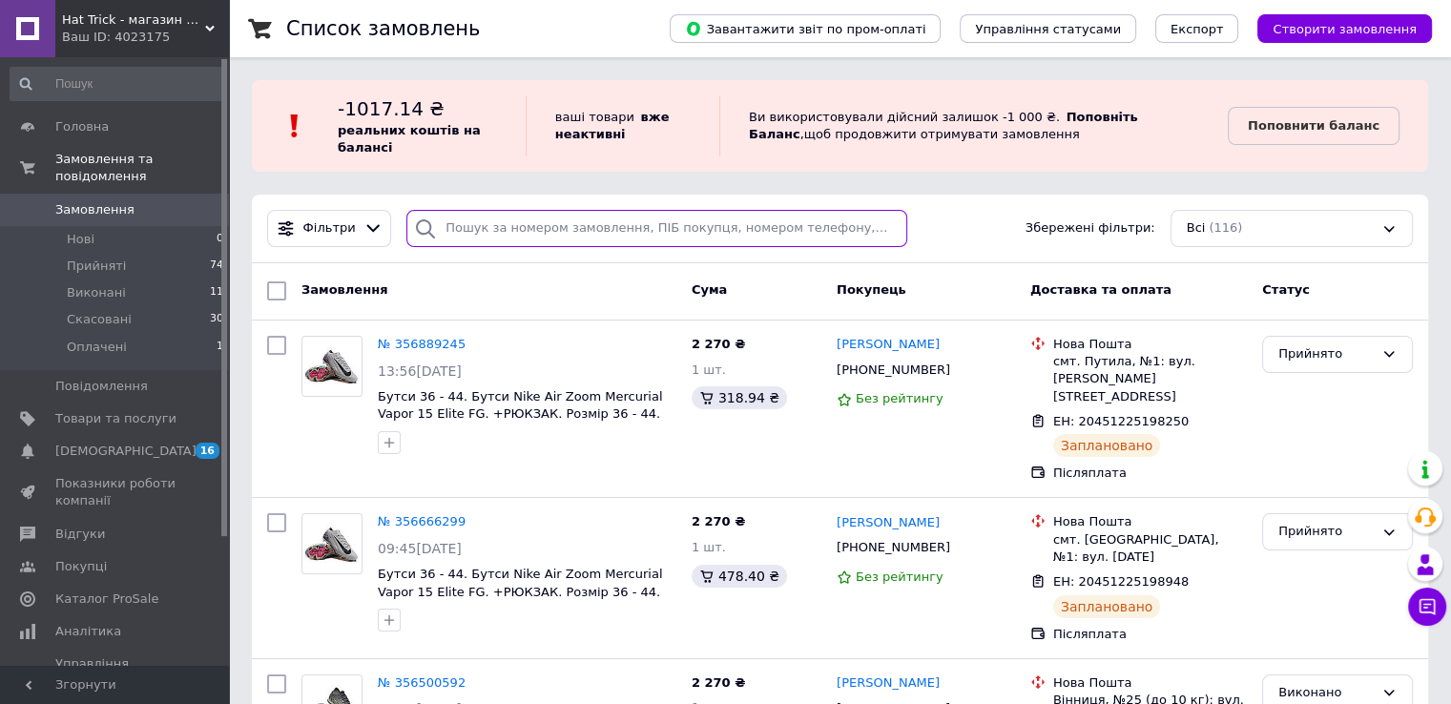
click at [546, 233] on input "search" at bounding box center [656, 228] width 501 height 37
click at [150, 413] on link "Товари та послуги" at bounding box center [117, 419] width 235 height 32
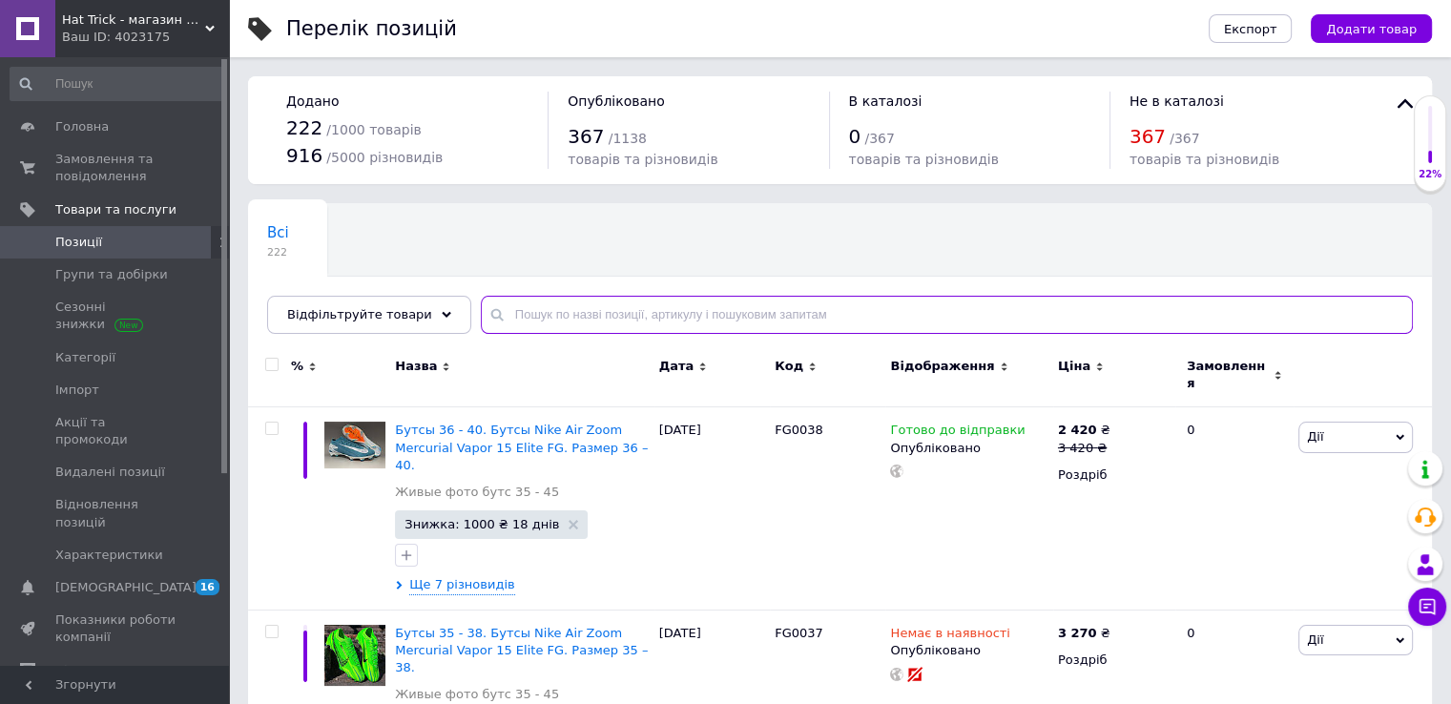
click at [603, 310] on input "text" at bounding box center [947, 315] width 932 height 38
paste input "FG0025"
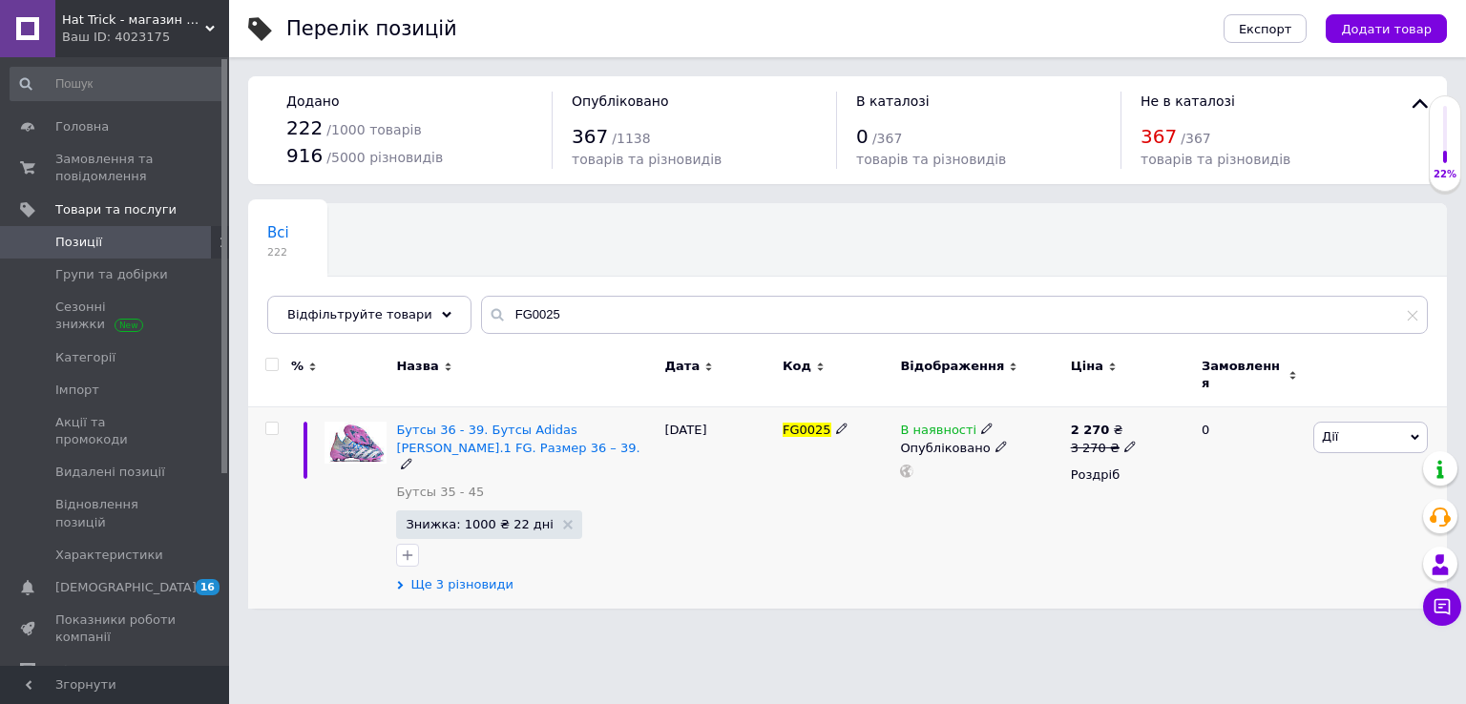
click at [460, 576] on span "Ще 3 різновиди" at bounding box center [461, 584] width 103 height 17
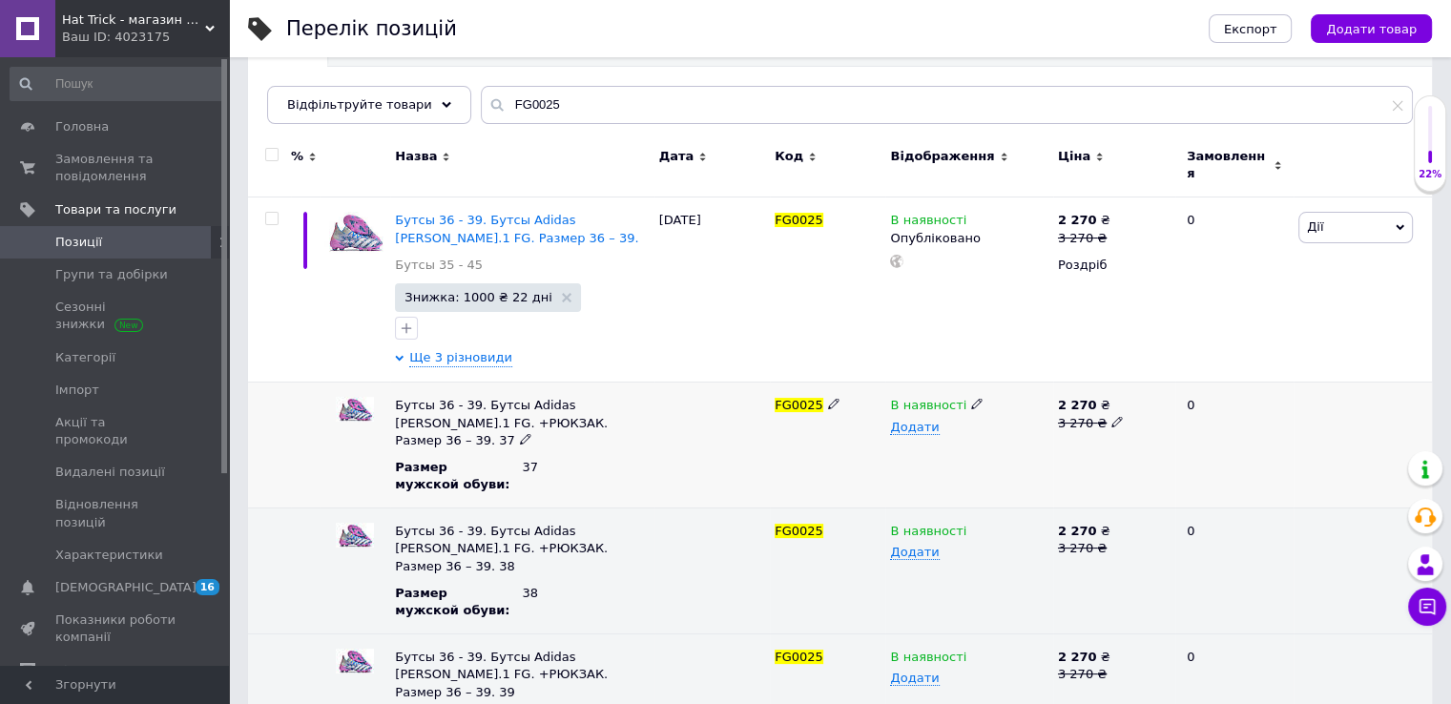
scroll to position [219, 0]
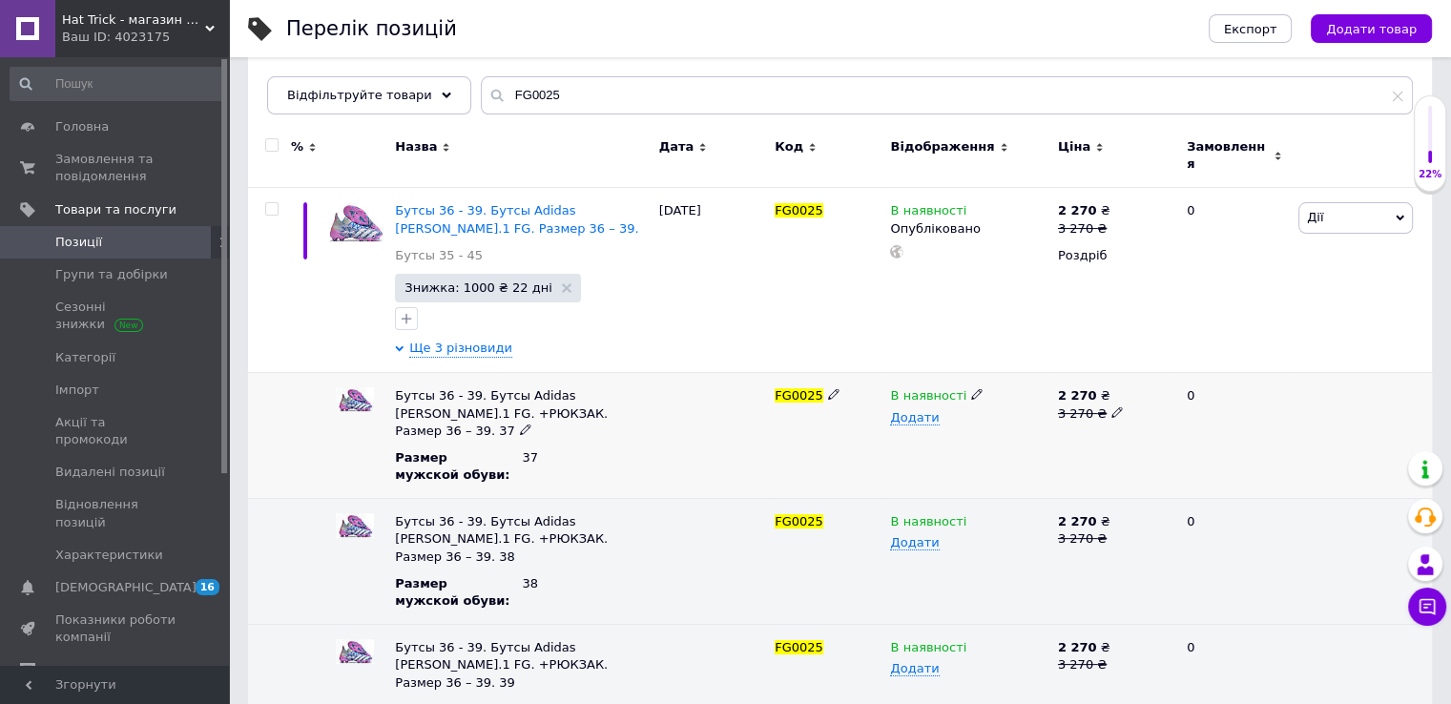
click at [971, 388] on icon at bounding box center [976, 393] width 11 height 11
drag, startPoint x: 977, startPoint y: 418, endPoint x: 962, endPoint y: 240, distance: 179.1
click at [977, 420] on li "Немає в наявності" at bounding box center [965, 433] width 164 height 27
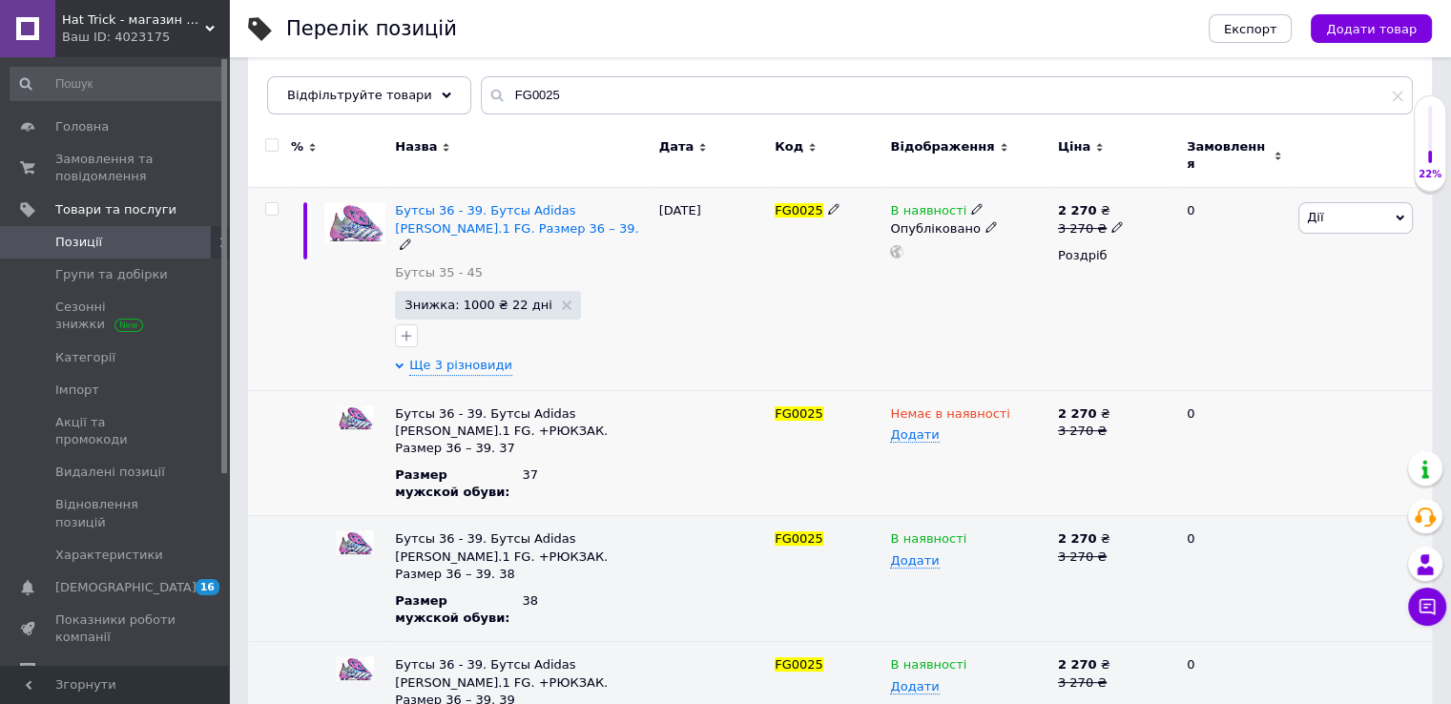
click at [971, 203] on icon at bounding box center [976, 208] width 11 height 11
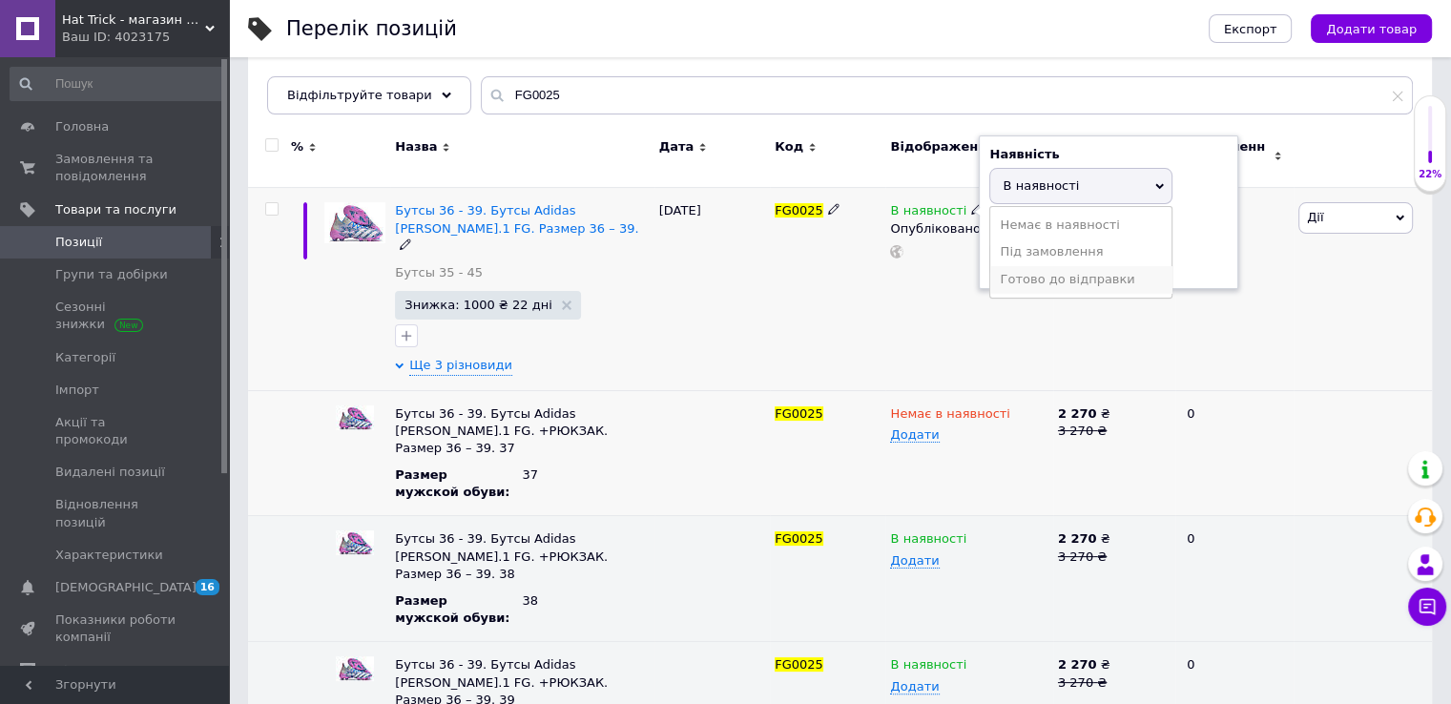
click at [1061, 266] on li "Готово до відправки" at bounding box center [1080, 279] width 181 height 27
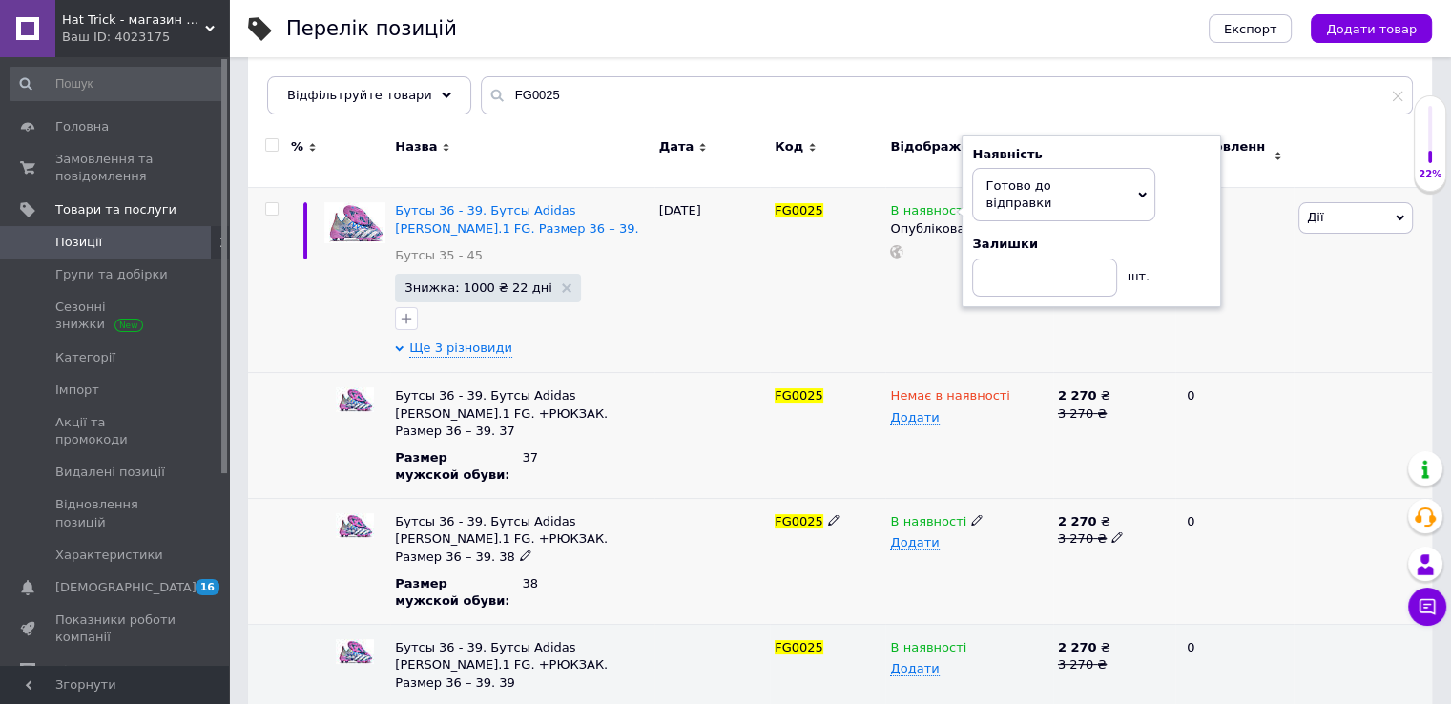
click at [971, 515] on use at bounding box center [976, 520] width 10 height 10
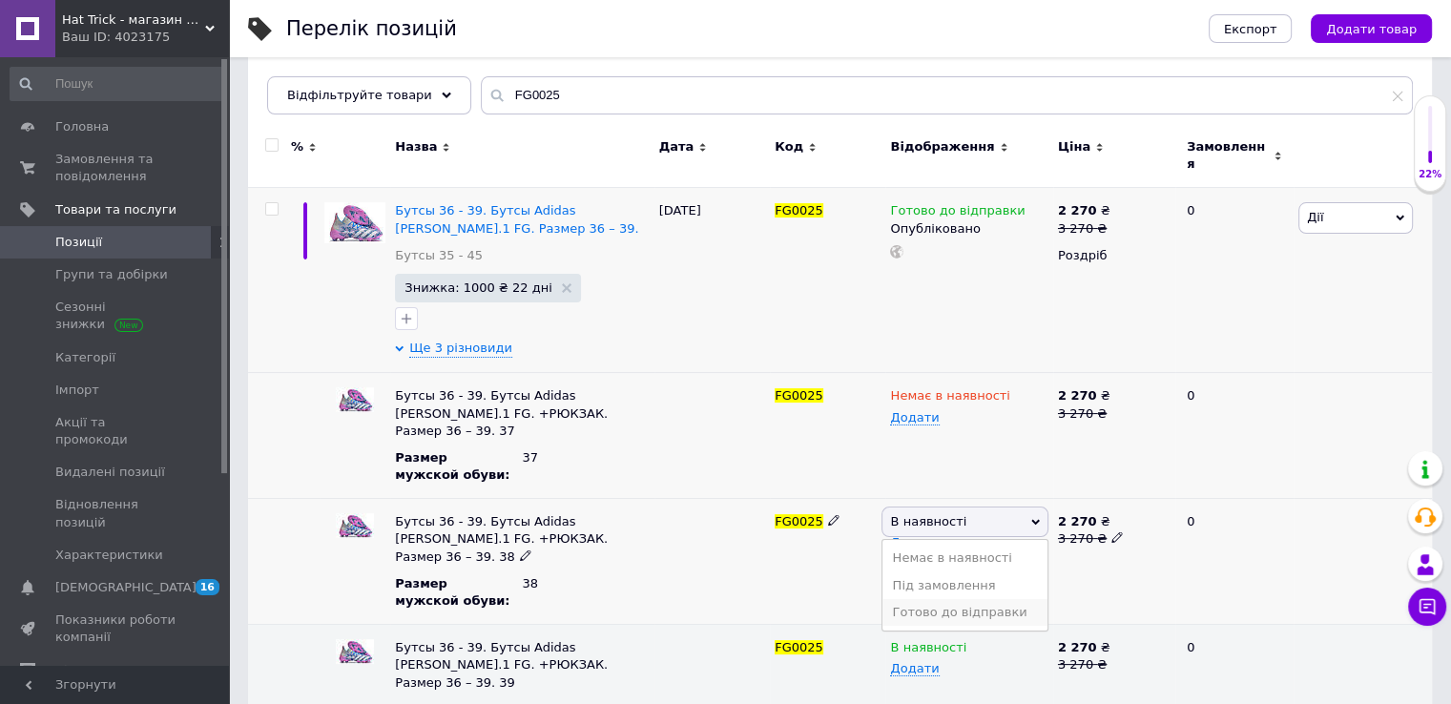
click at [969, 599] on li "Готово до відправки" at bounding box center [965, 612] width 164 height 27
click at [971, 640] on icon at bounding box center [976, 645] width 11 height 11
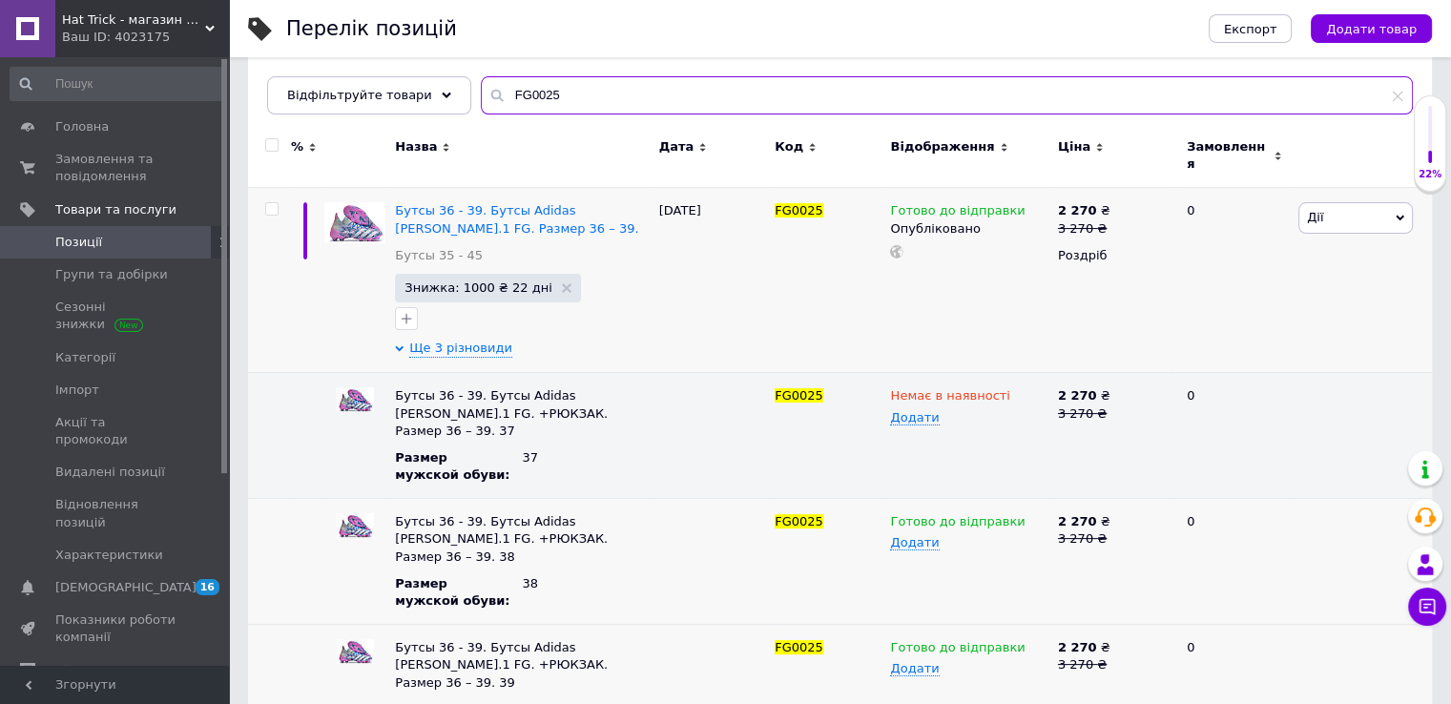
click at [579, 93] on input "FG0025" at bounding box center [947, 95] width 932 height 38
paste input "36"
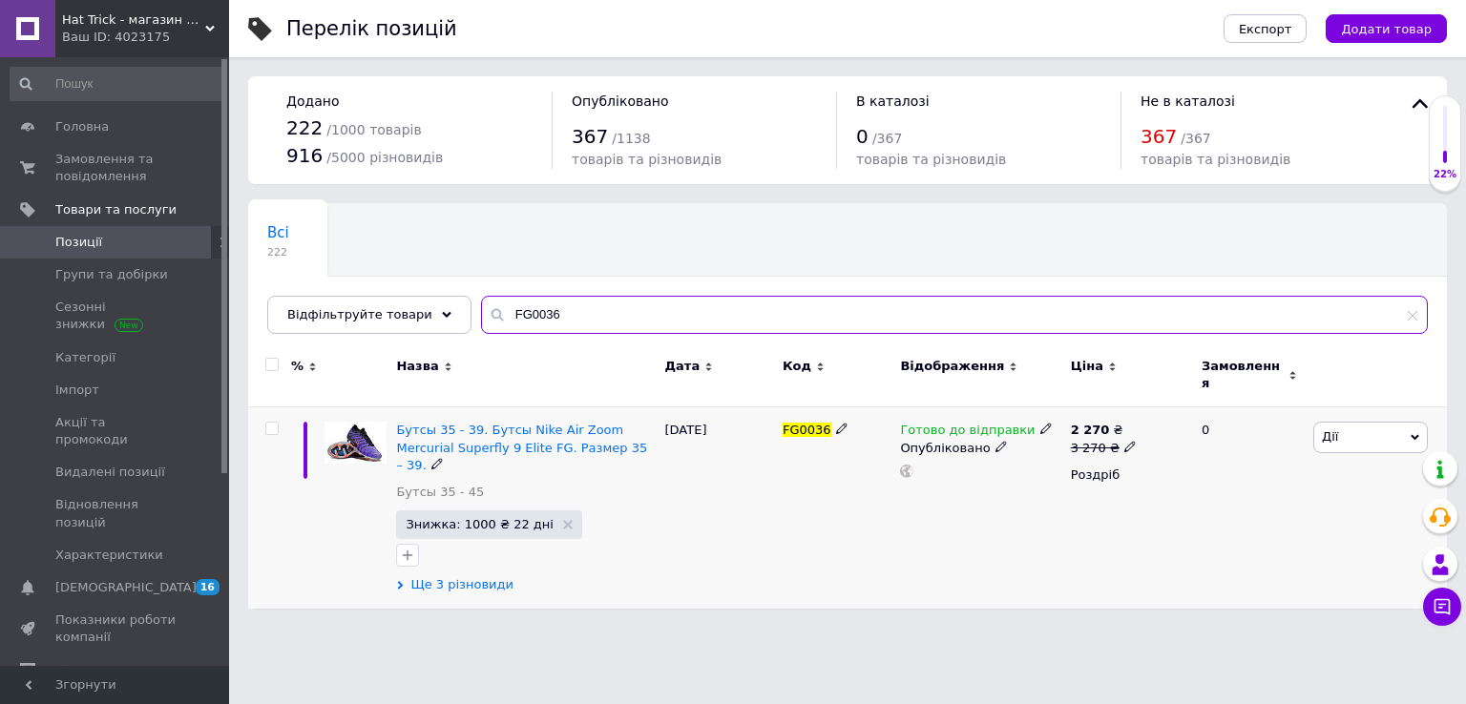
type input "FG0036"
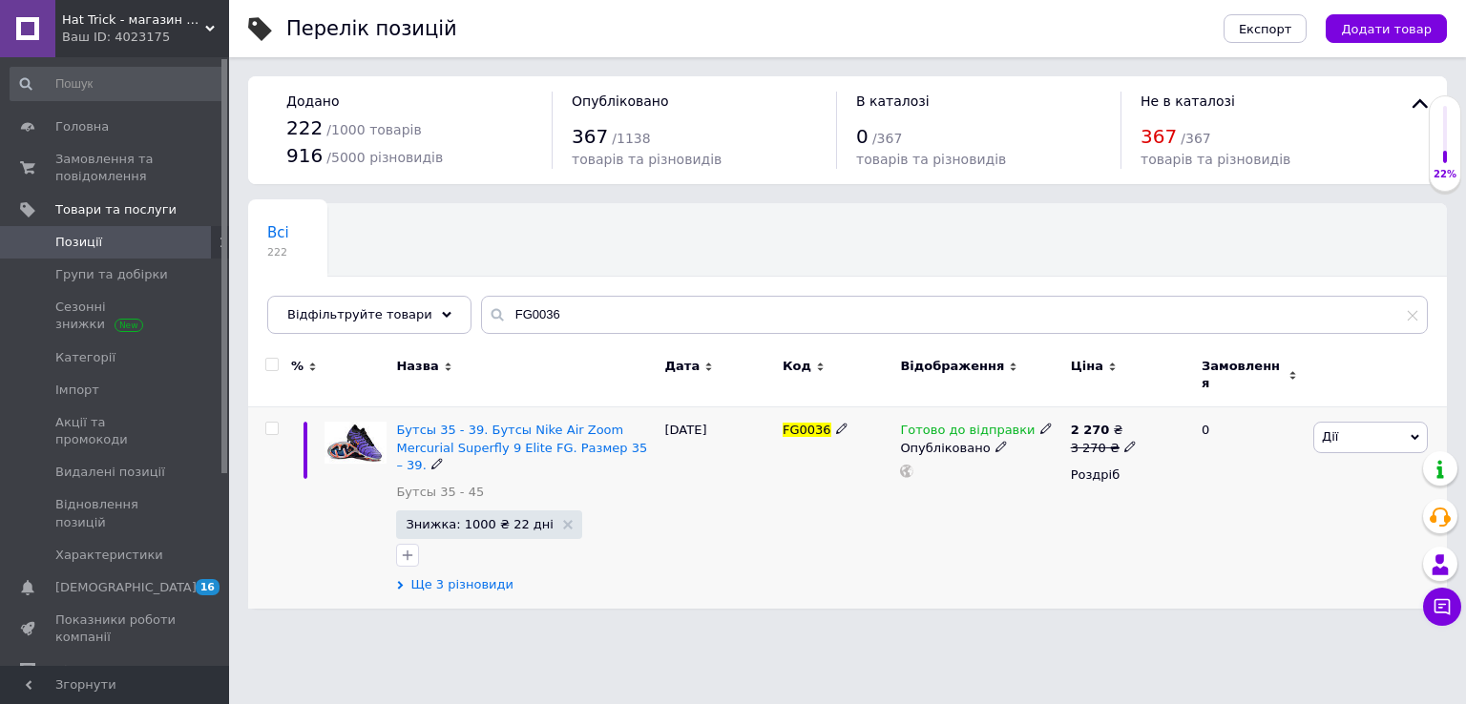
click at [465, 576] on span "Ще 3 різновиди" at bounding box center [461, 584] width 103 height 17
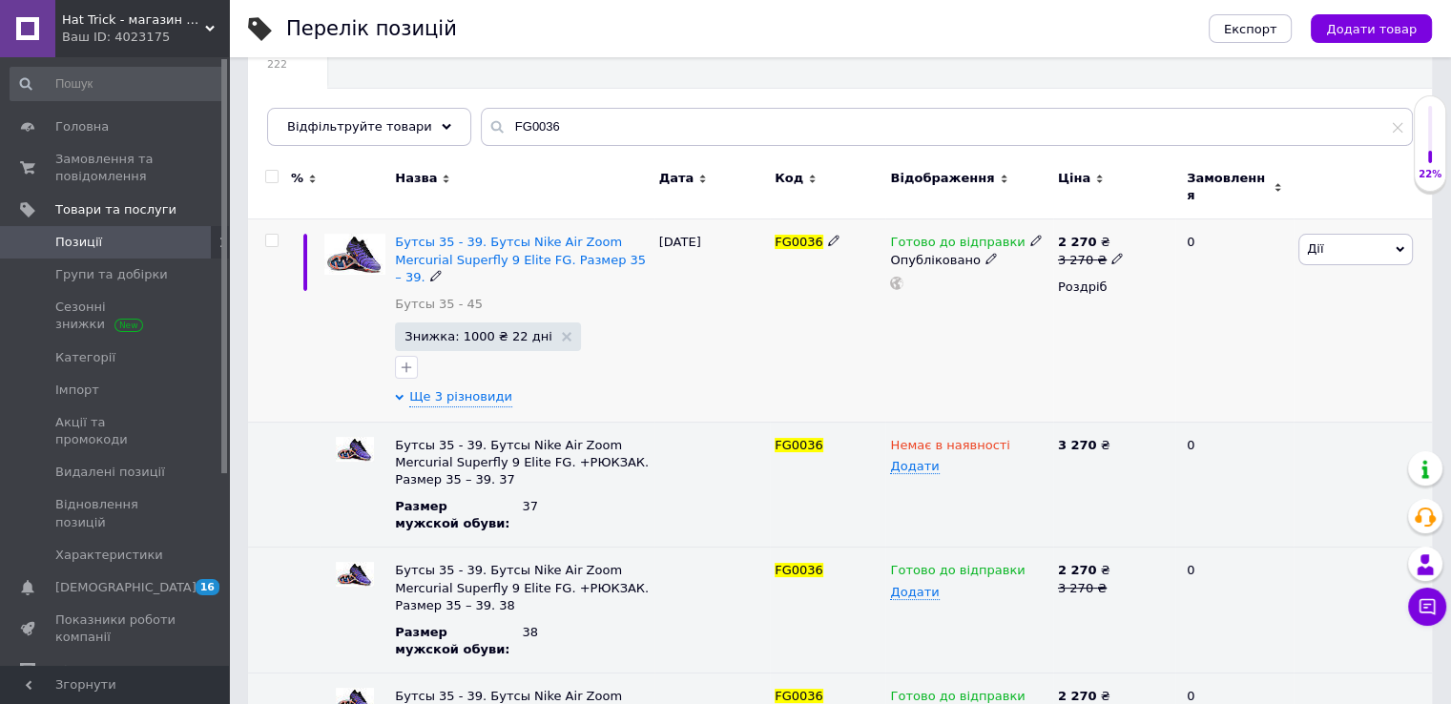
scroll to position [191, 0]
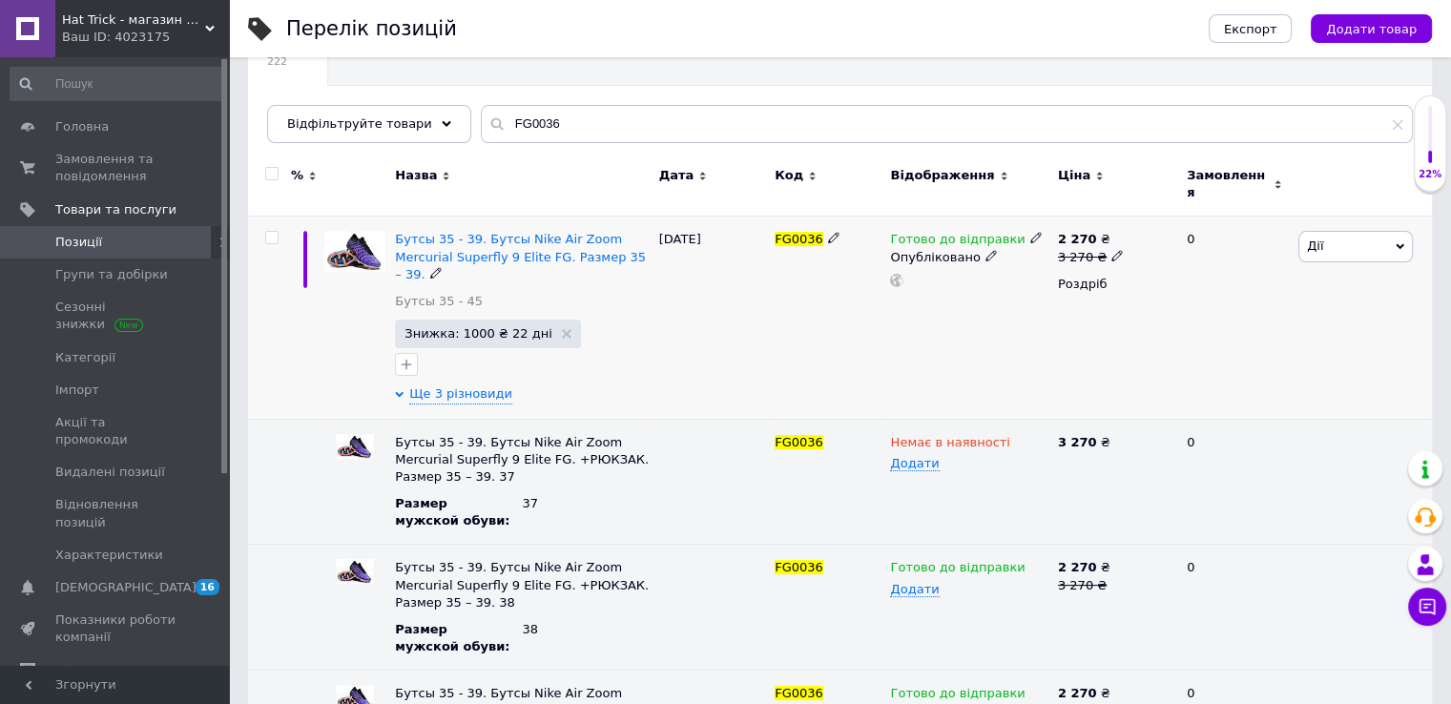
click at [1031, 232] on icon at bounding box center [1036, 237] width 11 height 11
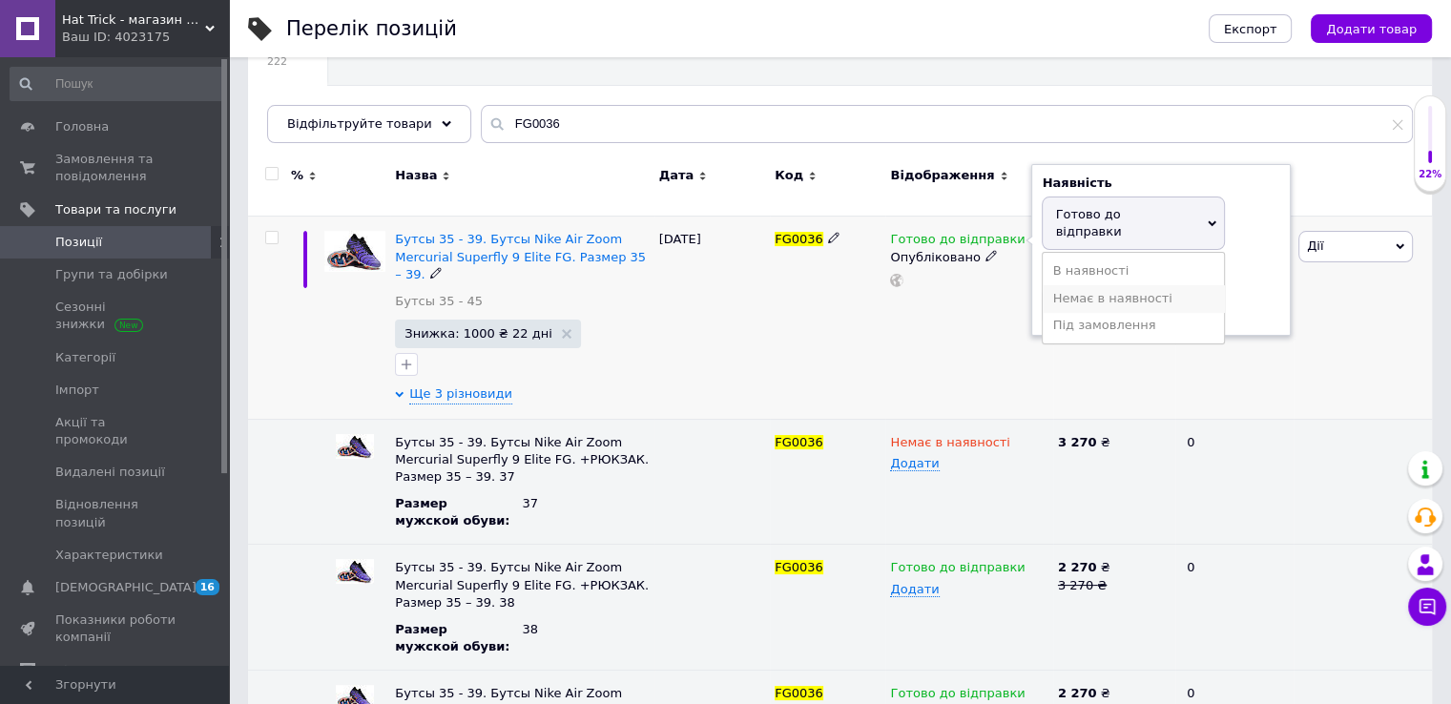
click at [1111, 285] on li "Немає в наявності" at bounding box center [1133, 298] width 181 height 27
click at [728, 322] on div "[DATE]" at bounding box center [712, 318] width 115 height 202
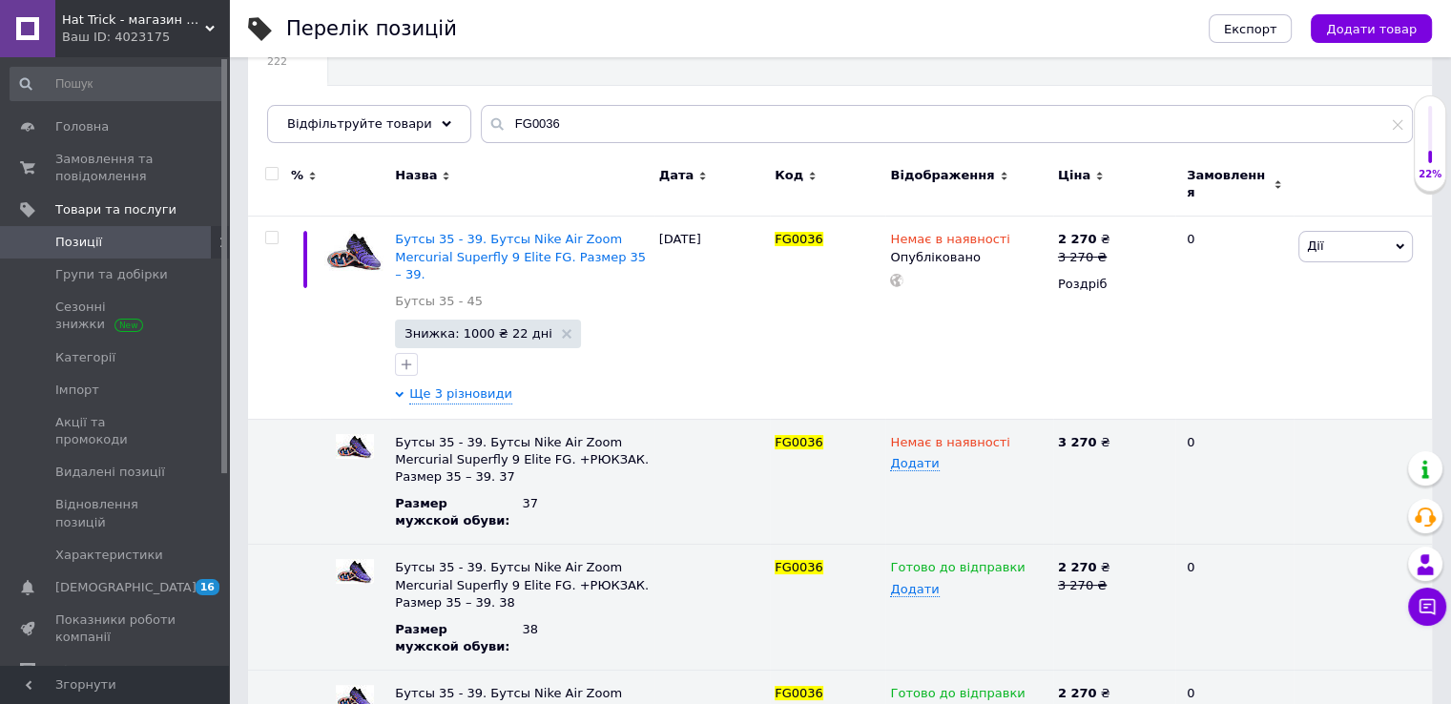
click at [198, 31] on div "Ваш ID: 4023175" at bounding box center [145, 37] width 167 height 17
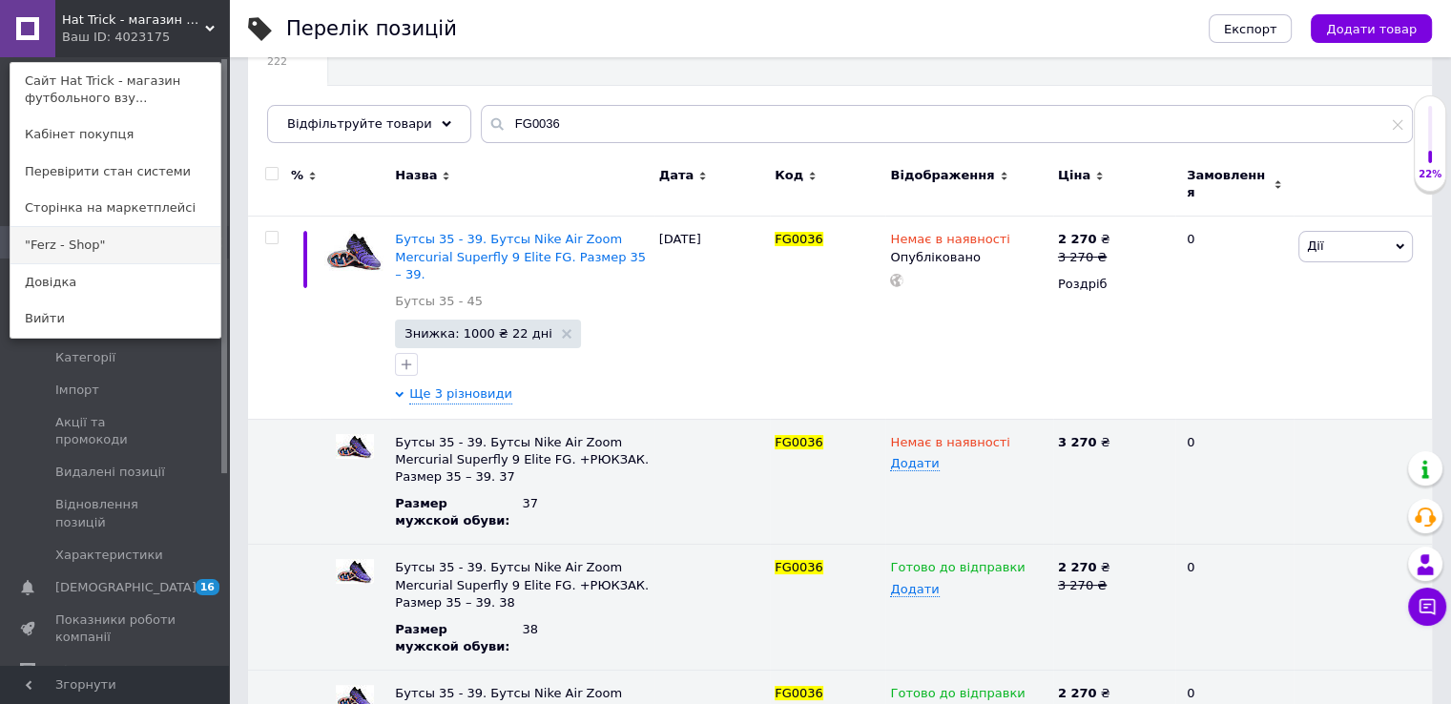
click at [128, 239] on link ""Ferz - Shop"" at bounding box center [115, 245] width 210 height 36
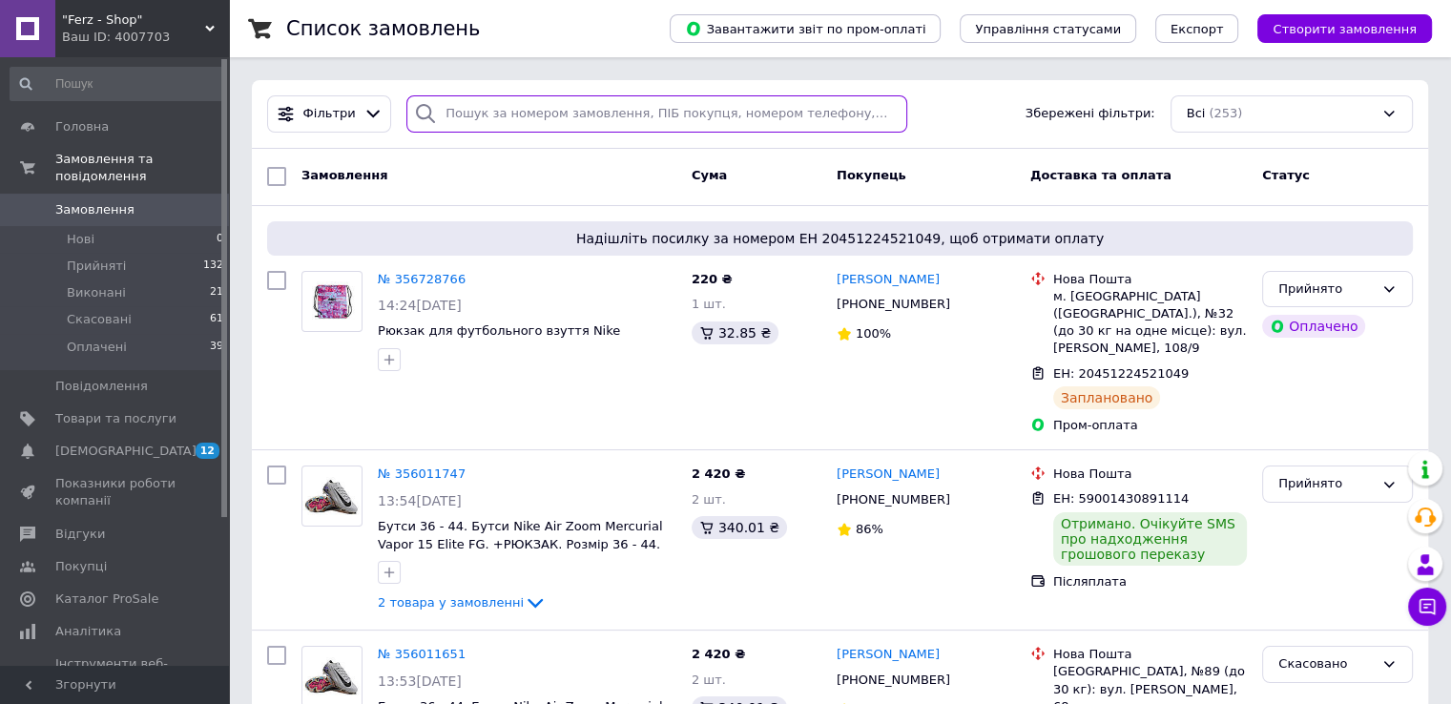
click at [511, 114] on input "search" at bounding box center [656, 113] width 501 height 37
paste input "FG0036"
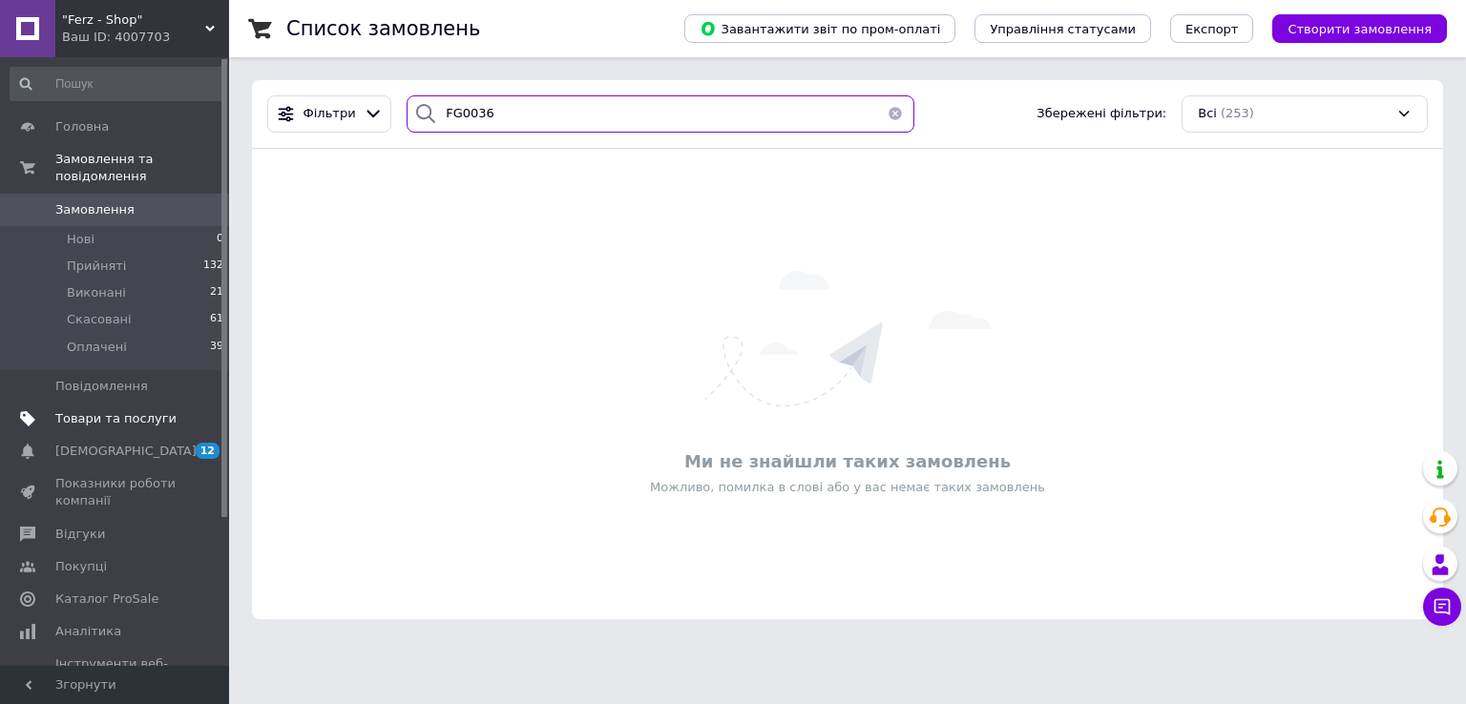
type input "FG0036"
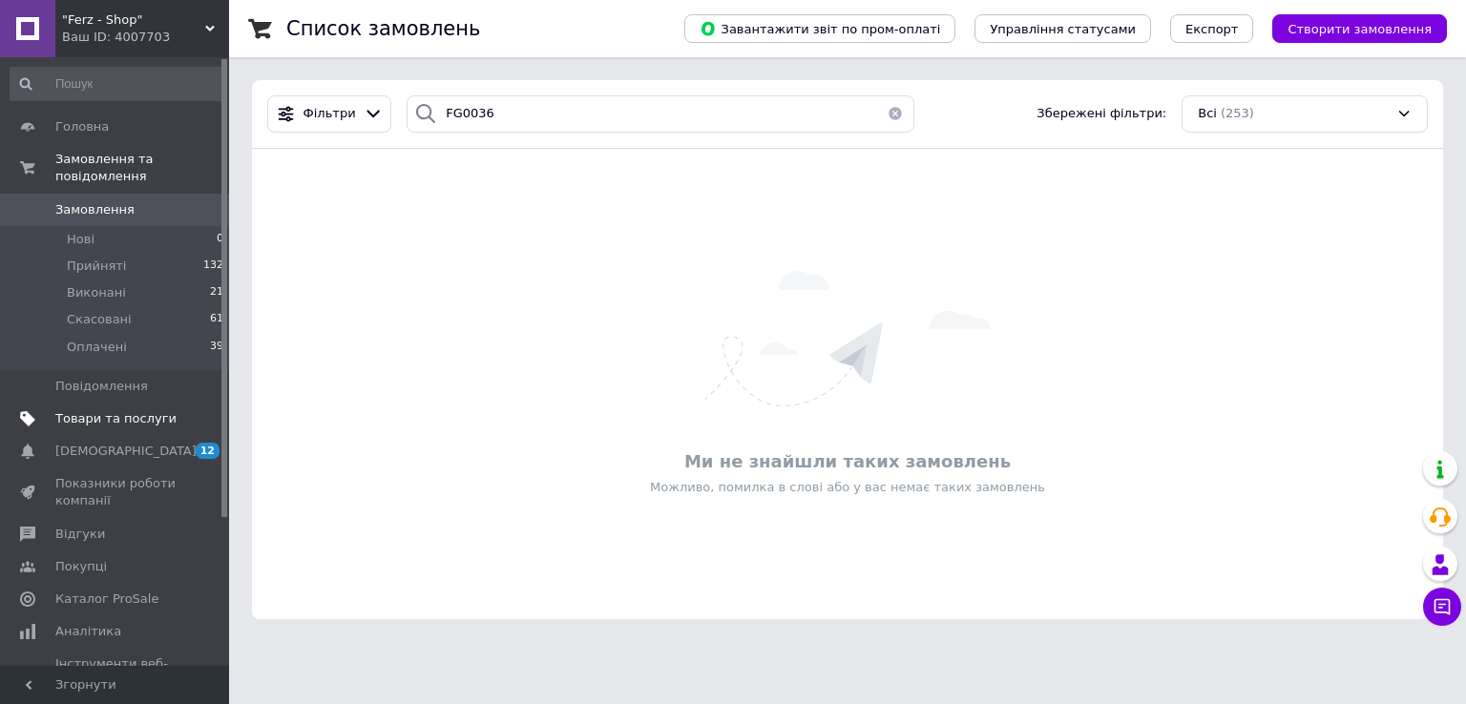
click at [141, 410] on span "Товари та послуги" at bounding box center [115, 418] width 121 height 17
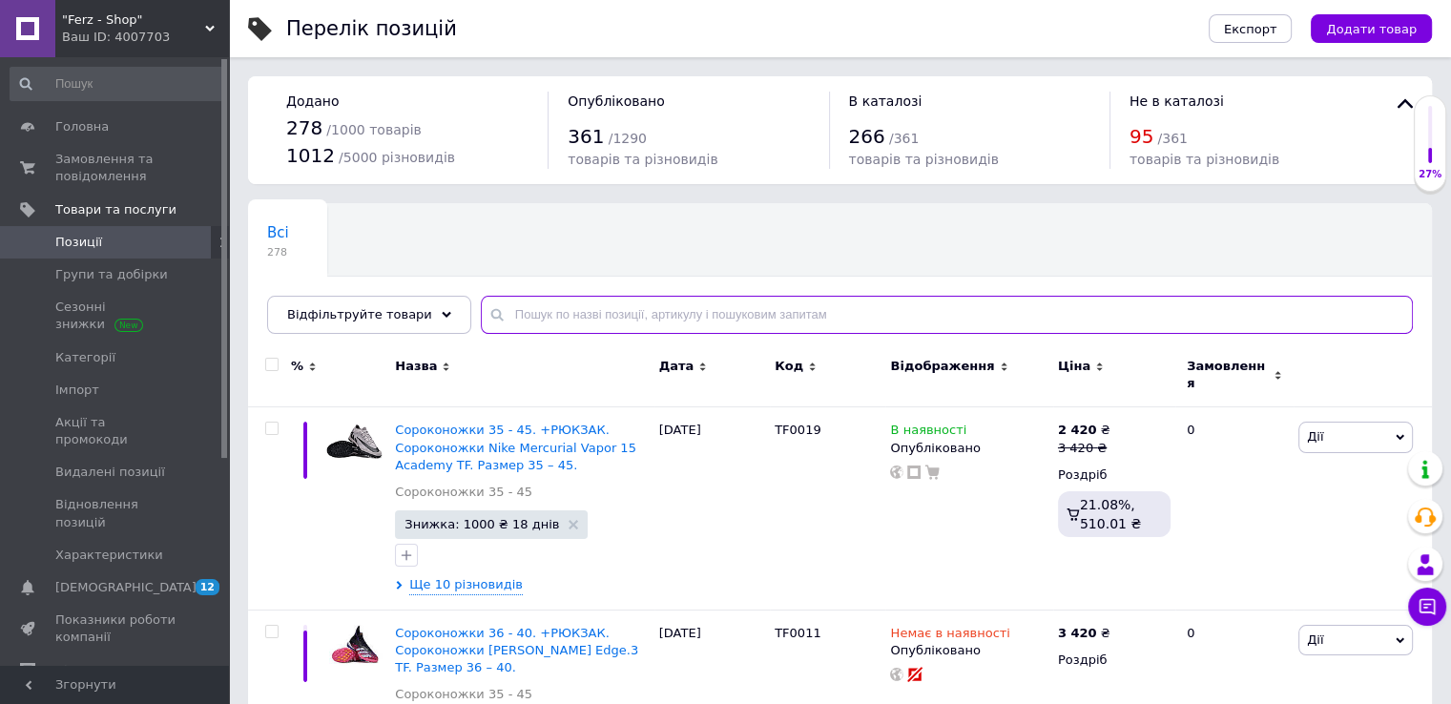
click at [575, 305] on input "text" at bounding box center [947, 315] width 932 height 38
paste input "FG0036"
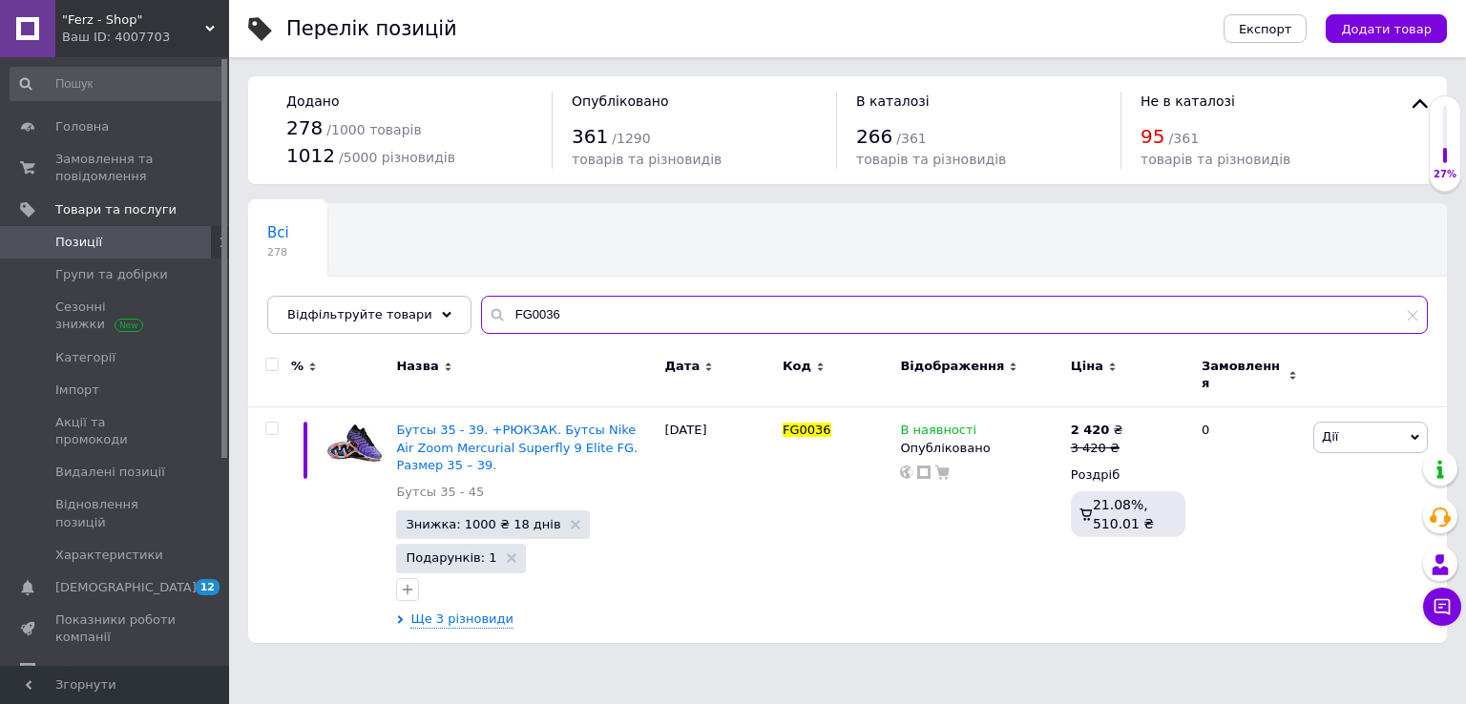
type input "FG0036"
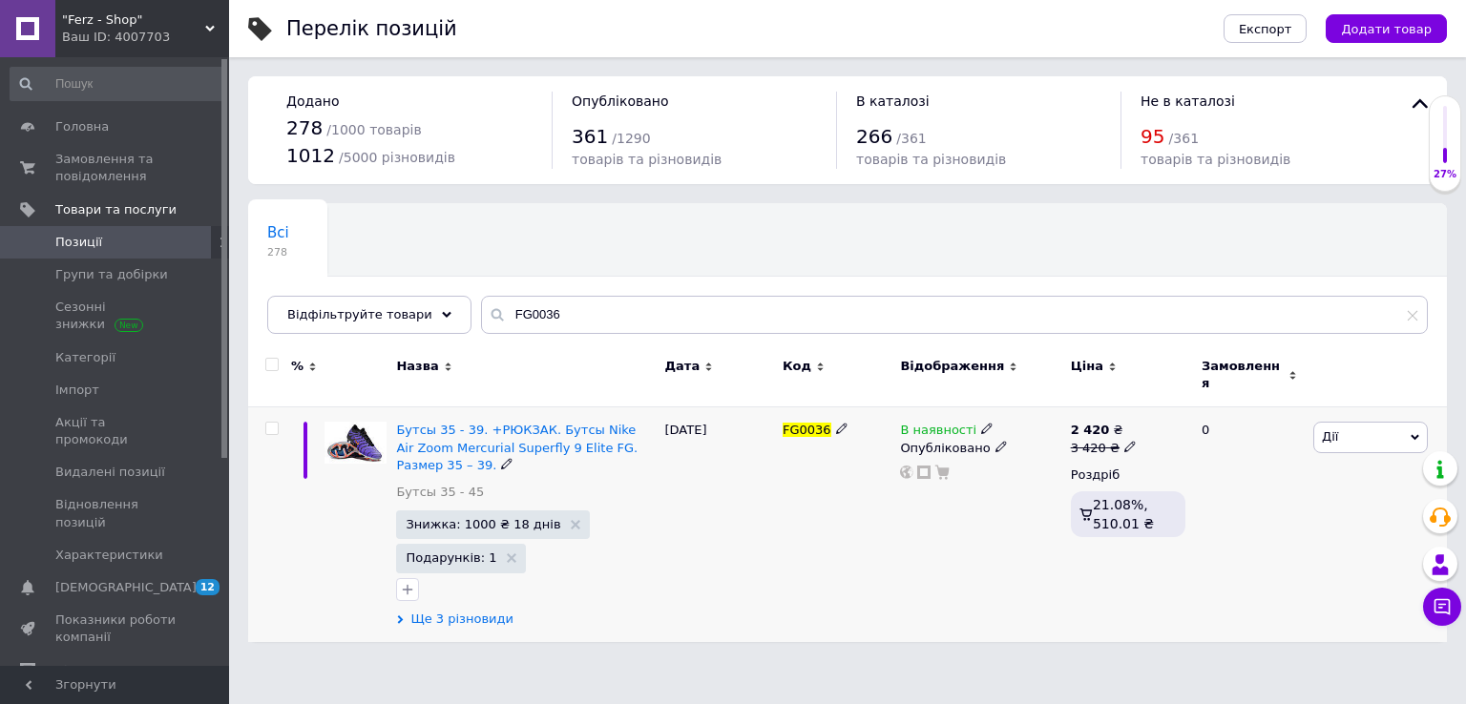
click at [462, 611] on span "Ще 3 різновиди" at bounding box center [461, 619] width 103 height 17
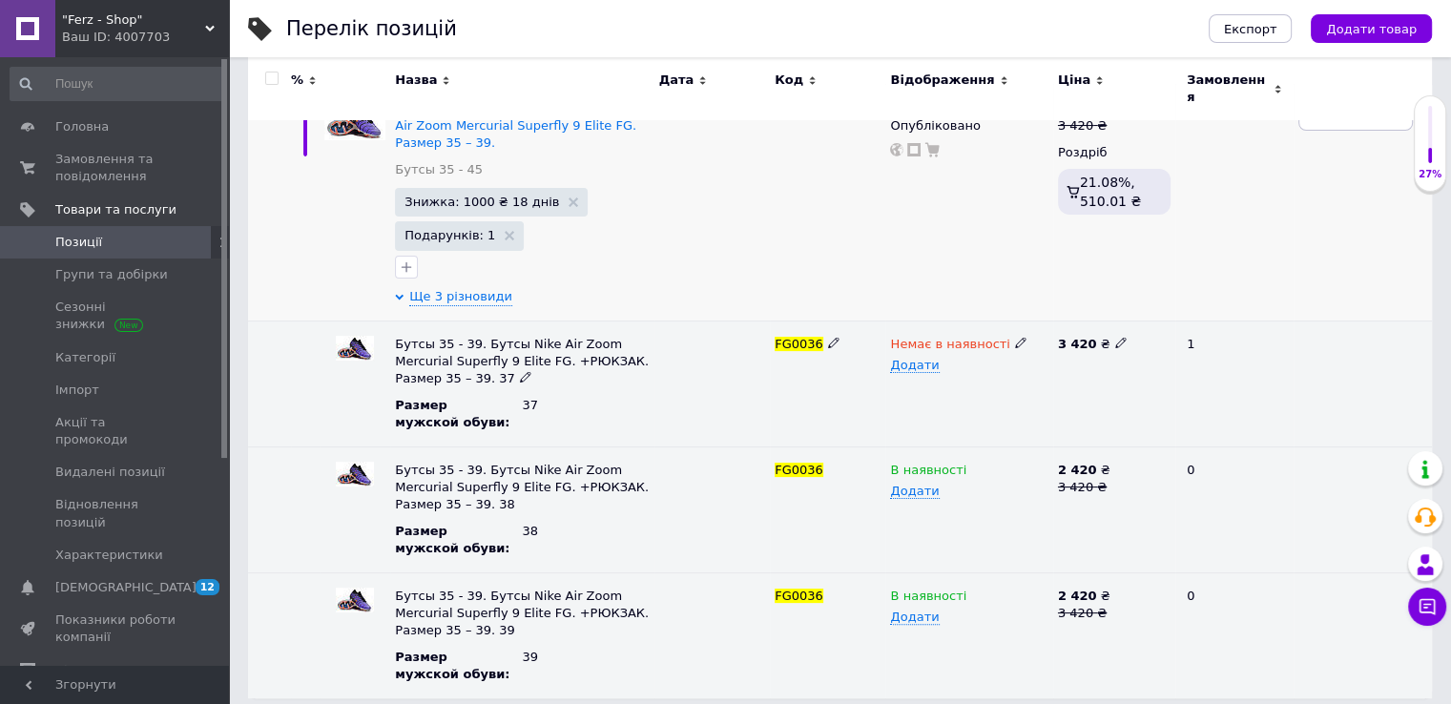
scroll to position [132, 0]
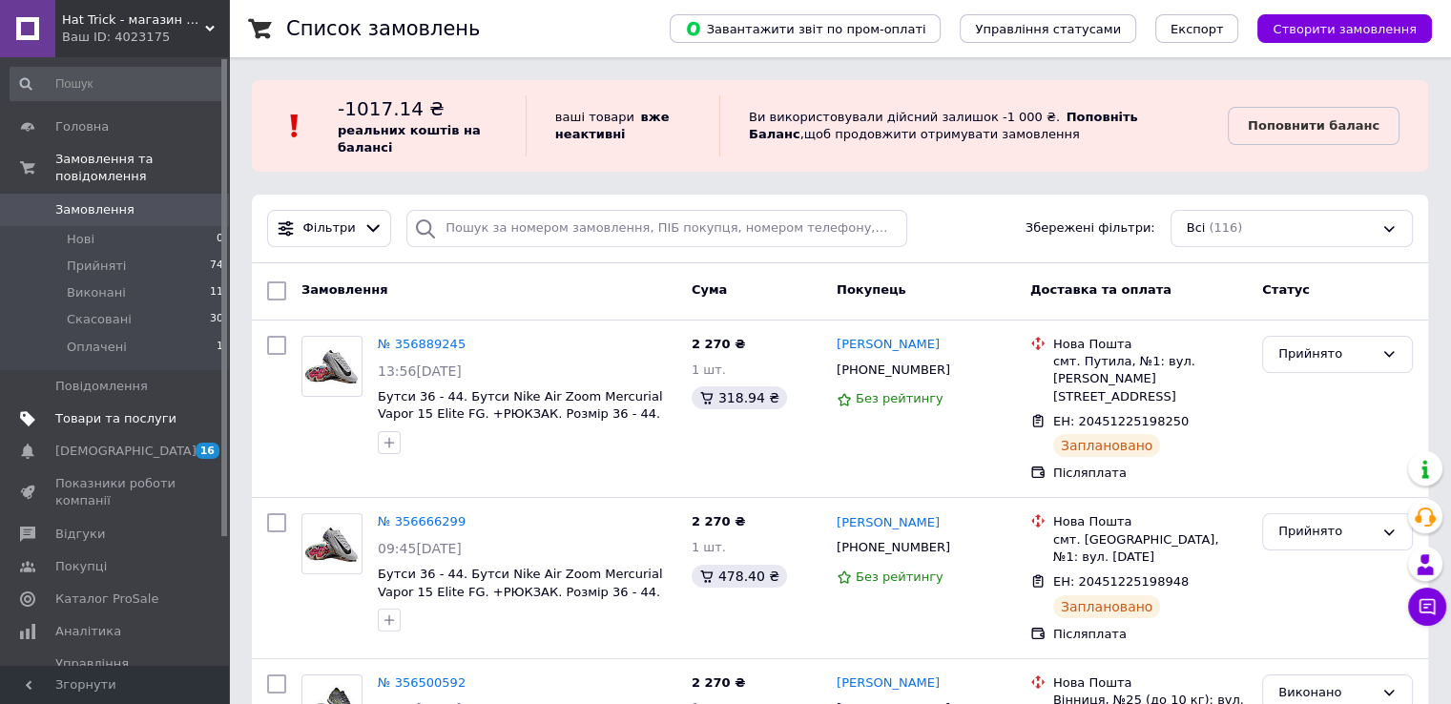
click at [125, 410] on span "Товари та послуги" at bounding box center [115, 418] width 121 height 17
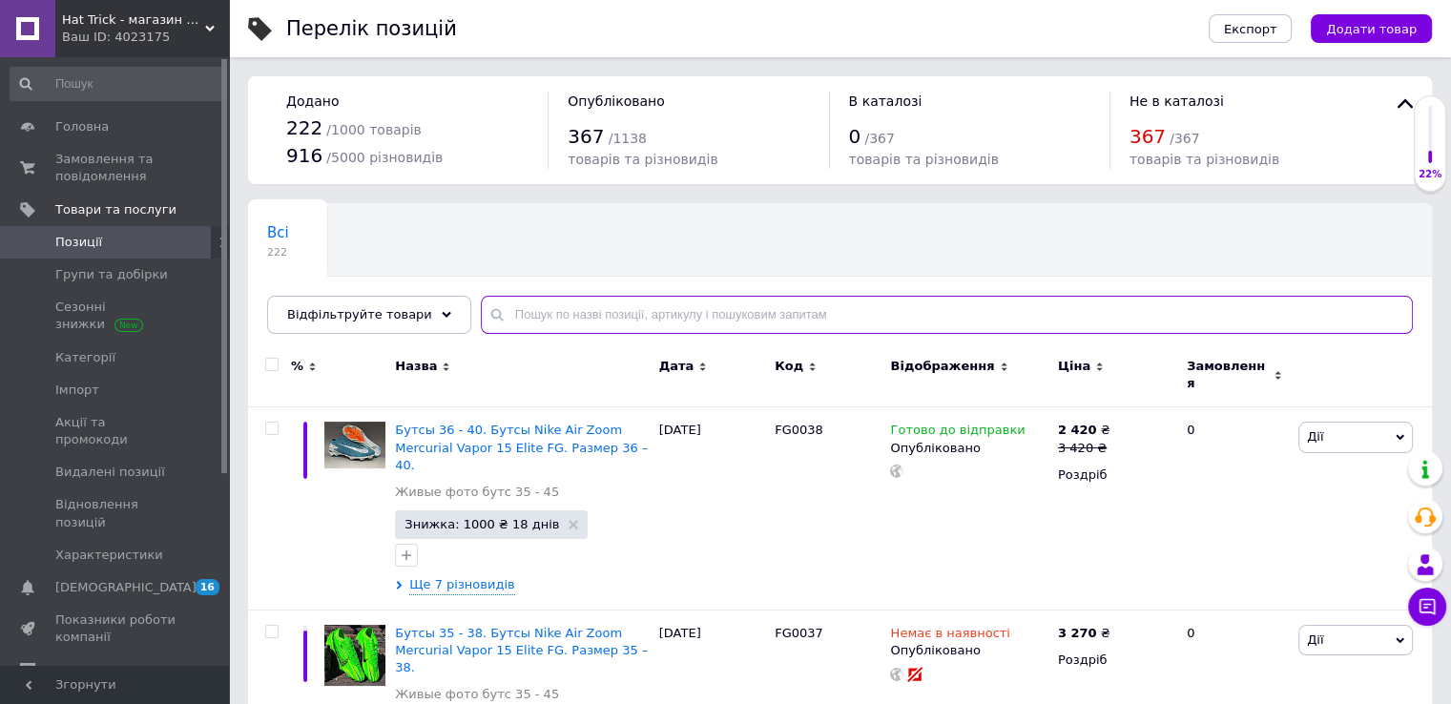
click at [556, 310] on input "text" at bounding box center [947, 315] width 932 height 38
paste input "FG0036"
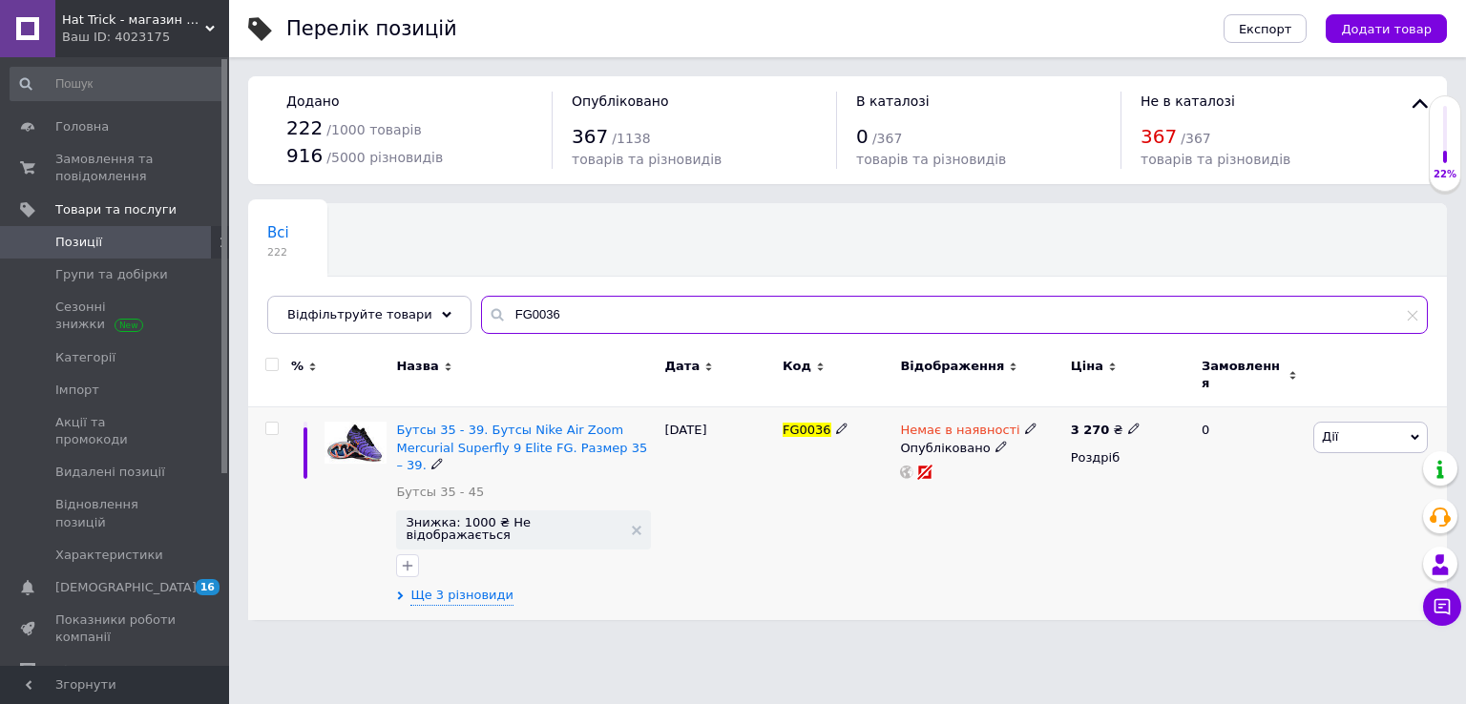
type input "FG0036"
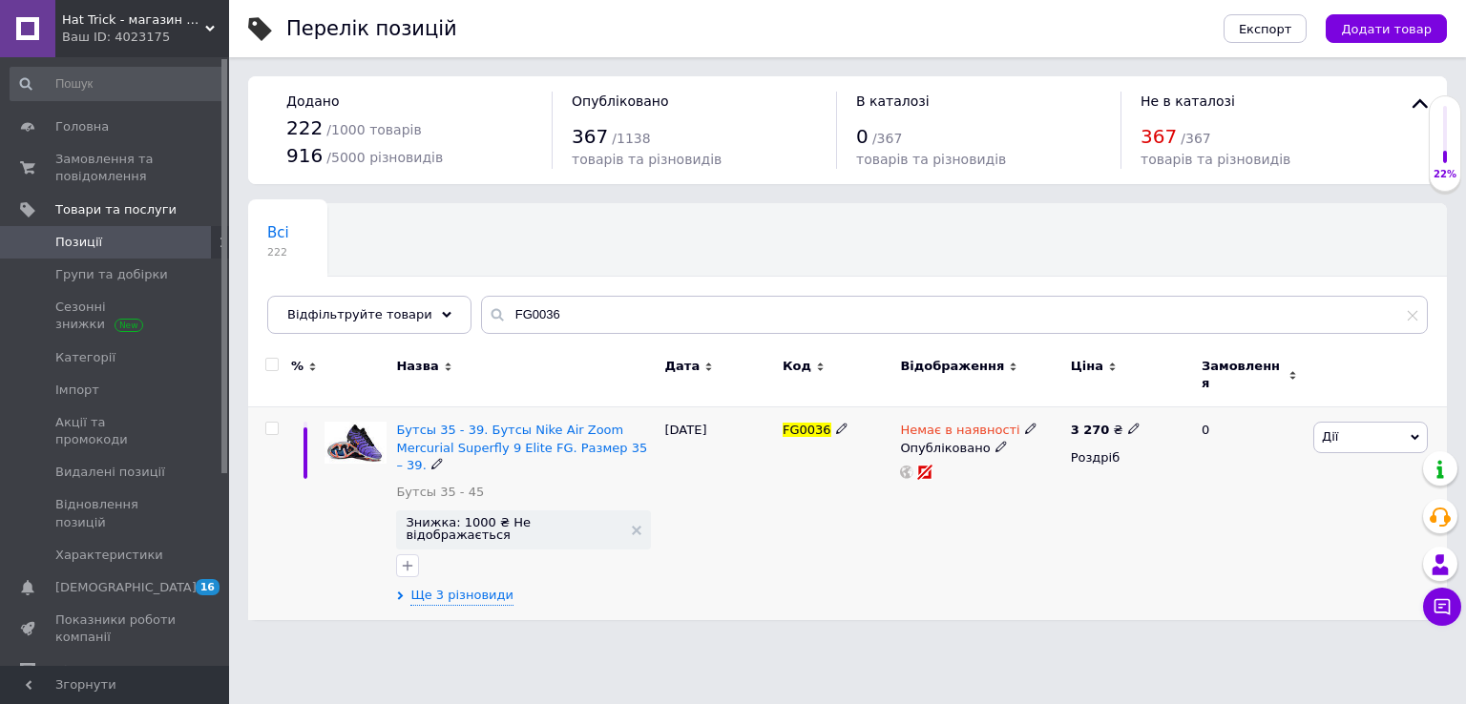
click at [487, 566] on div "Бутсы 35 - 39. Бутсы Nike Air Zoom Mercurial Superfly 9 Elite FG. Размер 35 – 3…" at bounding box center [525, 513] width 268 height 213
click at [482, 565] on div "Бутсы 35 - 39. Бутсы Nike Air Zoom Mercurial Superfly 9 Elite FG. Размер 35 – 3…" at bounding box center [525, 513] width 268 height 212
click at [478, 587] on span "Ще 3 різновиди" at bounding box center [461, 595] width 103 height 17
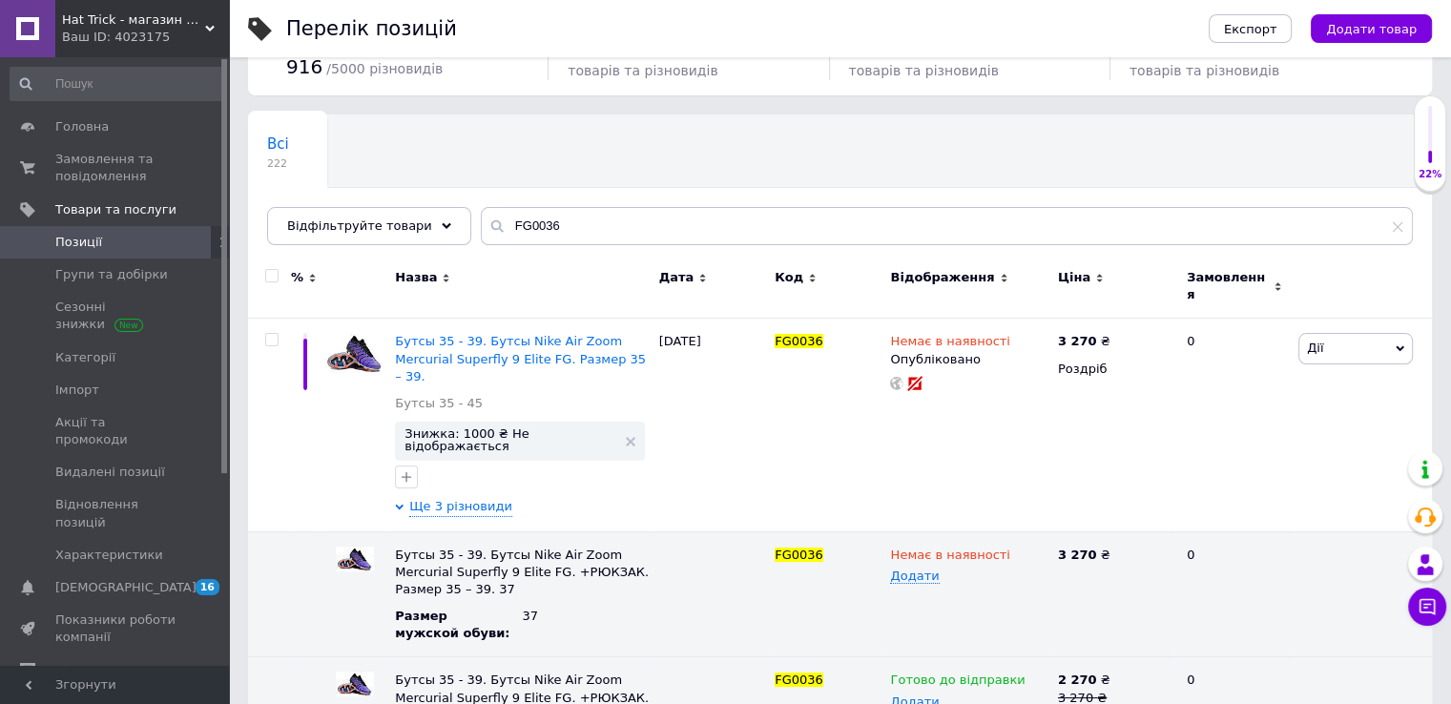
scroll to position [81, 0]
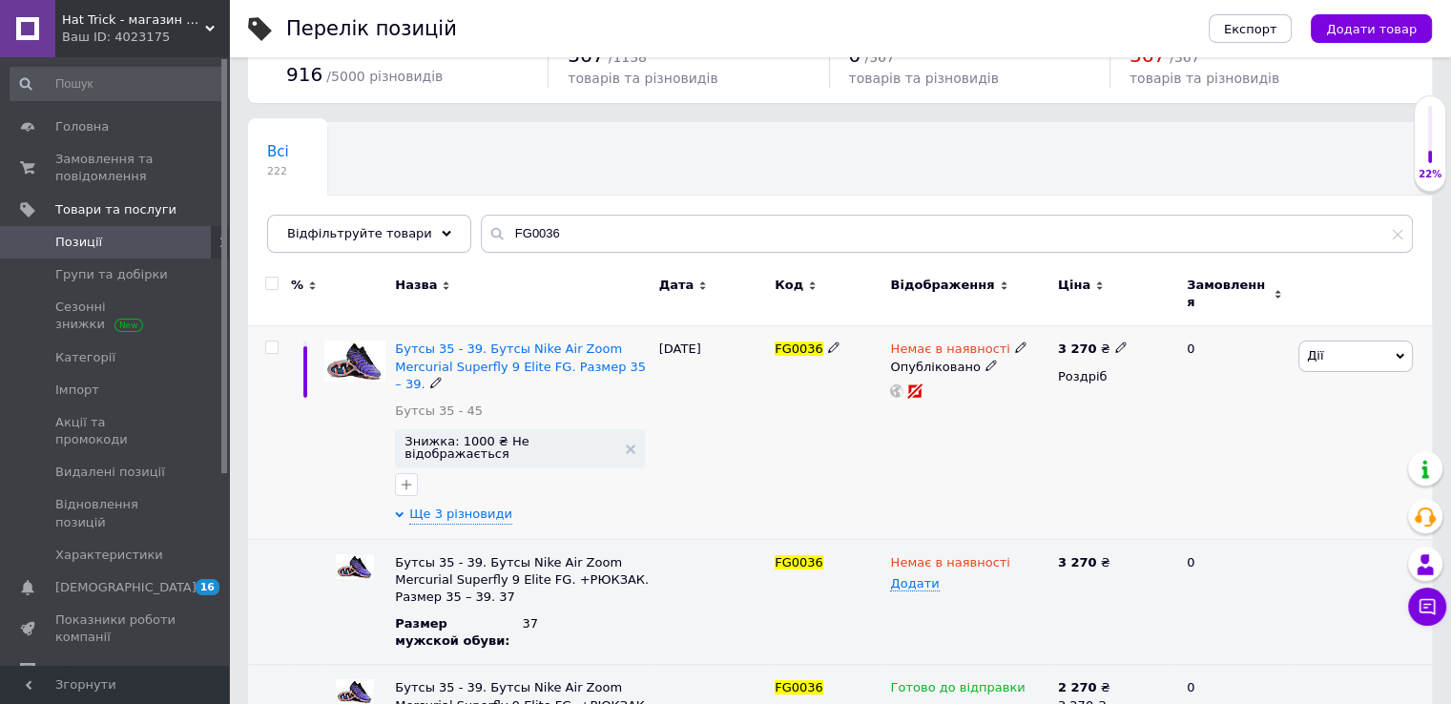
click at [1015, 342] on icon at bounding box center [1020, 347] width 11 height 11
click at [1101, 407] on li "Готово до відправки" at bounding box center [1120, 418] width 181 height 27
click at [884, 465] on div "FG0036" at bounding box center [827, 432] width 115 height 213
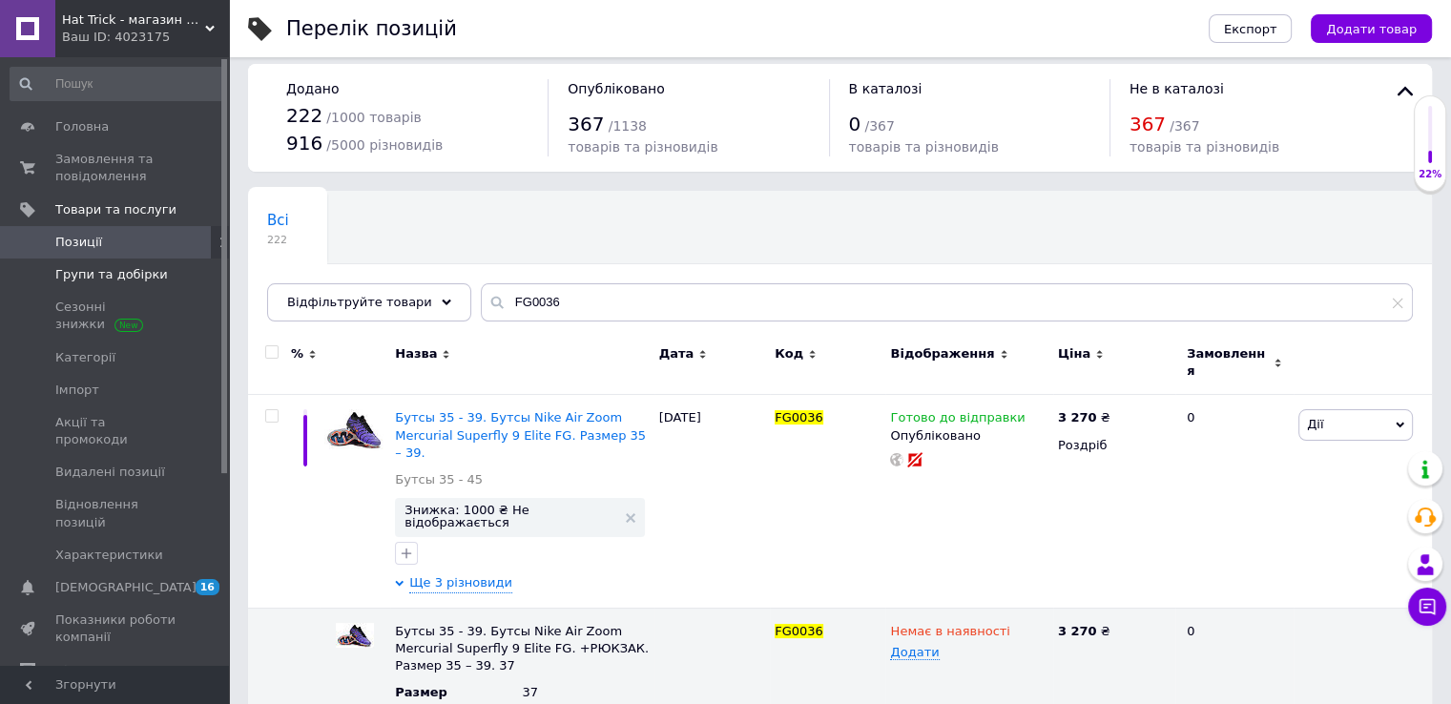
scroll to position [0, 0]
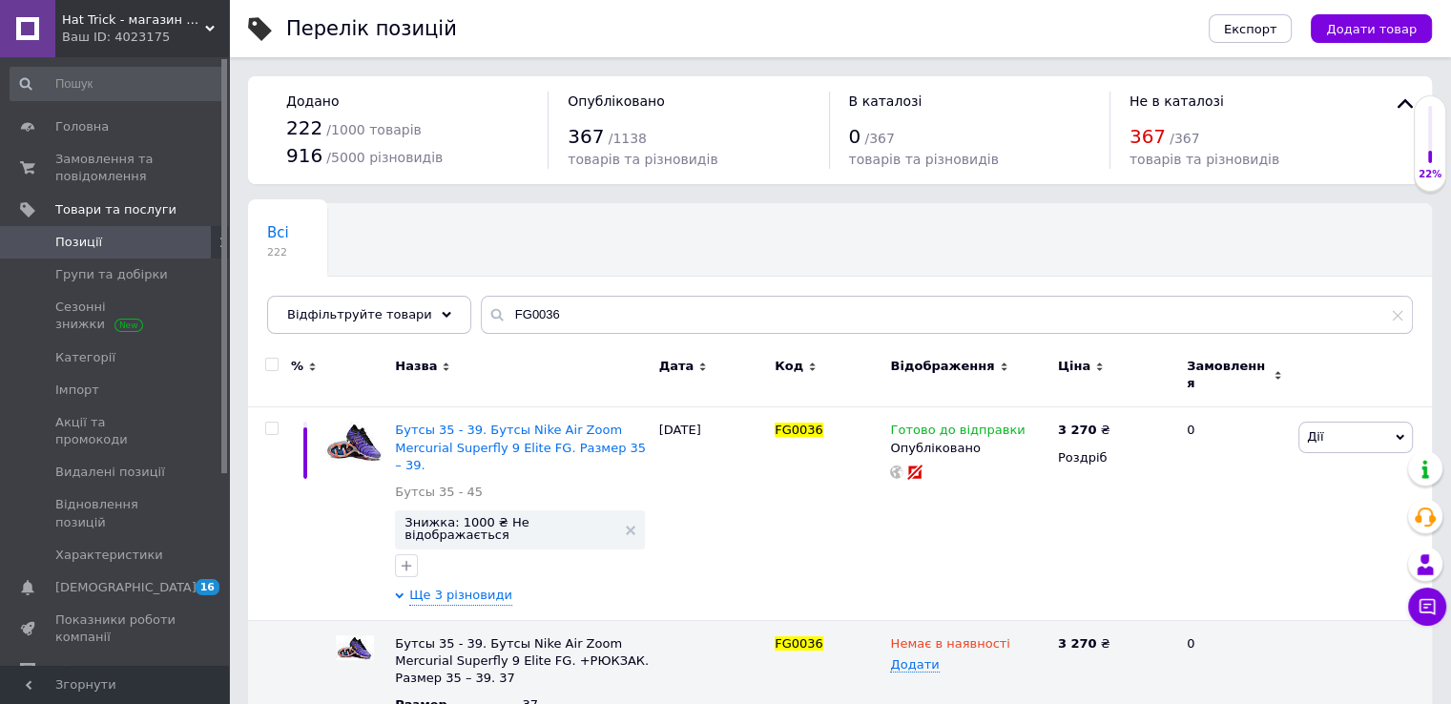
click at [150, 236] on span "Позиції" at bounding box center [115, 242] width 121 height 17
